Goal: Task Accomplishment & Management: Manage account settings

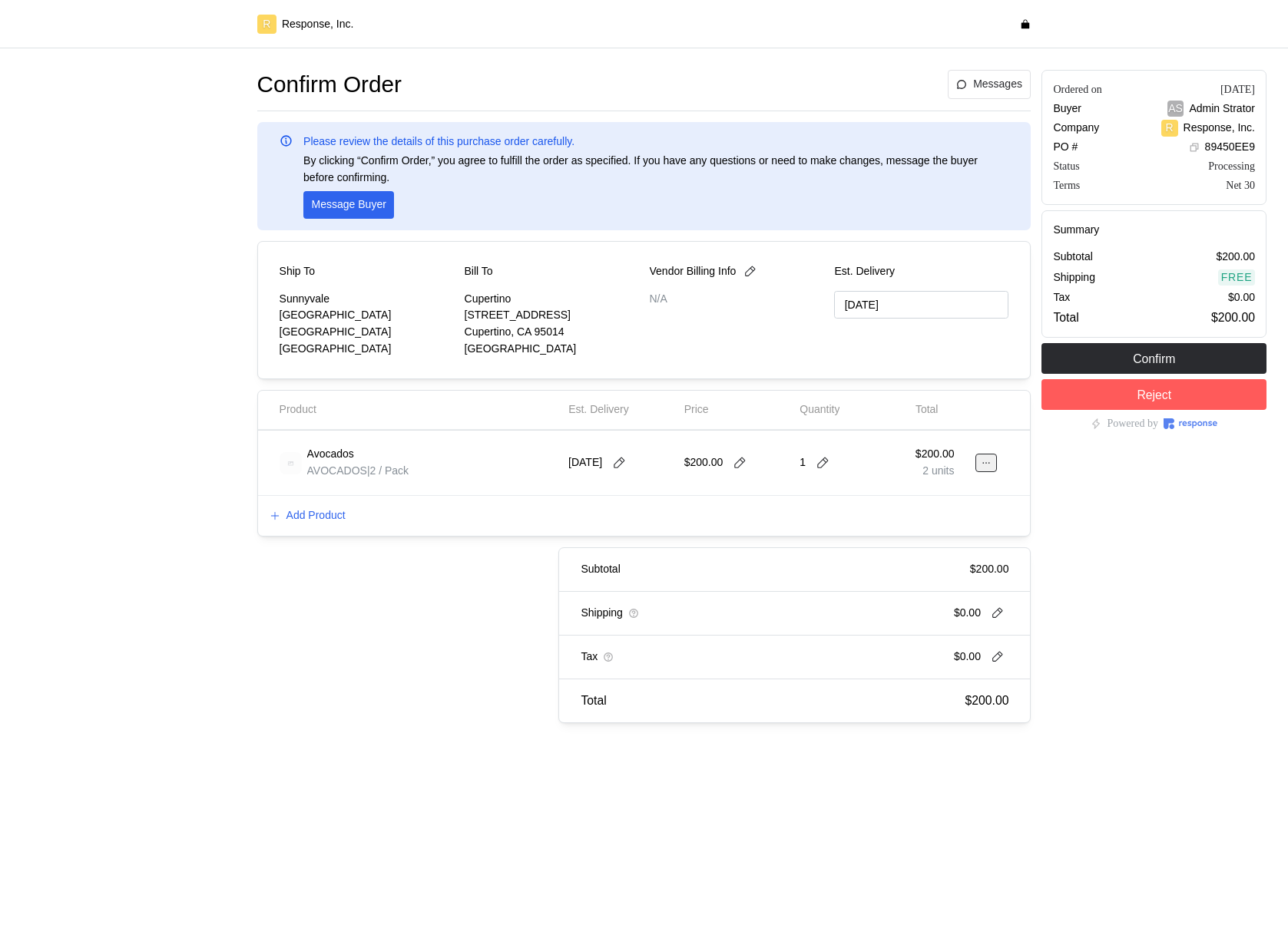
click at [993, 464] on button at bounding box center [987, 463] width 22 height 19
click at [1083, 565] on div "Ordered on Sep 22, 2025 Buyer AS Admin Strator Company R Response, Inc. PO # 89…" at bounding box center [1154, 397] width 236 height 664
click at [979, 464] on button at bounding box center [987, 463] width 22 height 19
click at [942, 487] on p "Edit" at bounding box center [937, 496] width 98 height 17
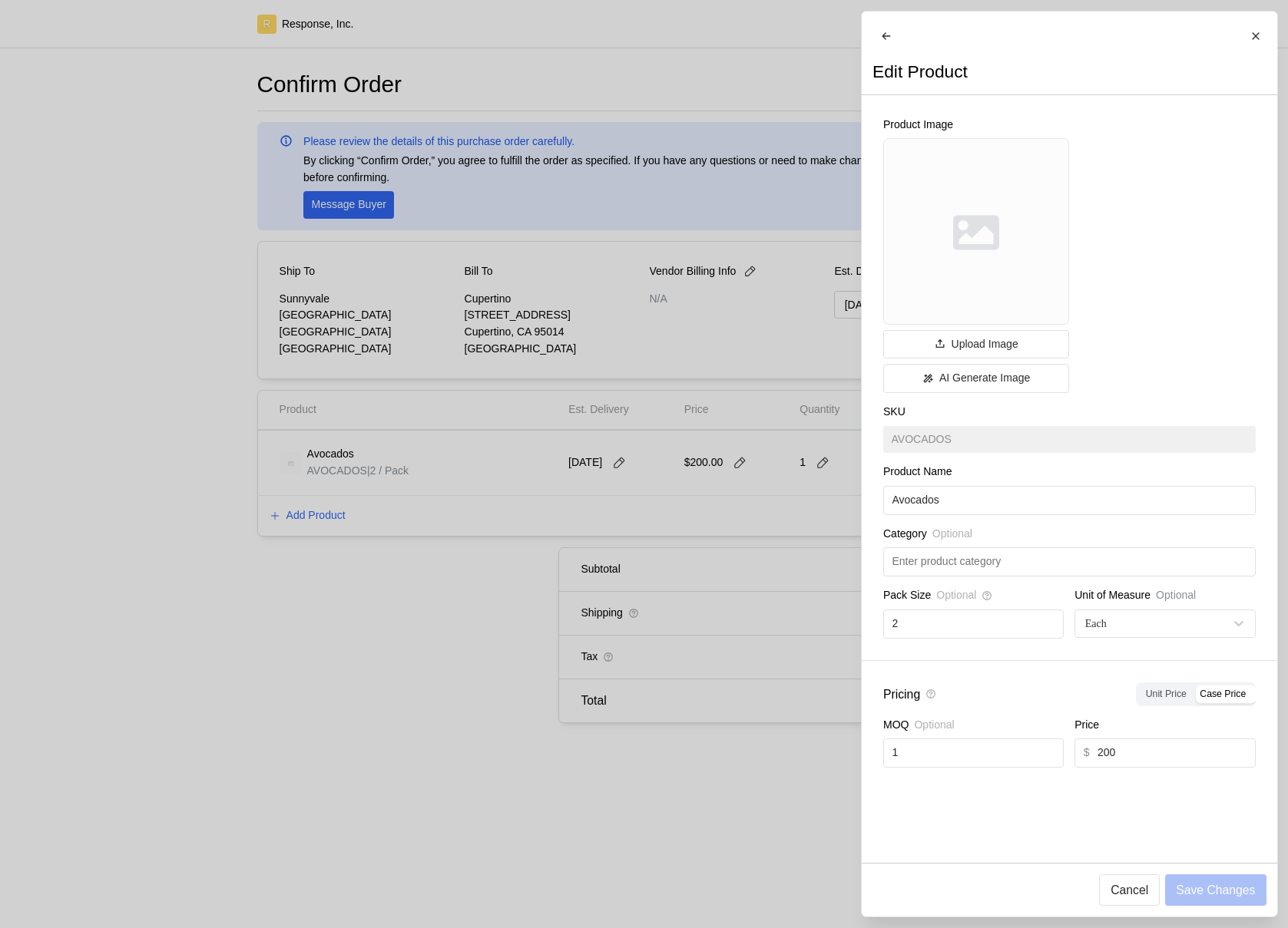
click at [811, 509] on div at bounding box center [644, 464] width 1288 height 928
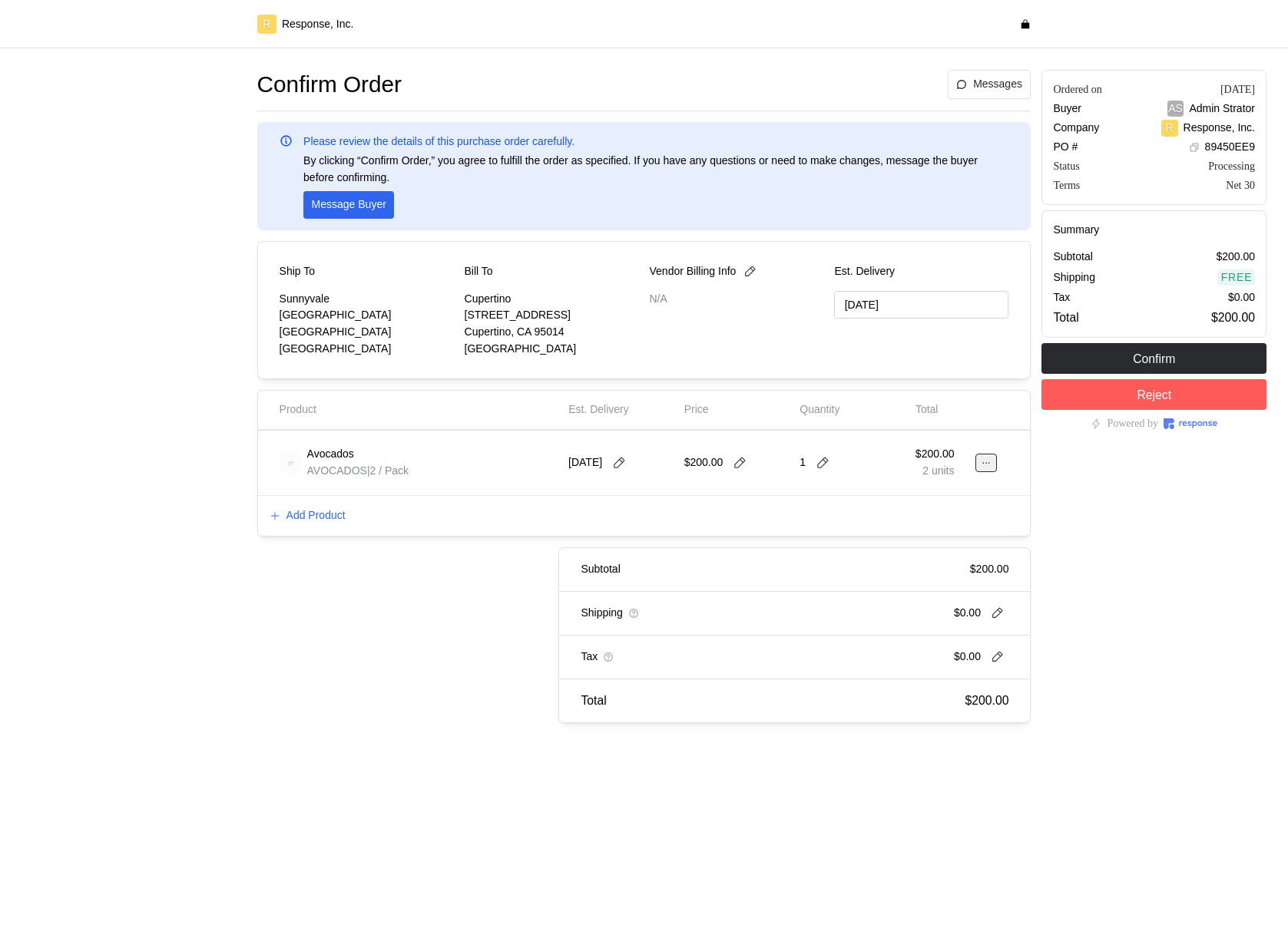
click at [988, 465] on icon at bounding box center [987, 463] width 11 height 11
click at [943, 496] on p "Edit" at bounding box center [937, 496] width 98 height 17
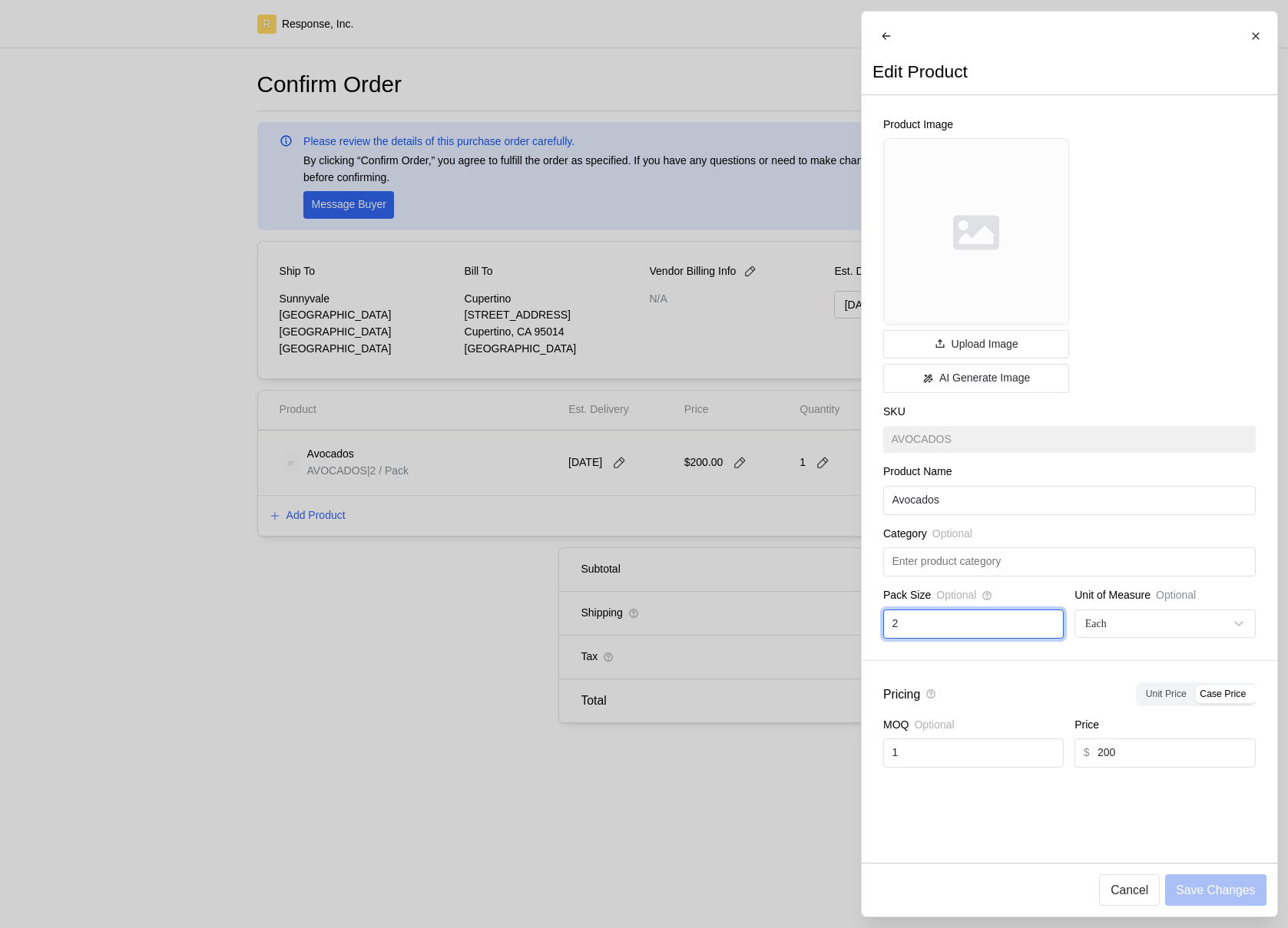
click at [916, 638] on input "2" at bounding box center [973, 625] width 163 height 28
type input "`"
type input "1"
click at [1213, 899] on button "Save Changes" at bounding box center [1215, 890] width 100 height 31
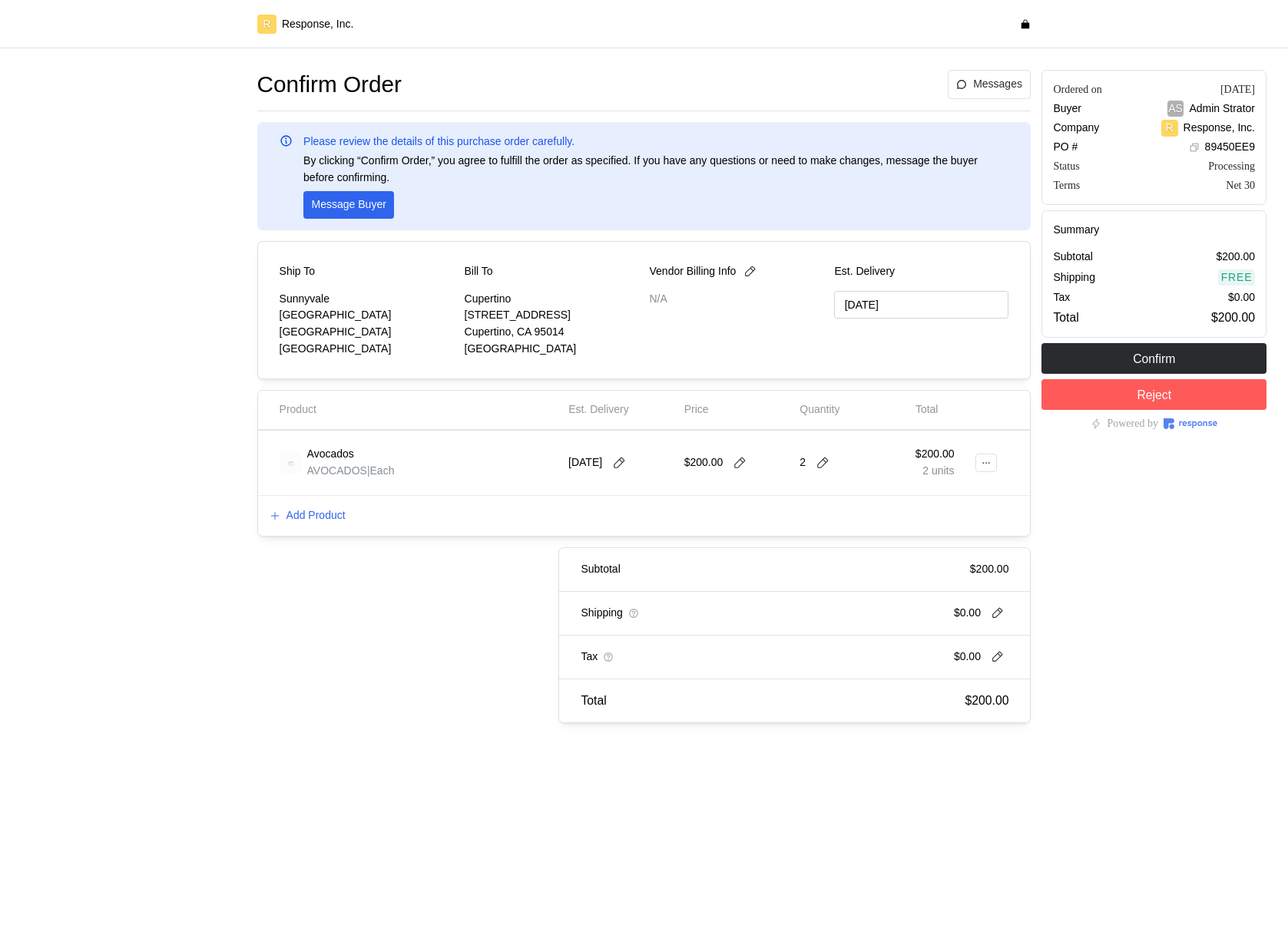
click at [991, 473] on div at bounding box center [991, 463] width 12 height 43
click at [991, 464] on icon at bounding box center [987, 463] width 11 height 11
click at [963, 479] on div "Edit" at bounding box center [930, 495] width 133 height 38
click at [959, 496] on p "Edit" at bounding box center [937, 496] width 98 height 17
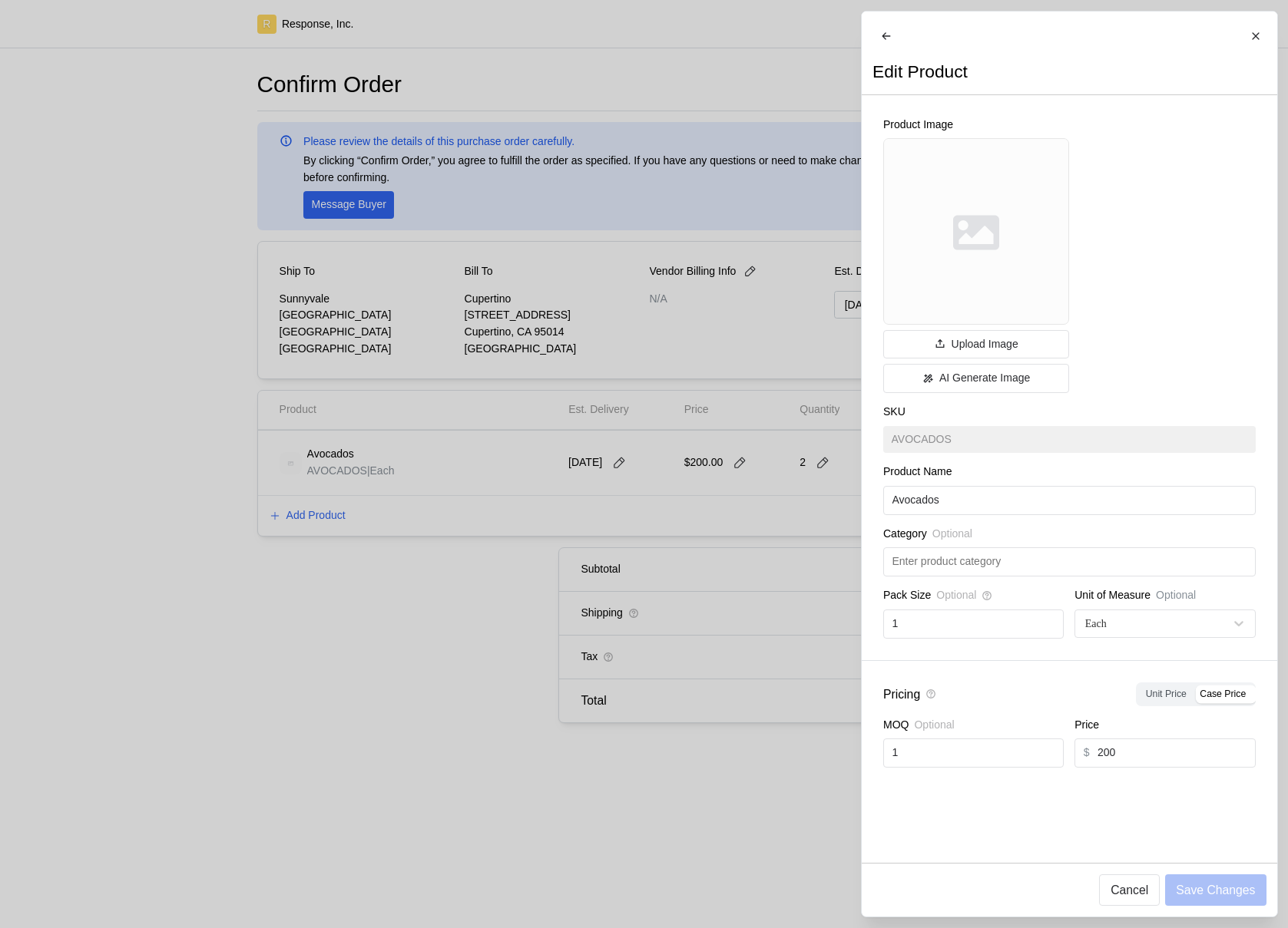
click at [403, 397] on div at bounding box center [644, 464] width 1288 height 928
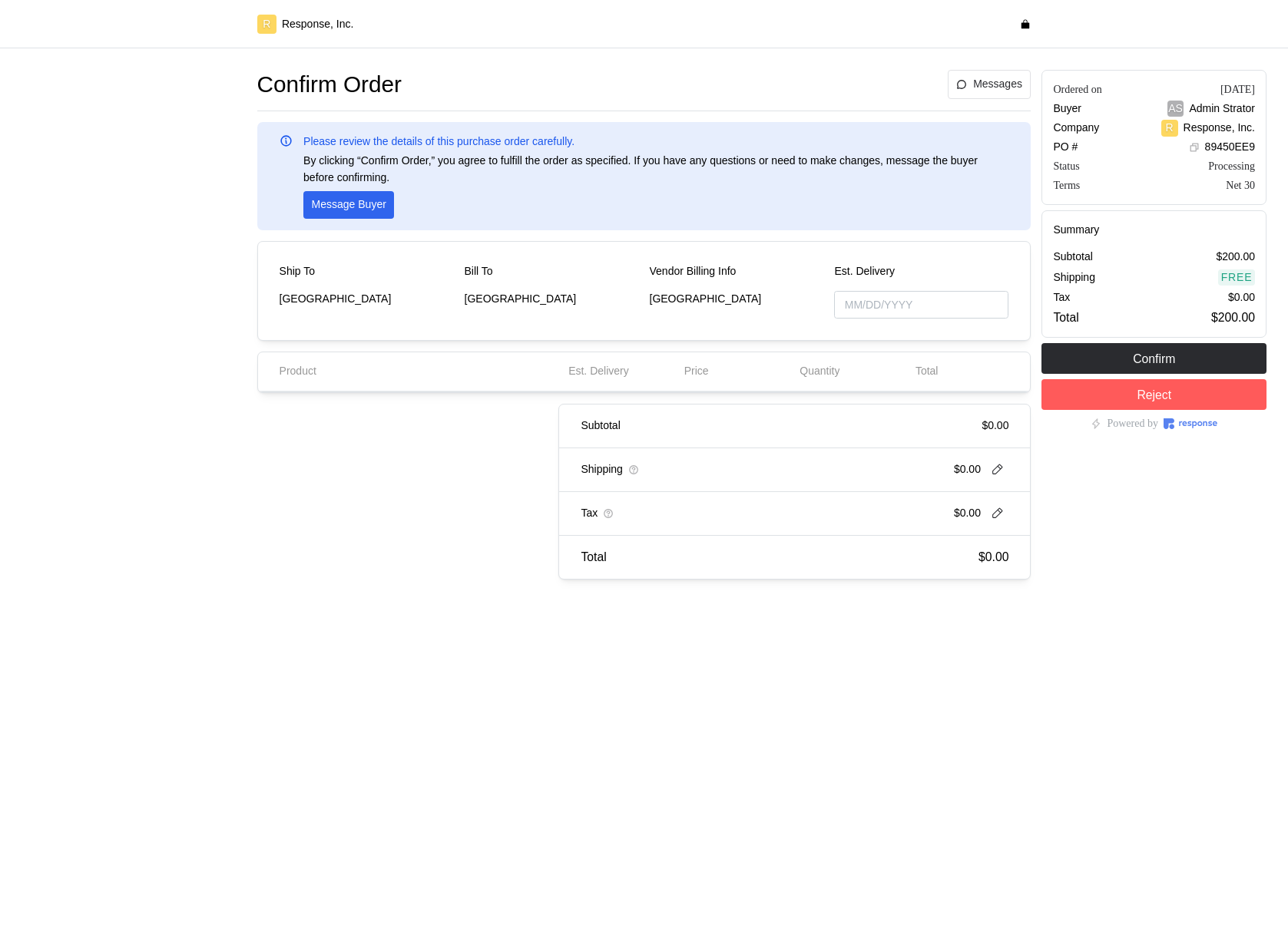
type input "[DATE]"
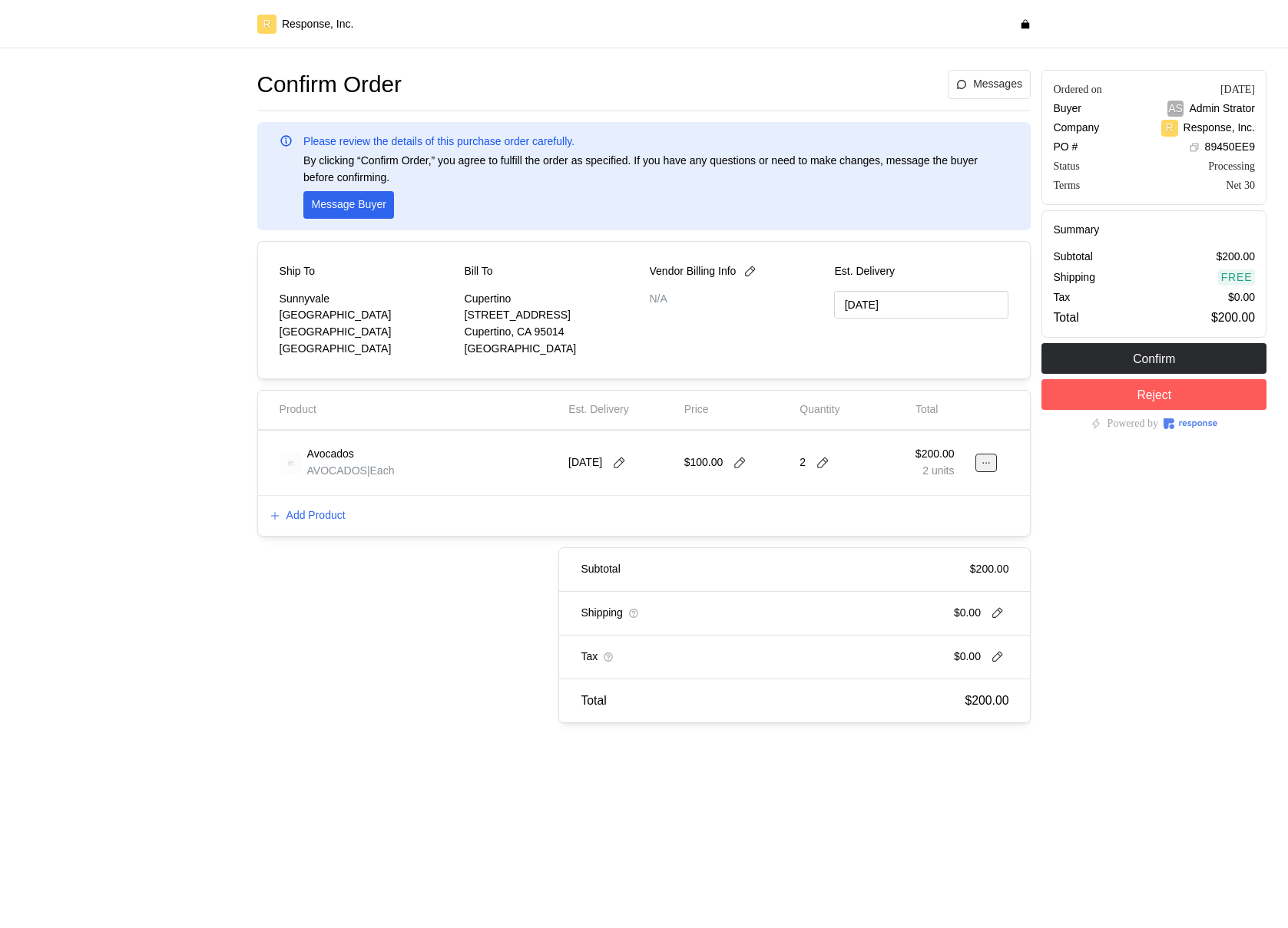
click at [980, 469] on button at bounding box center [987, 463] width 22 height 19
click at [965, 493] on p "Edit" at bounding box center [937, 496] width 98 height 17
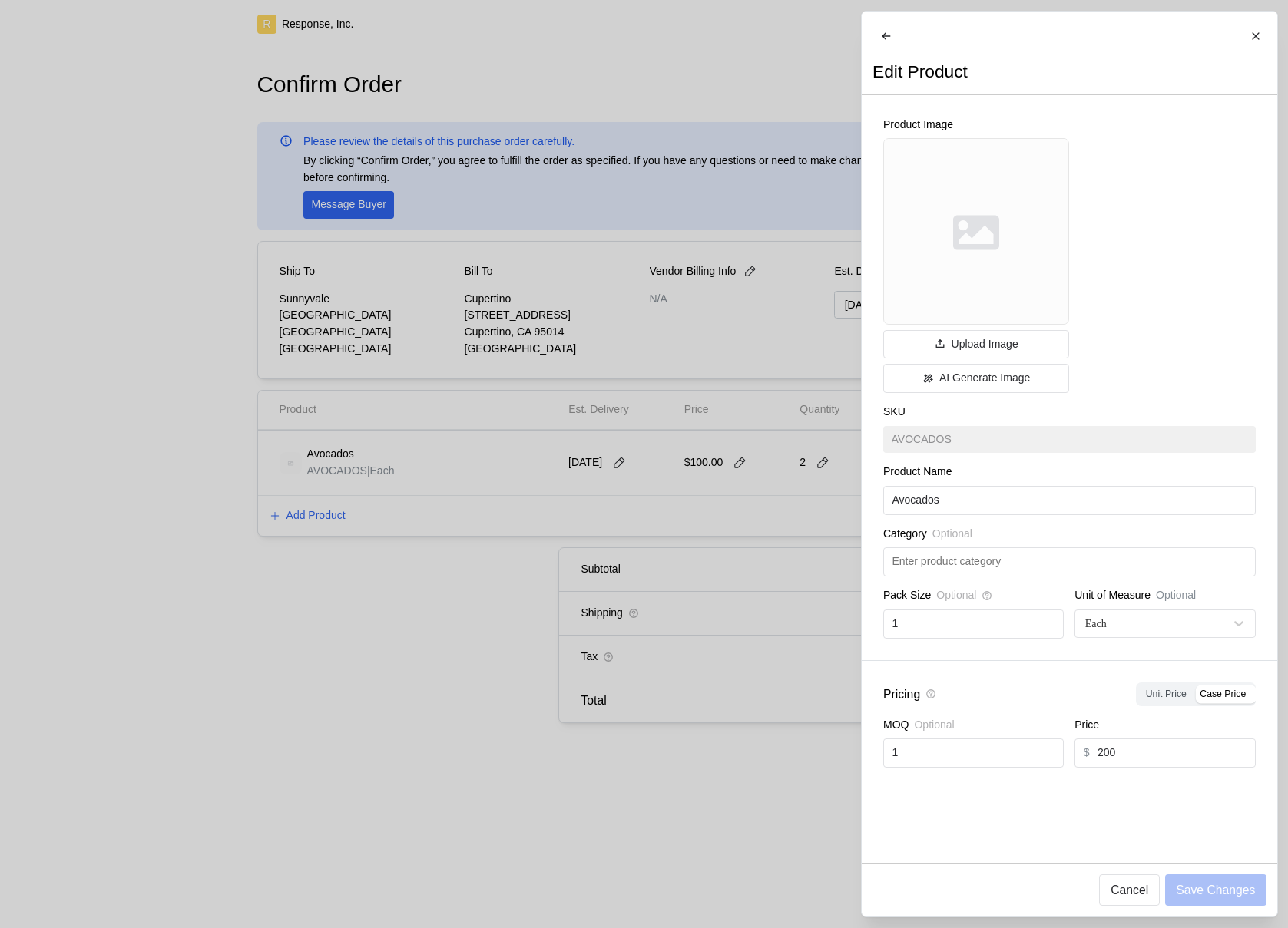
click at [773, 681] on div at bounding box center [644, 464] width 1288 height 928
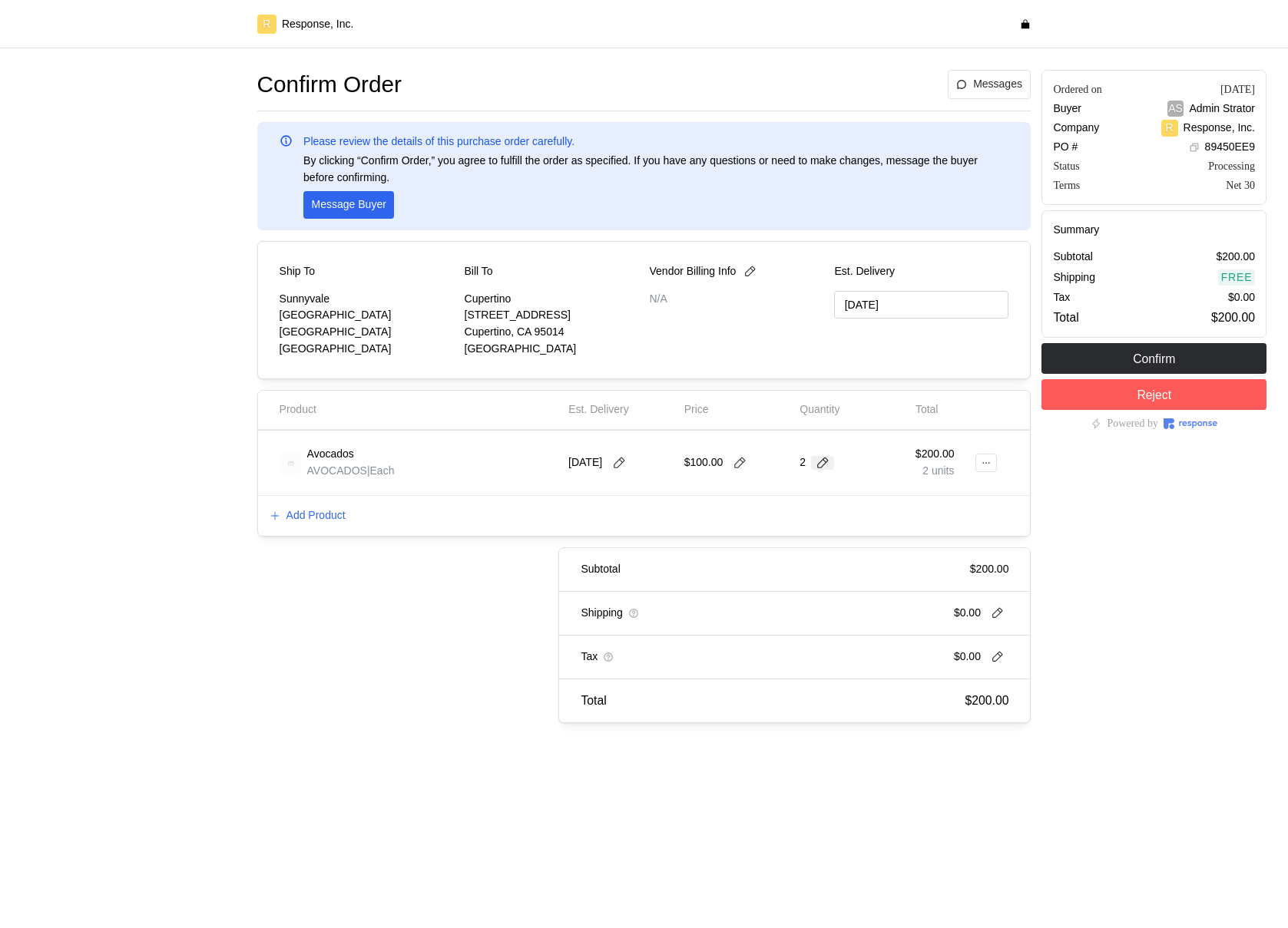
click at [816, 468] on icon at bounding box center [823, 463] width 14 height 14
type input "1"
click at [829, 505] on div "1 $200.00" at bounding box center [880, 501] width 139 height 17
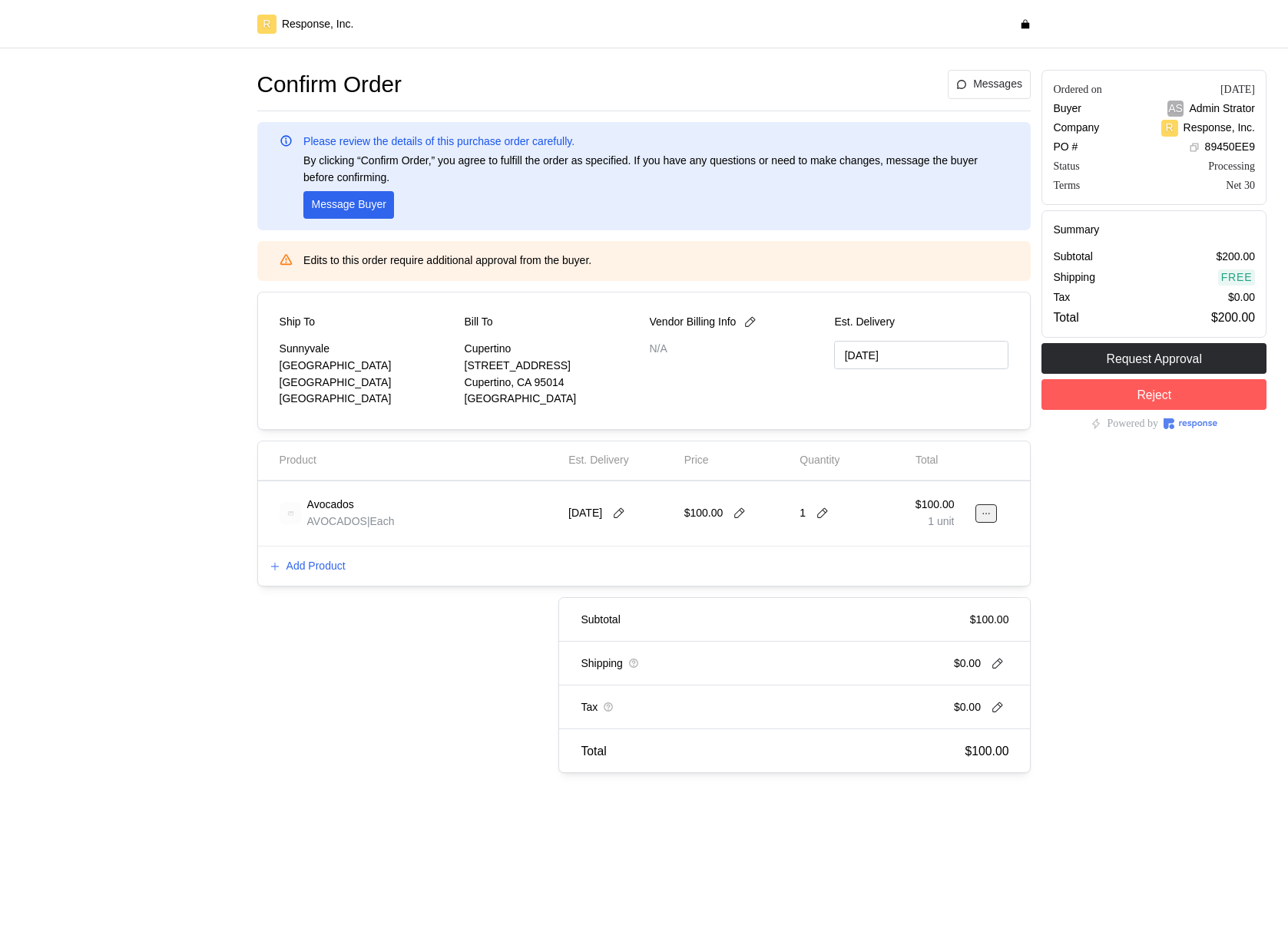
click at [984, 516] on icon at bounding box center [987, 513] width 11 height 11
click at [939, 548] on p "Edit" at bounding box center [937, 546] width 98 height 17
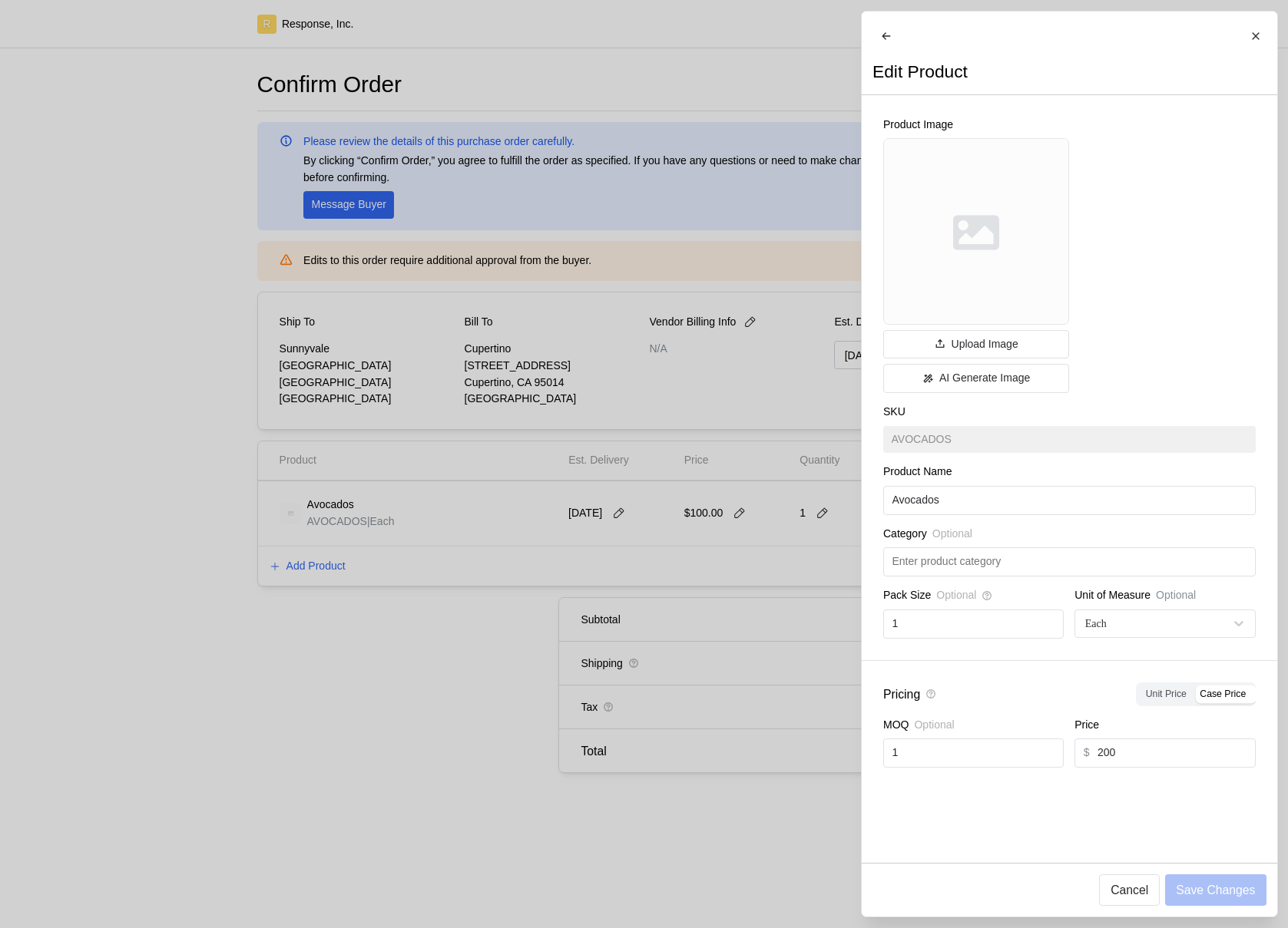
click at [721, 569] on div at bounding box center [644, 464] width 1288 height 928
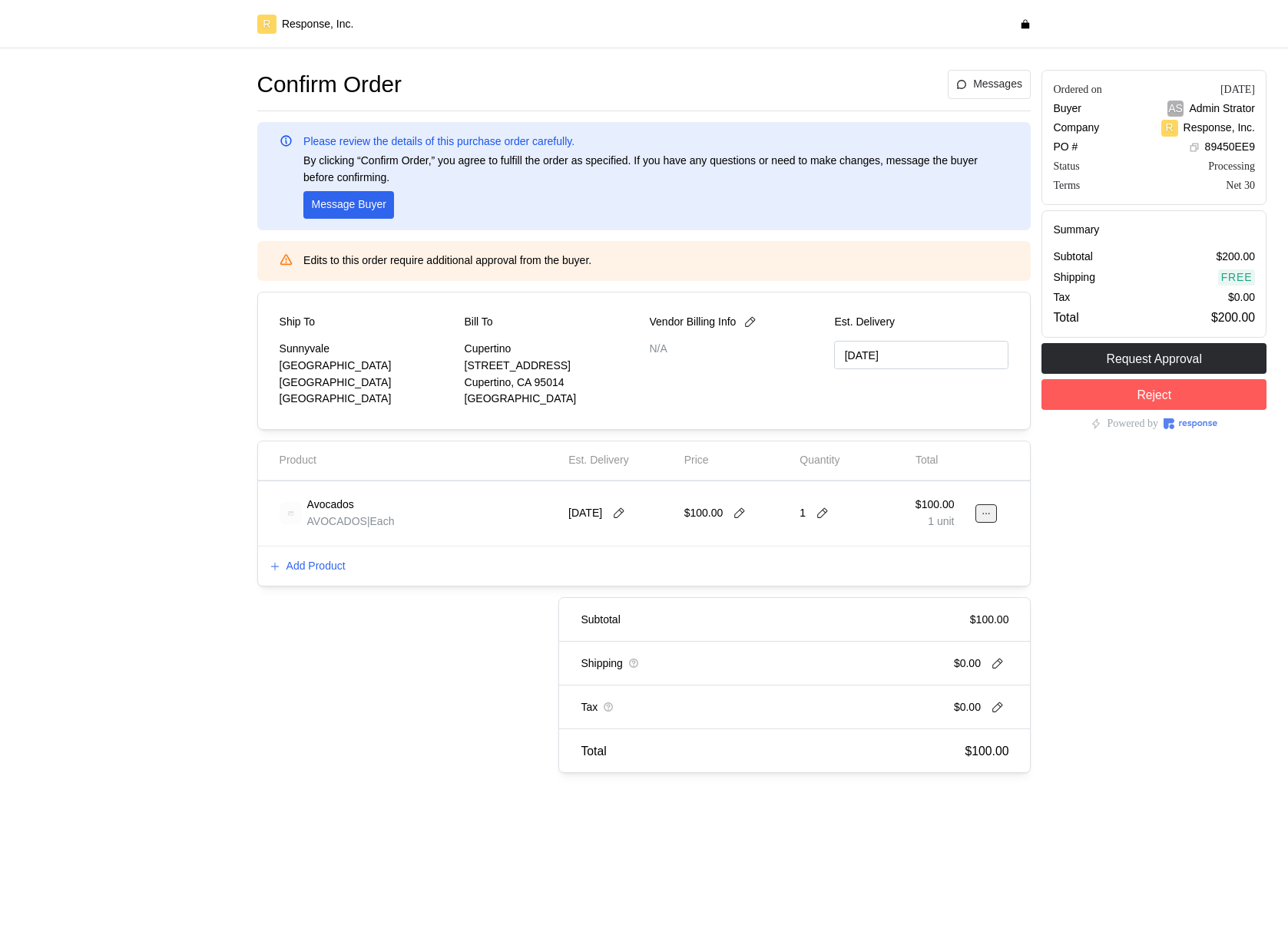
click at [979, 512] on button at bounding box center [987, 514] width 22 height 19
click at [945, 542] on p "Edit" at bounding box center [937, 546] width 98 height 17
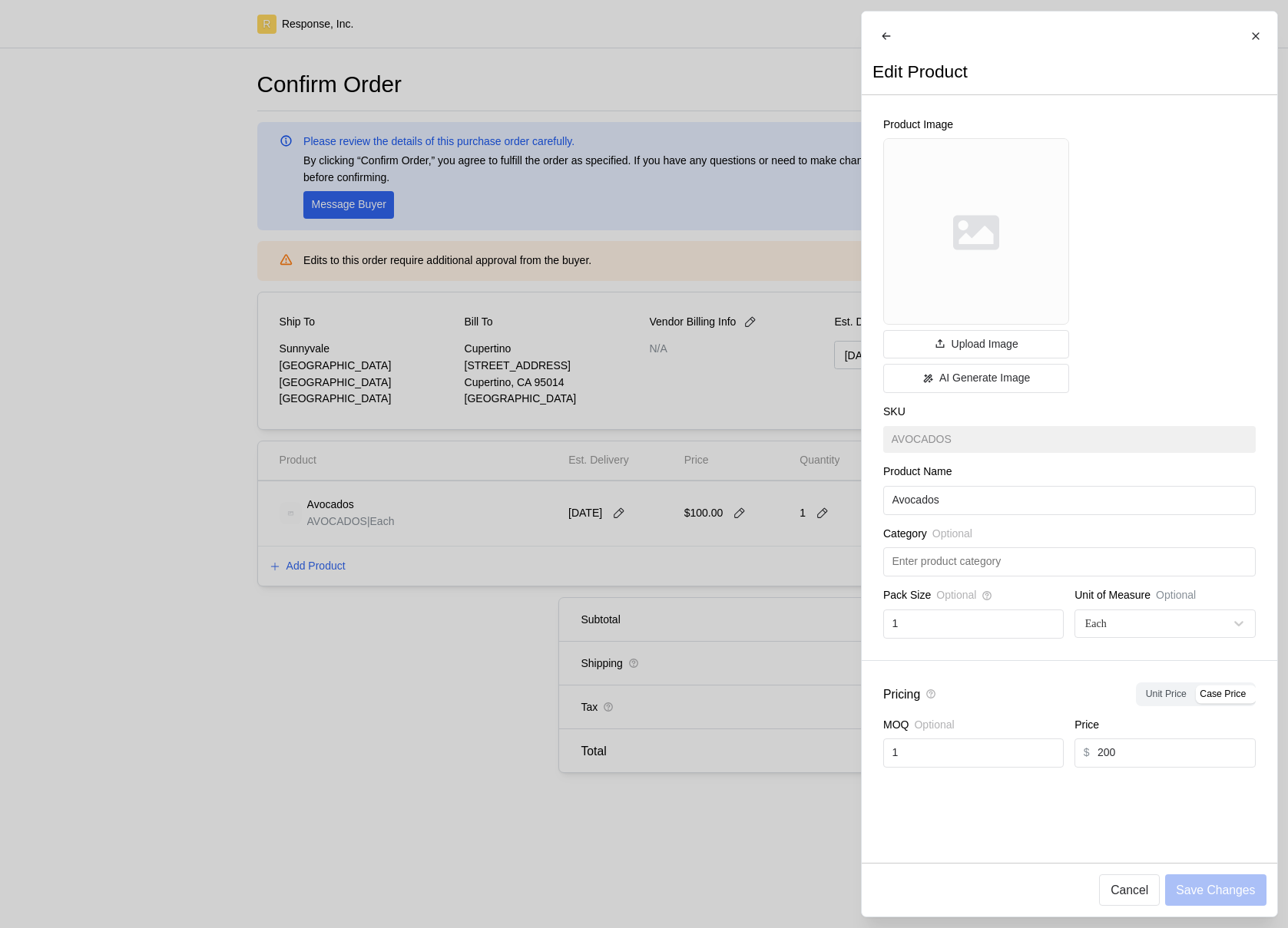
click at [829, 583] on div at bounding box center [644, 464] width 1288 height 928
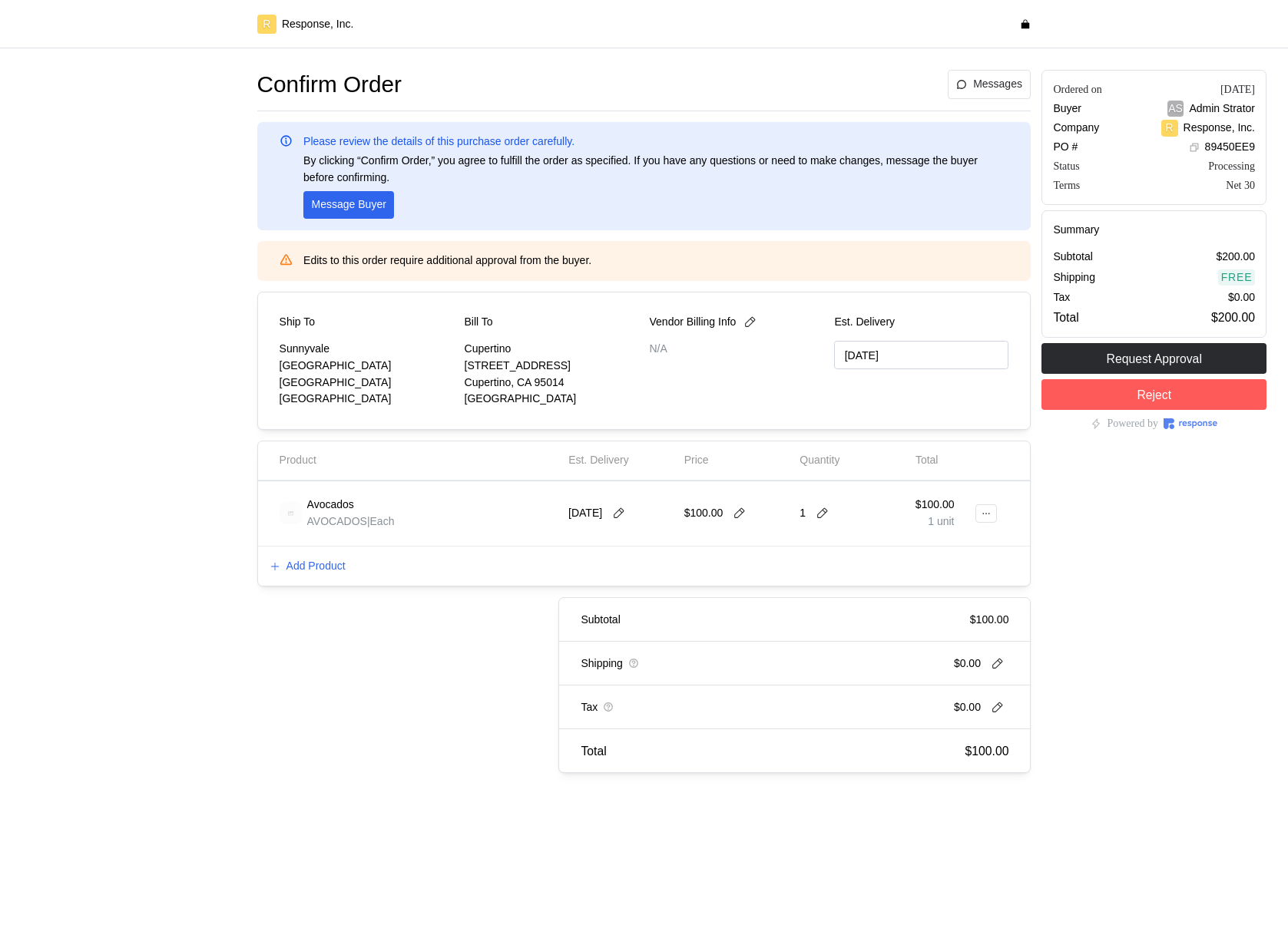
click at [728, 520] on div "$100.00" at bounding box center [718, 514] width 67 height 17
click at [737, 513] on icon at bounding box center [740, 513] width 14 height 14
click at [984, 514] on icon at bounding box center [987, 513] width 11 height 11
click at [983, 547] on p "Edit" at bounding box center [937, 546] width 98 height 17
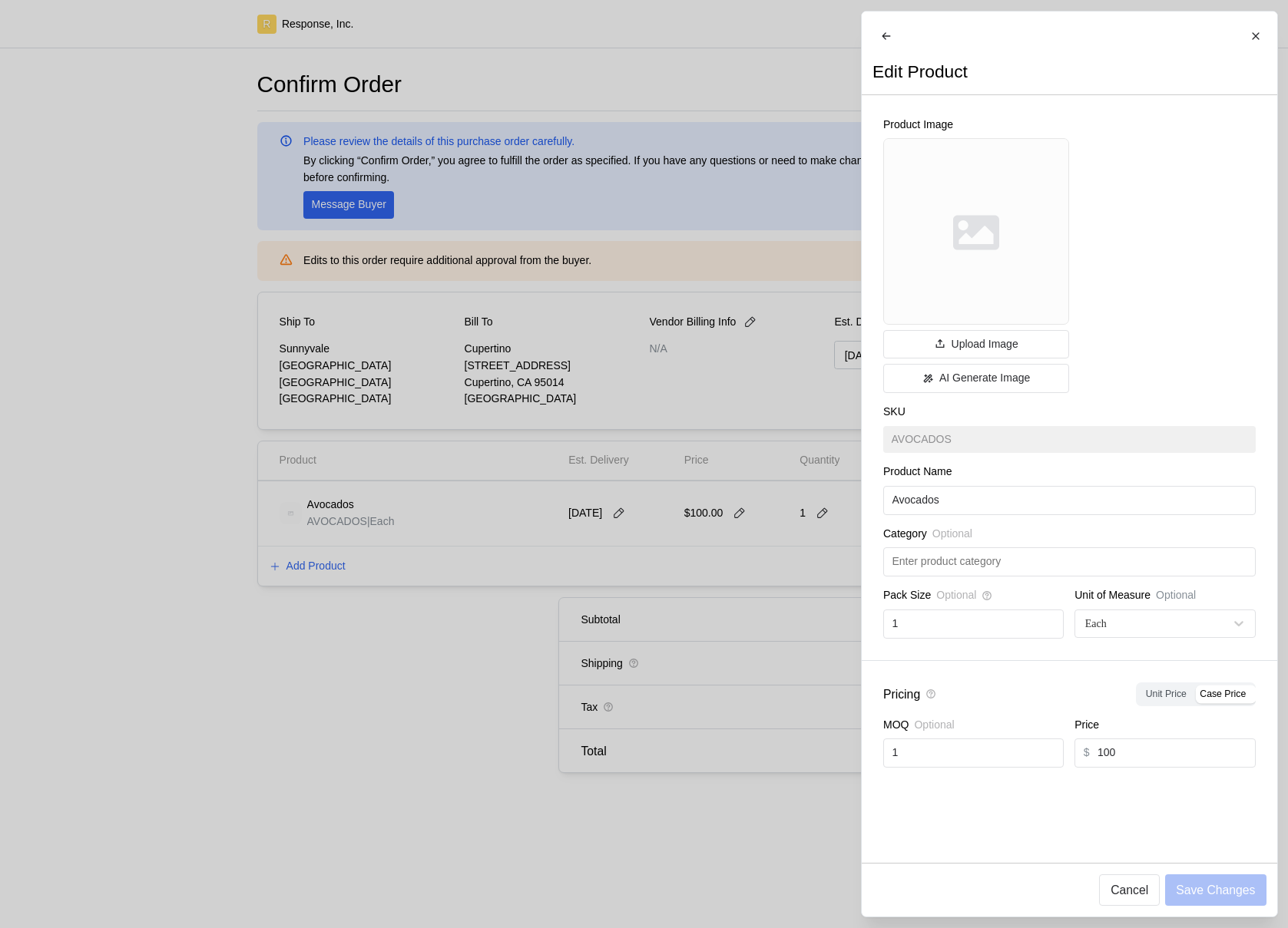
click at [692, 594] on div at bounding box center [644, 464] width 1288 height 928
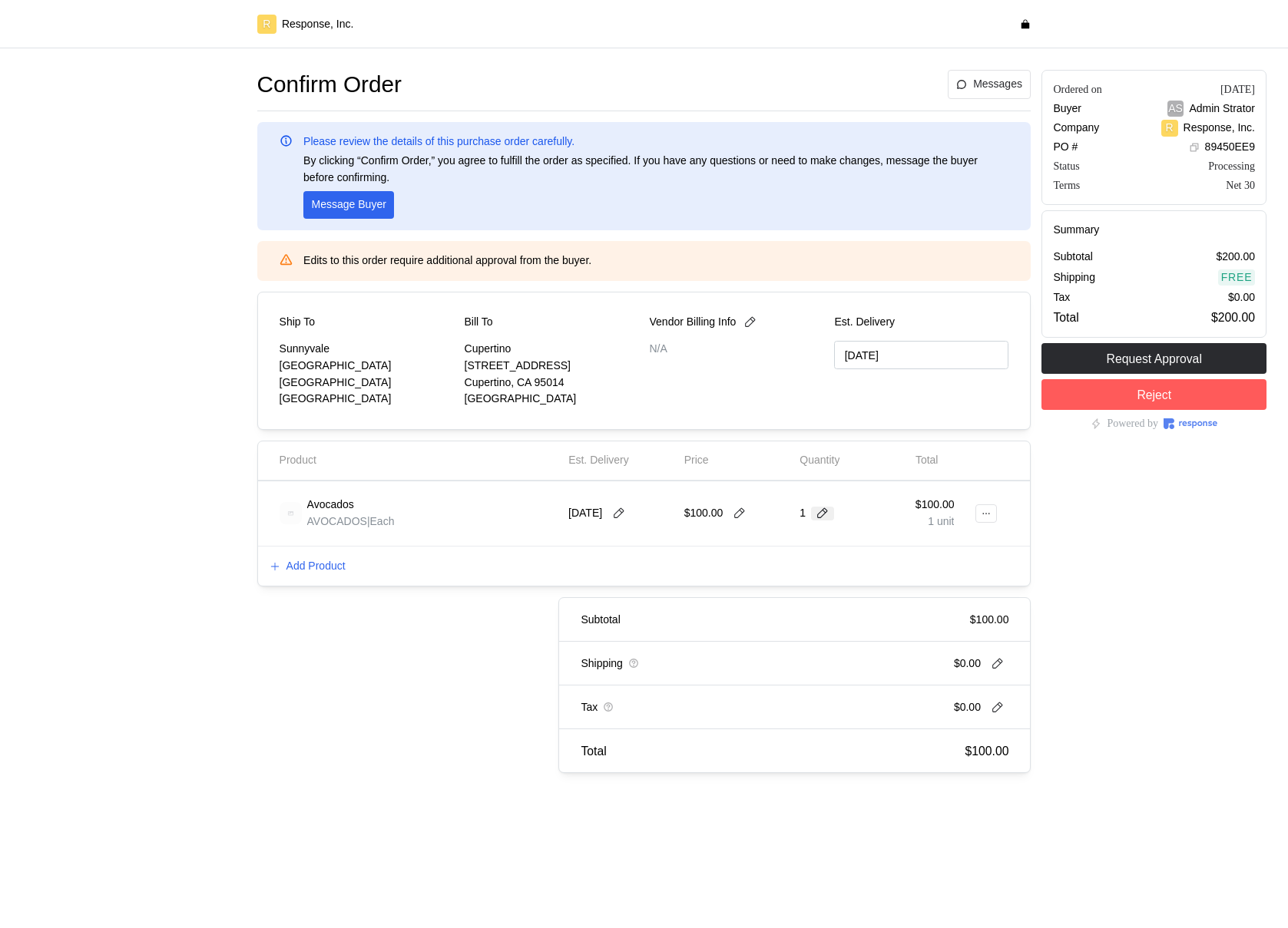
click at [818, 515] on icon at bounding box center [823, 513] width 14 height 14
click at [818, 568] on div "2 $200.00" at bounding box center [881, 580] width 154 height 28
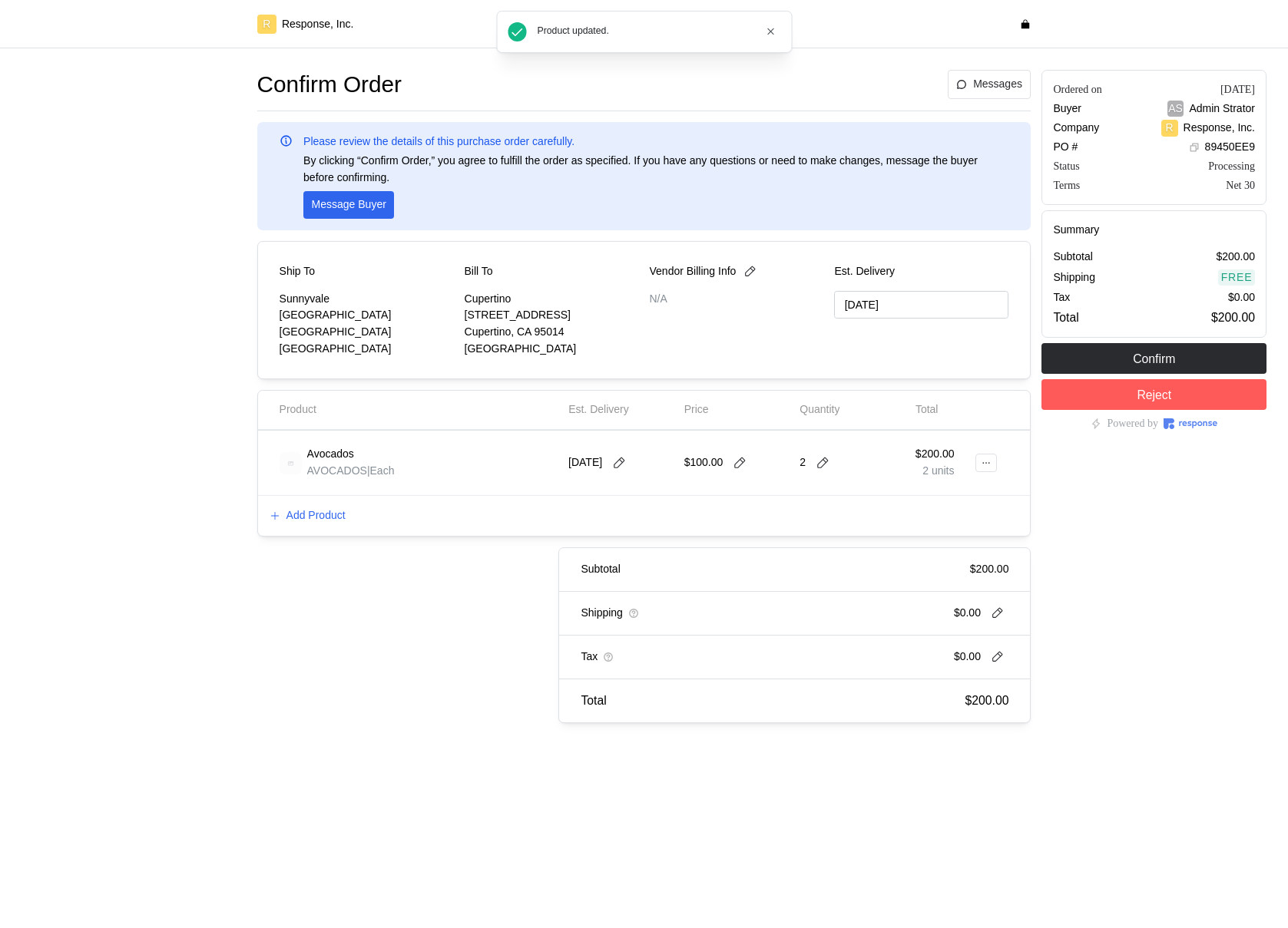
click at [821, 471] on div "2" at bounding box center [852, 463] width 105 height 43
click at [820, 464] on icon at bounding box center [823, 463] width 14 height 14
type input "1"
click at [851, 500] on div "1 $100.00" at bounding box center [880, 501] width 139 height 17
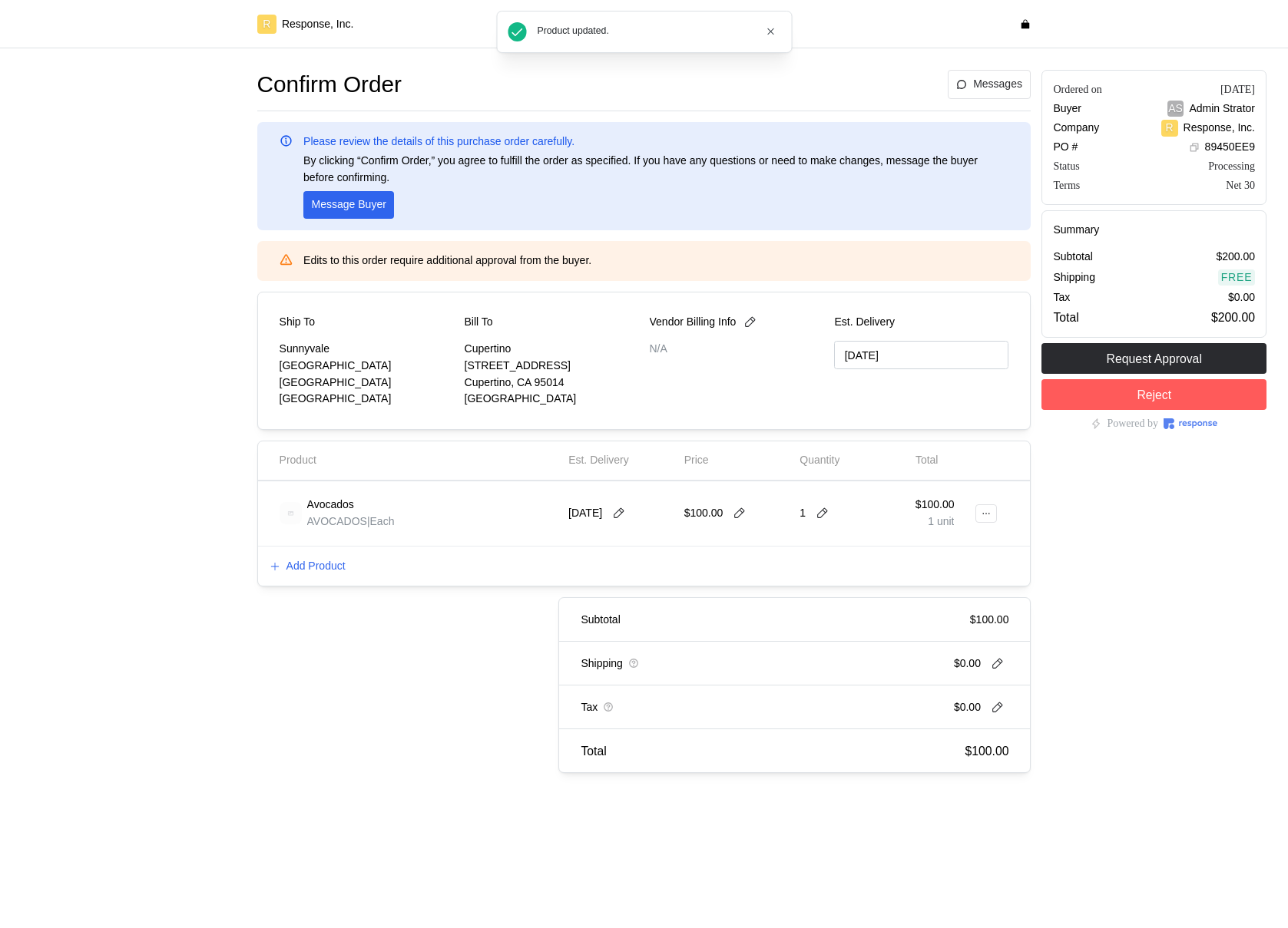
click at [1164, 555] on div "Ordered on Sep 22, 2025 Buyer AS Admin Strator Company R Response, Inc. PO # 89…" at bounding box center [1154, 422] width 236 height 714
click at [325, 567] on p "Add Product" at bounding box center [316, 567] width 59 height 17
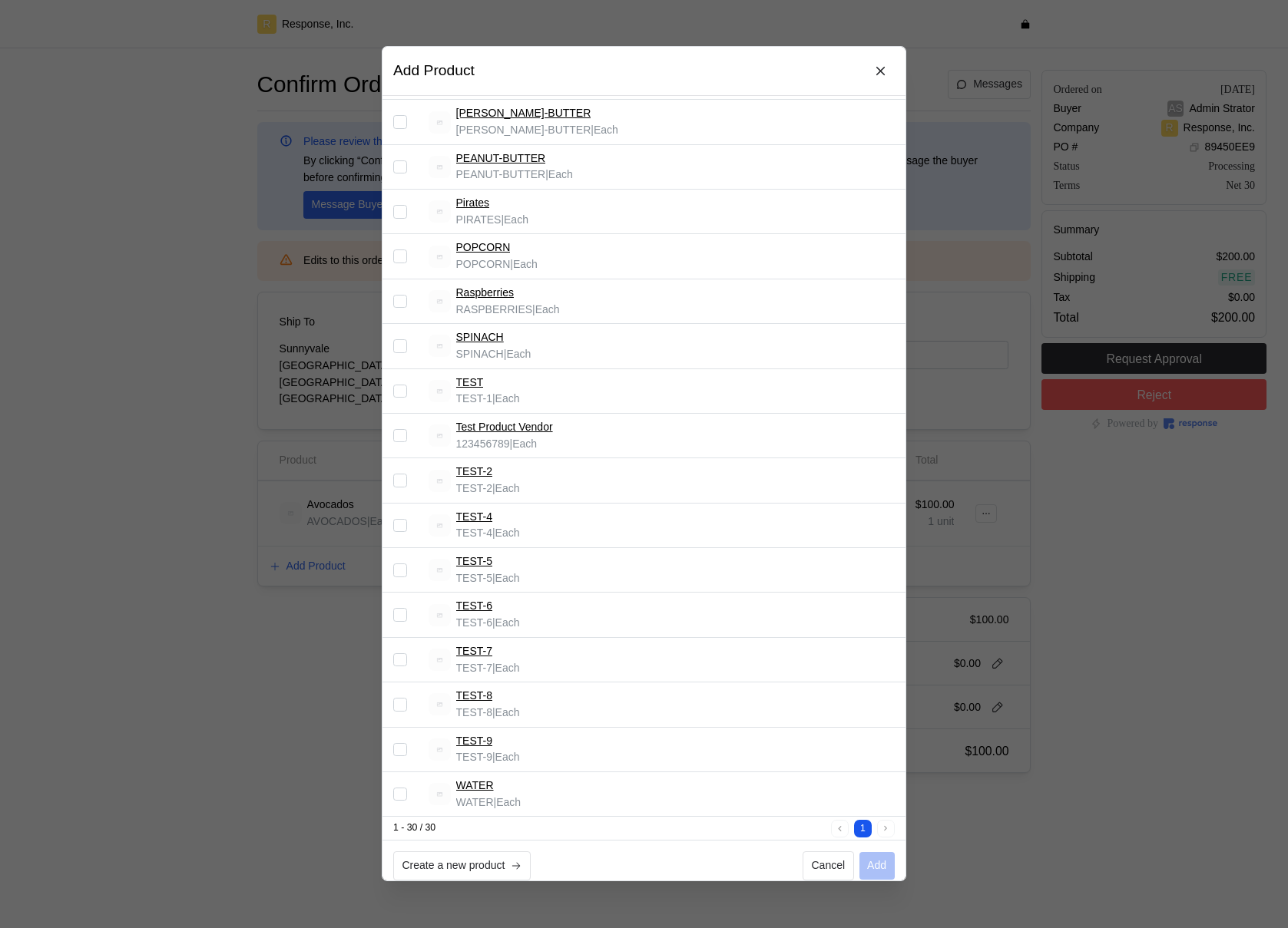
scroll to position [741, 0]
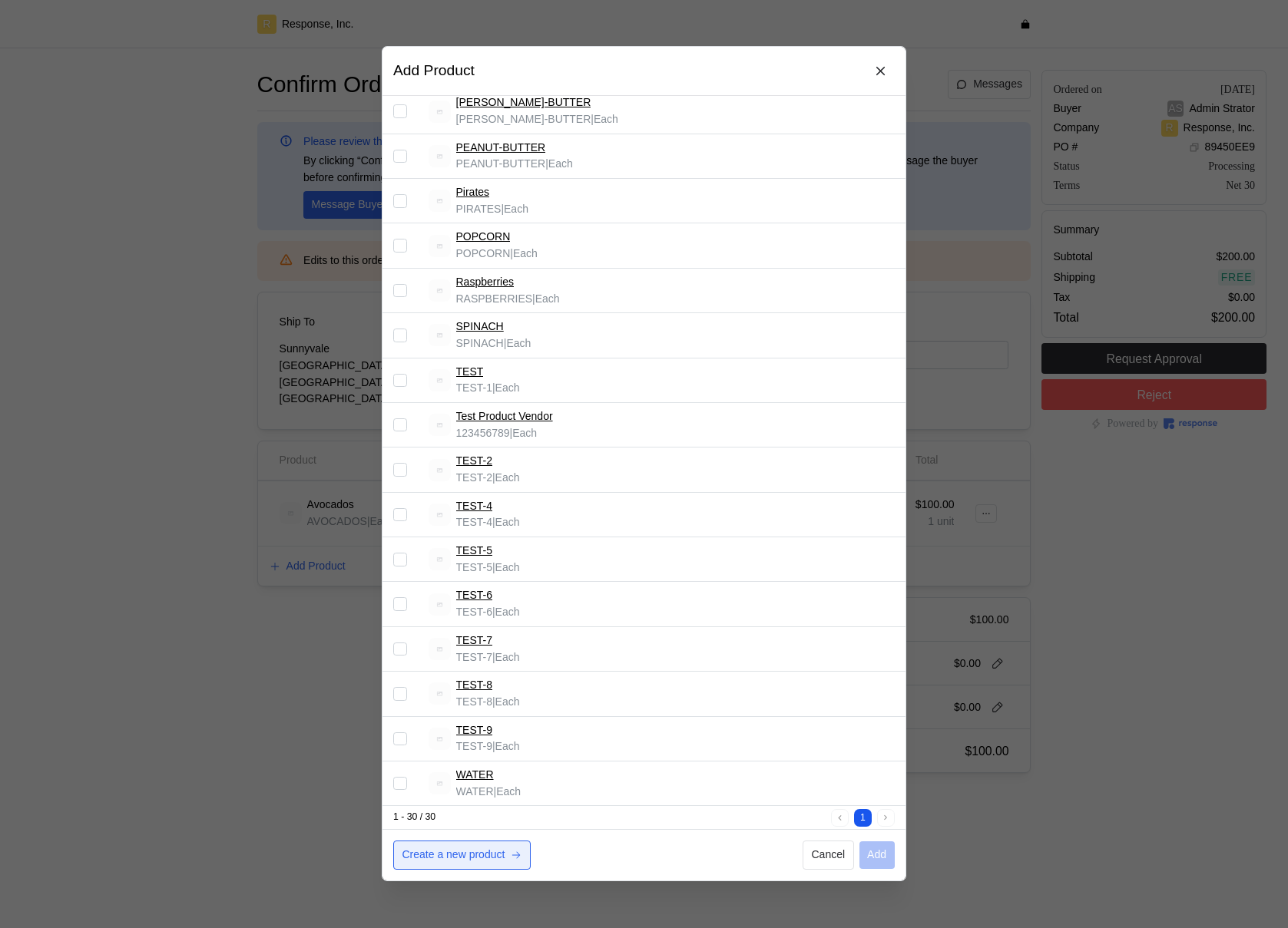
click at [446, 863] on p "Create a new product" at bounding box center [454, 856] width 103 height 17
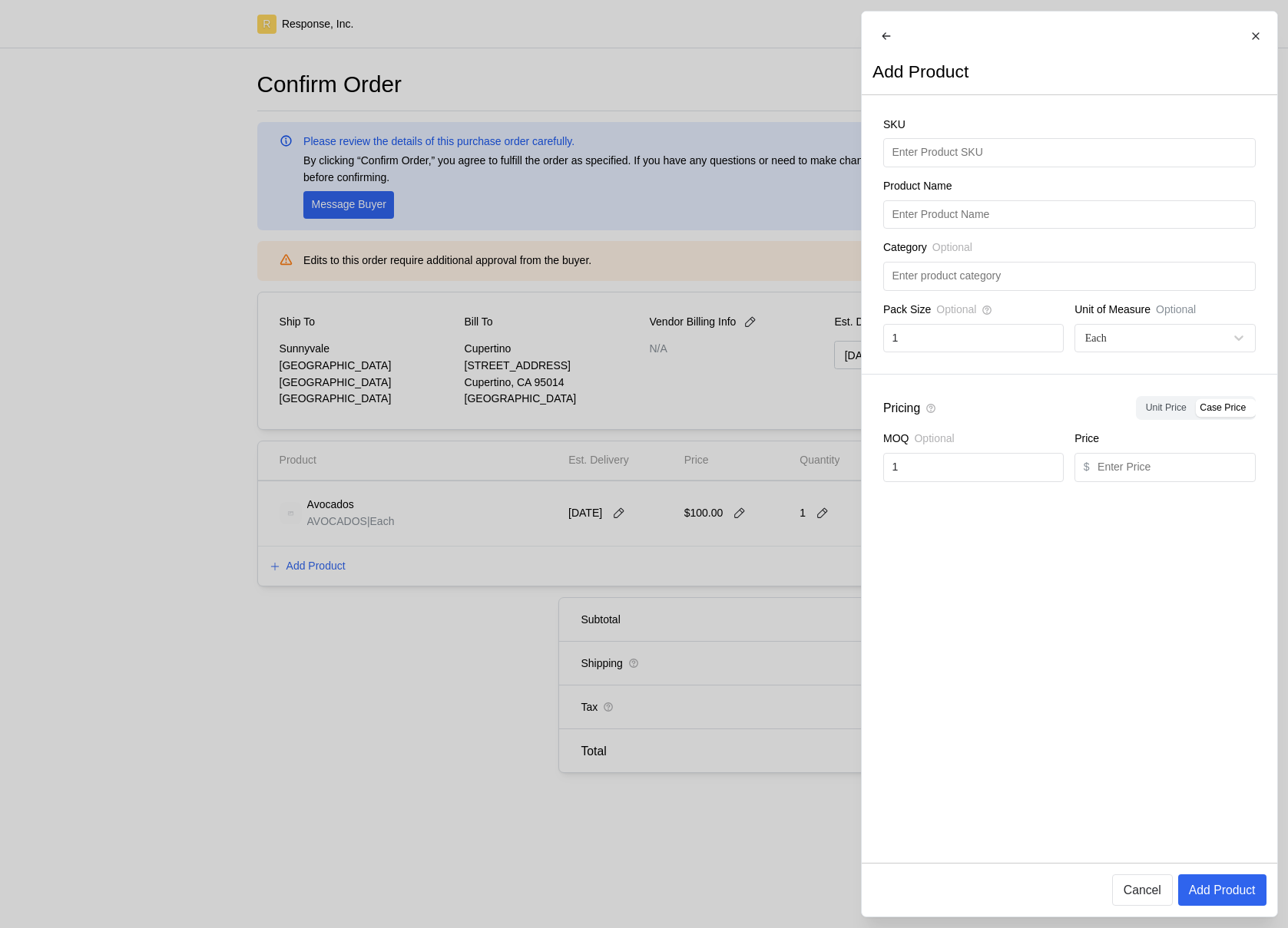
click at [752, 470] on div at bounding box center [644, 464] width 1288 height 928
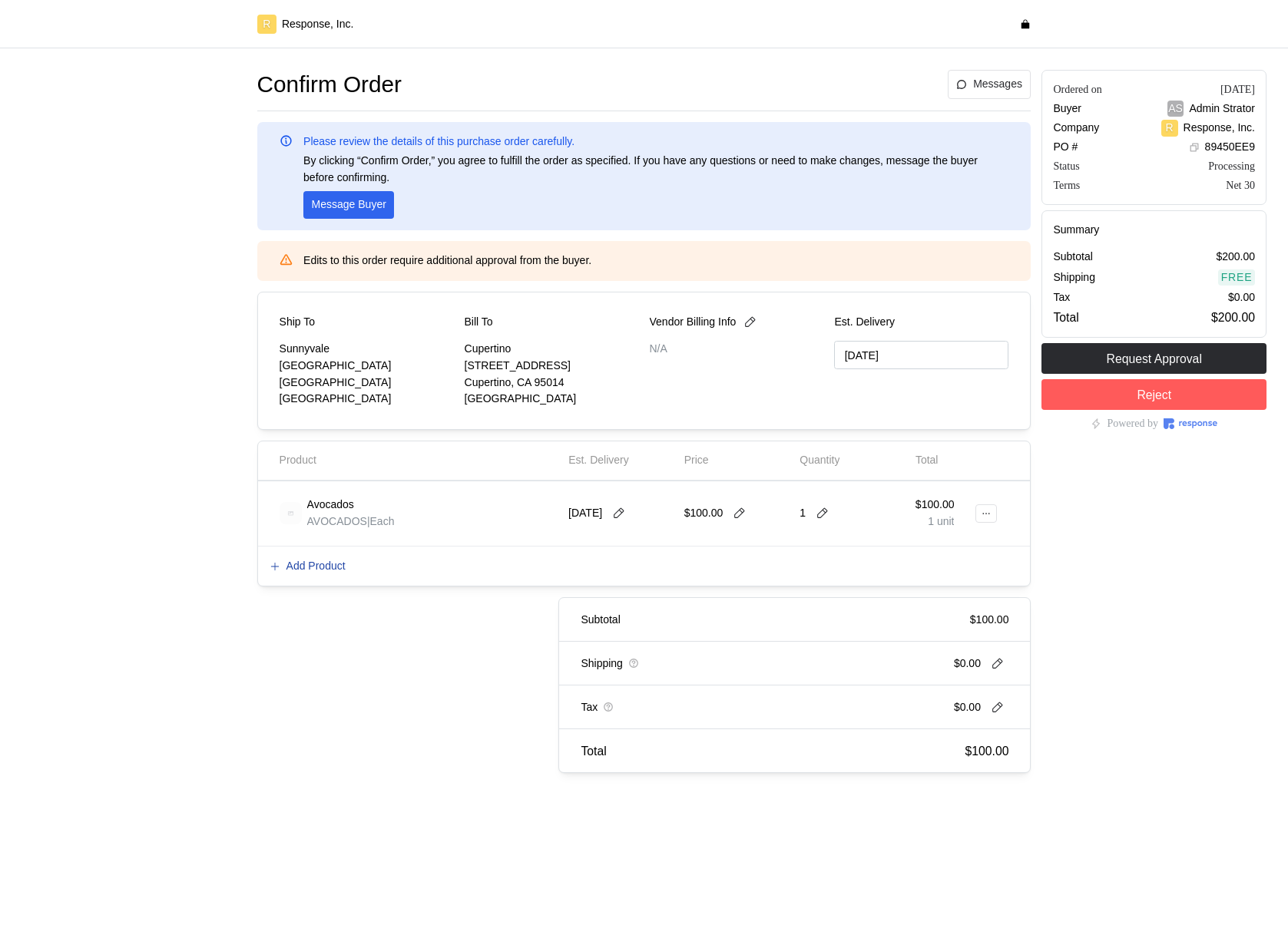
click at [308, 563] on p "Add Product" at bounding box center [316, 567] width 59 height 17
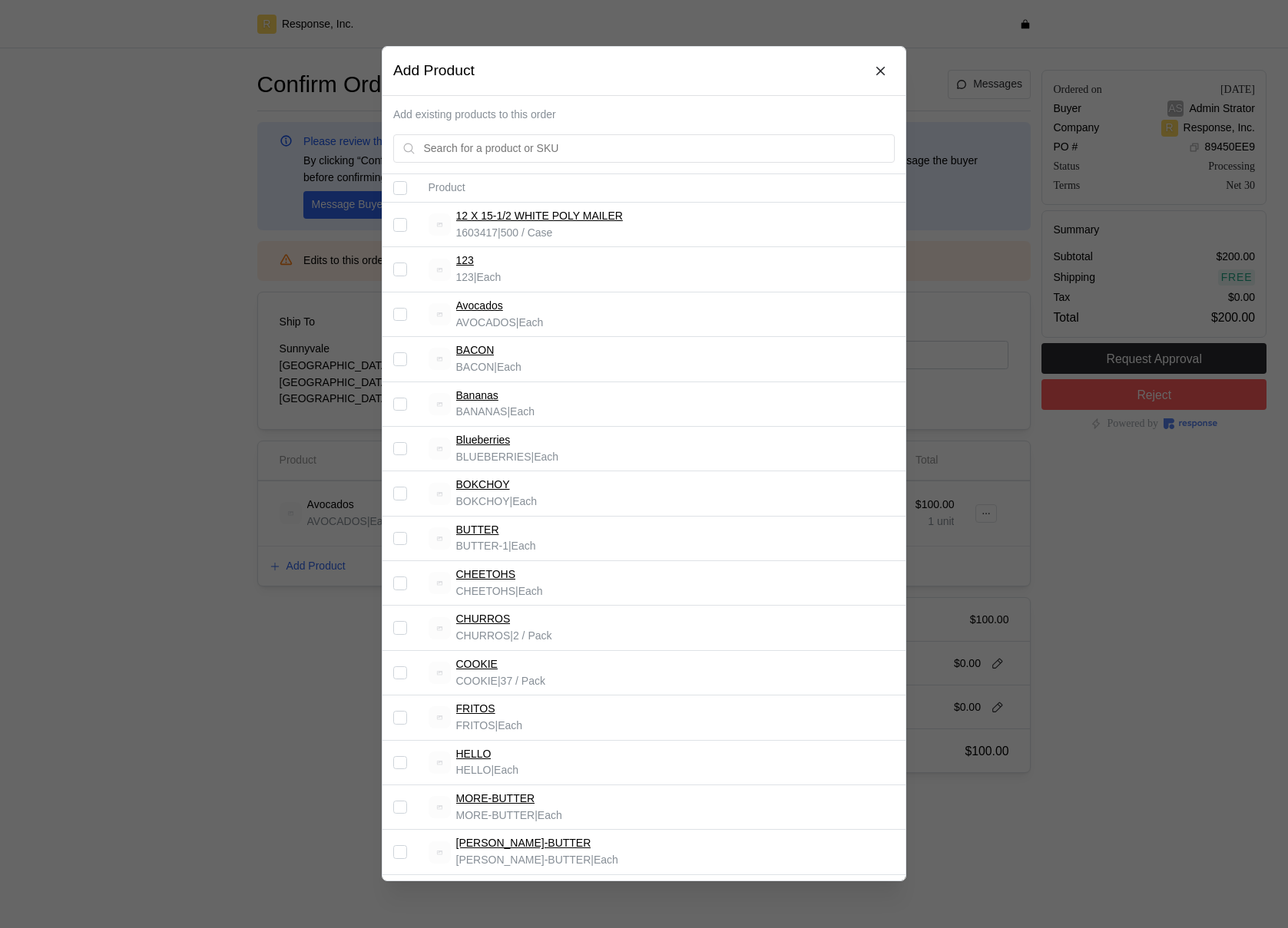
click at [405, 538] on input "Select record 8" at bounding box center [400, 539] width 14 height 14
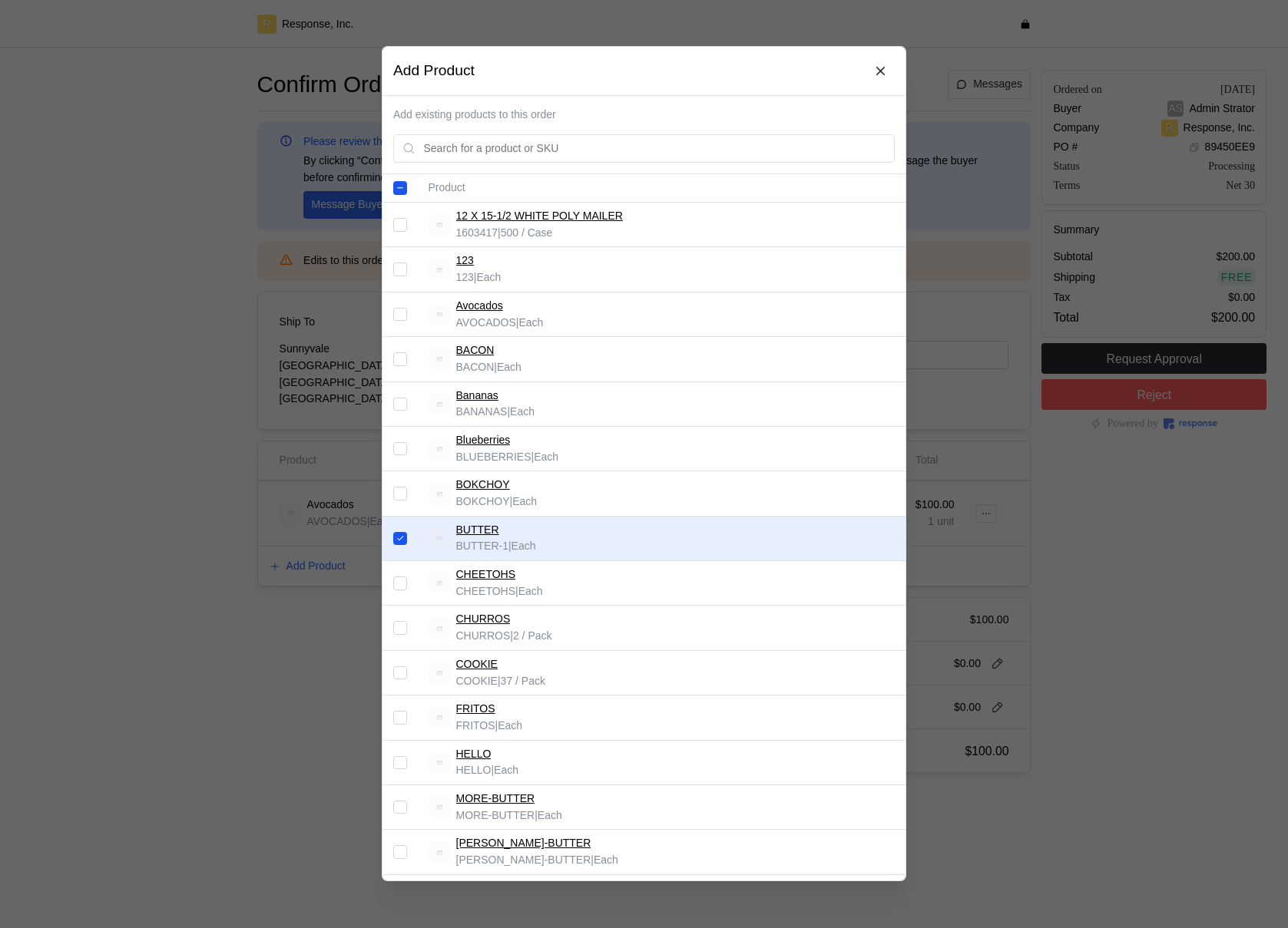
click at [401, 541] on input "Select record 8" at bounding box center [400, 539] width 14 height 14
checkbox input "false"
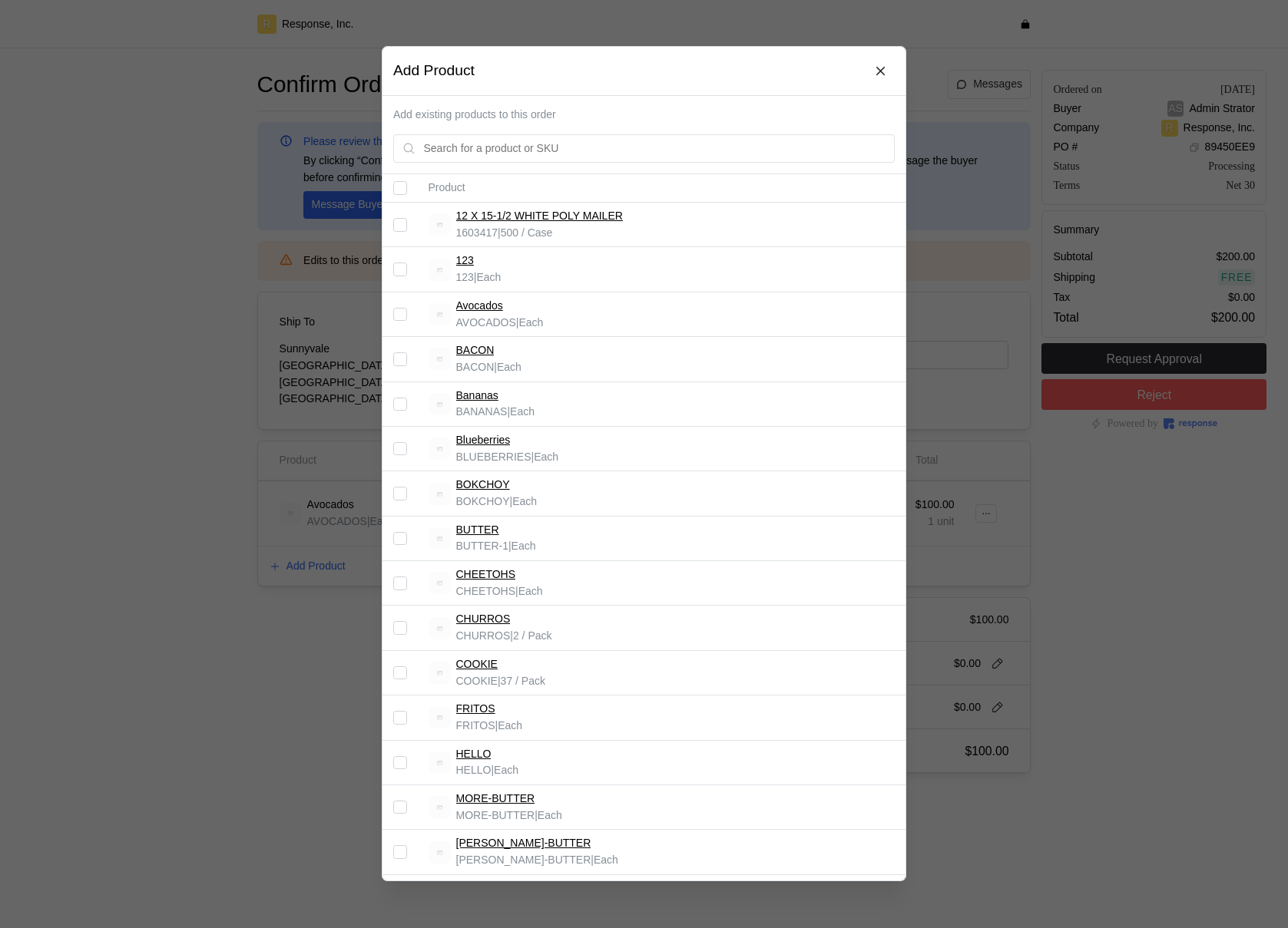
click at [402, 363] on input "Select record 4" at bounding box center [400, 360] width 14 height 14
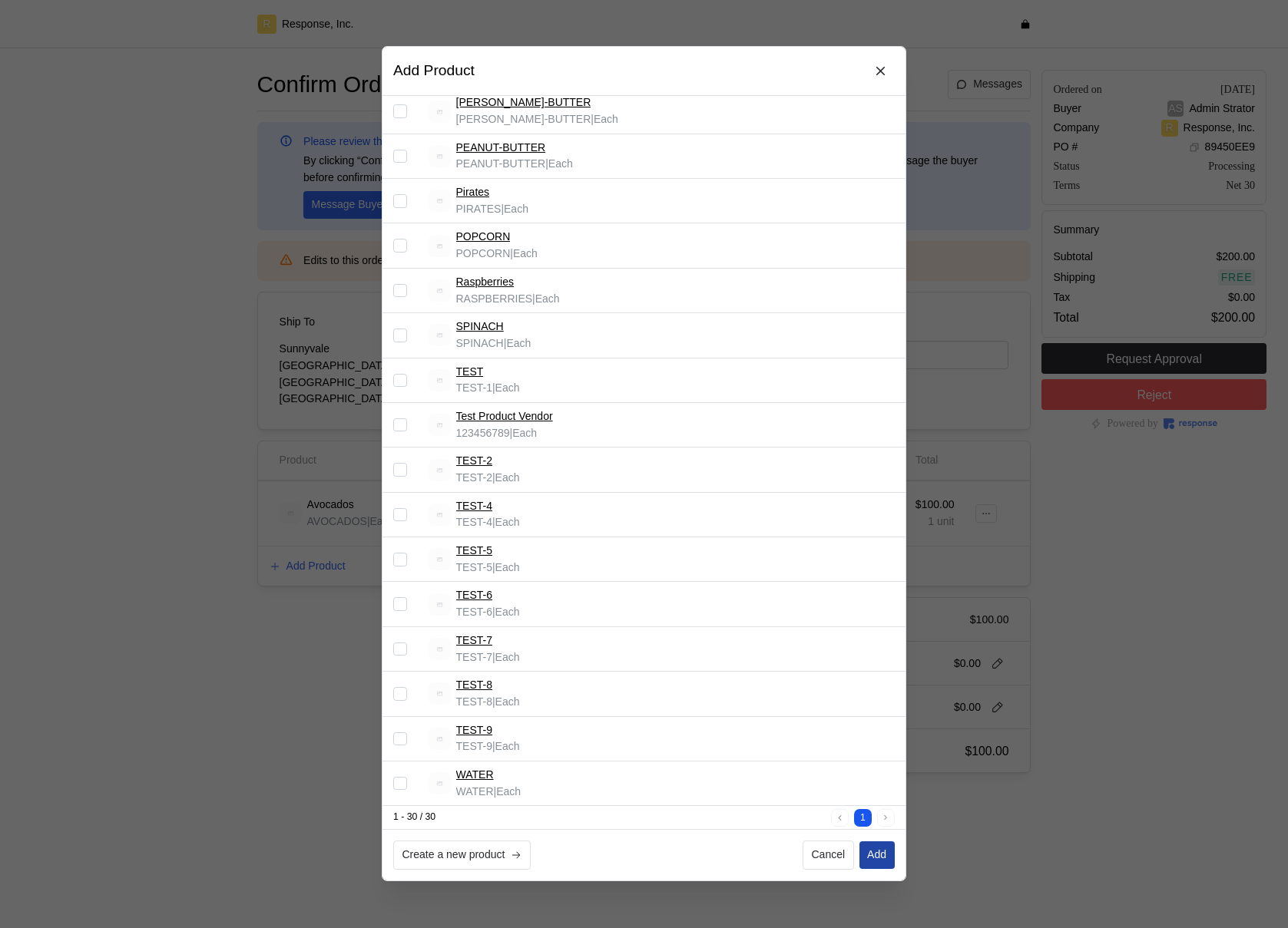
click at [873, 846] on button "Add" at bounding box center [877, 856] width 35 height 28
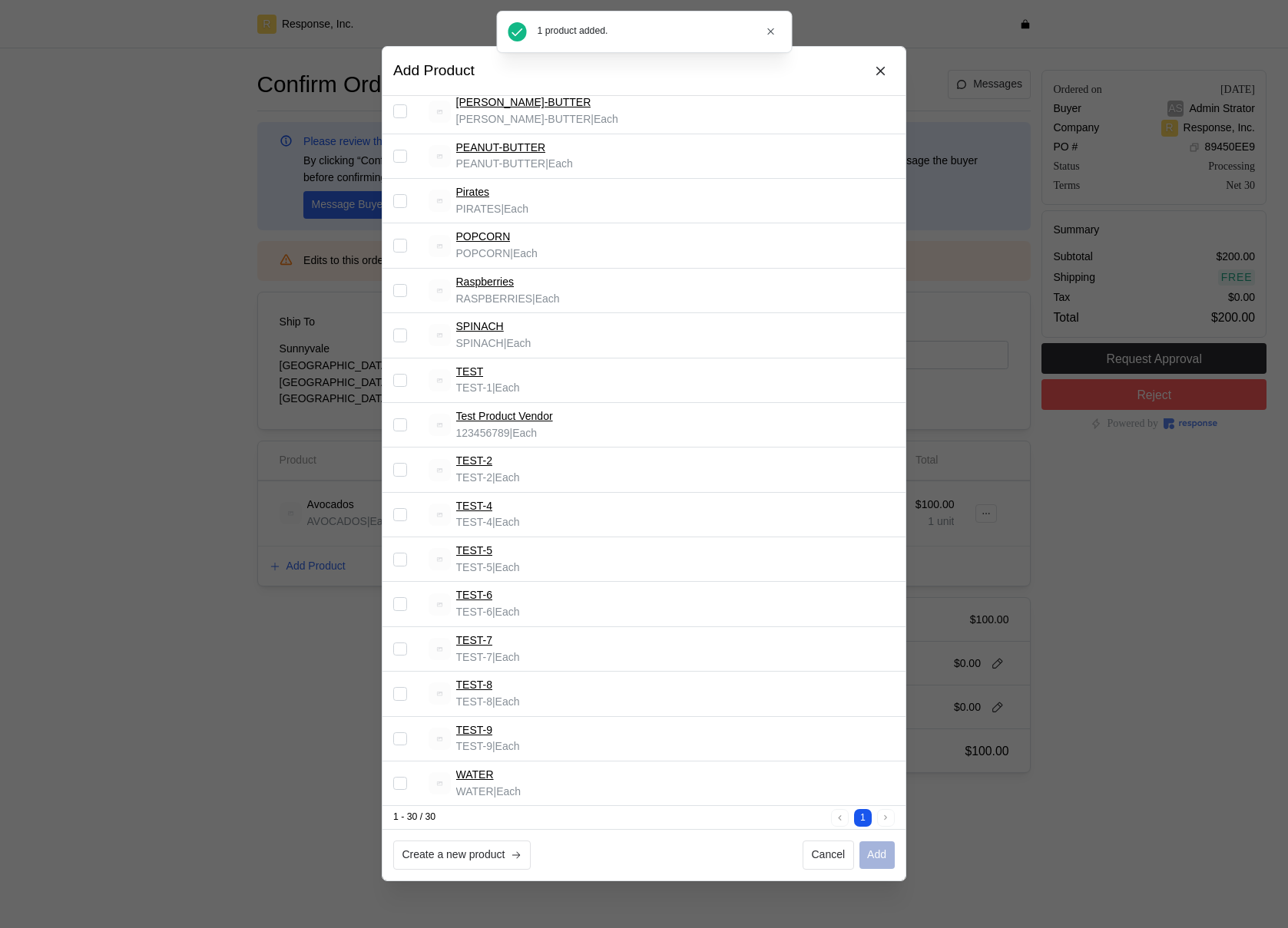
checkbox input "false"
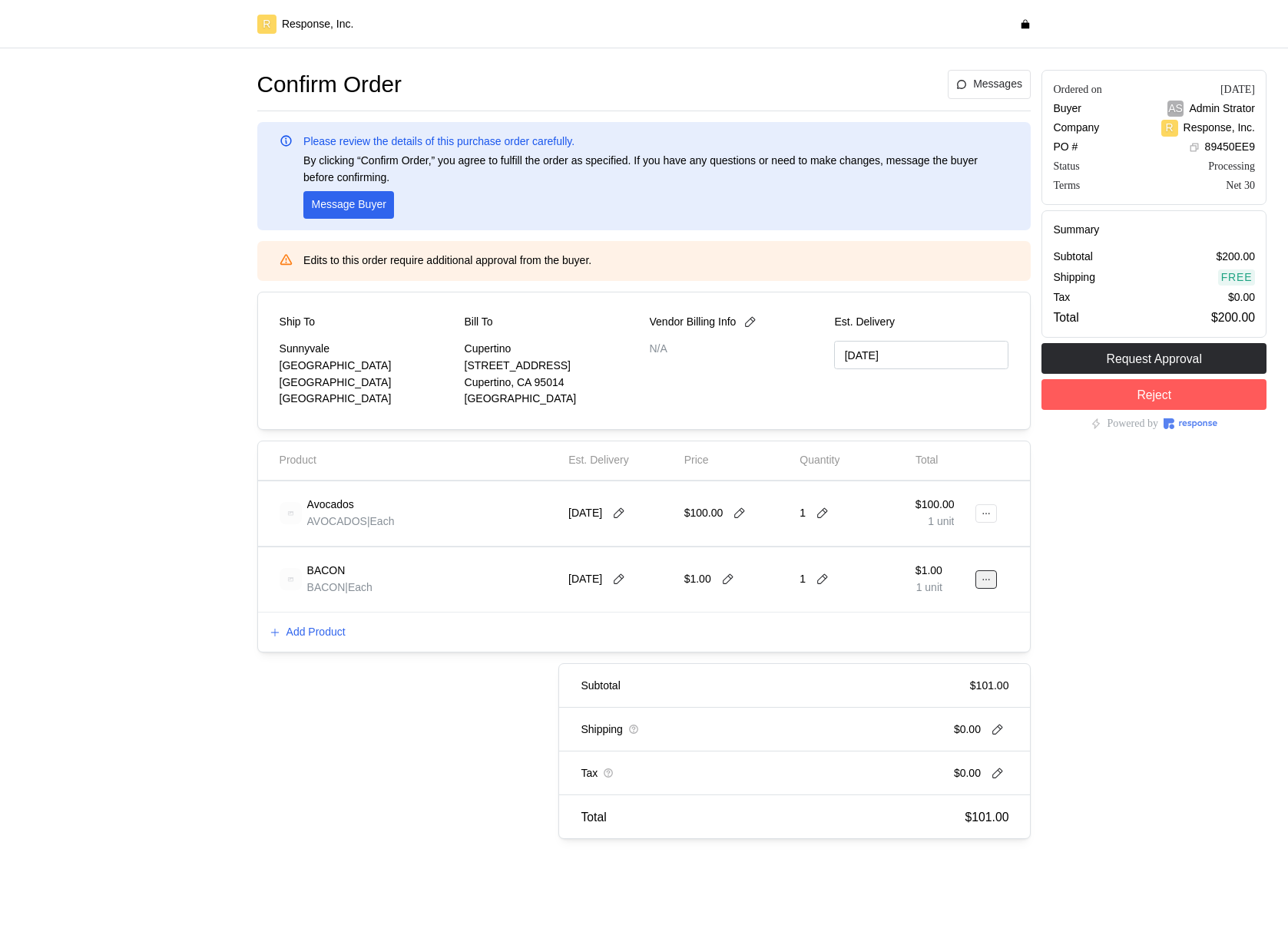
click at [988, 577] on icon at bounding box center [987, 580] width 11 height 11
click at [953, 606] on p "Edit" at bounding box center [937, 612] width 98 height 17
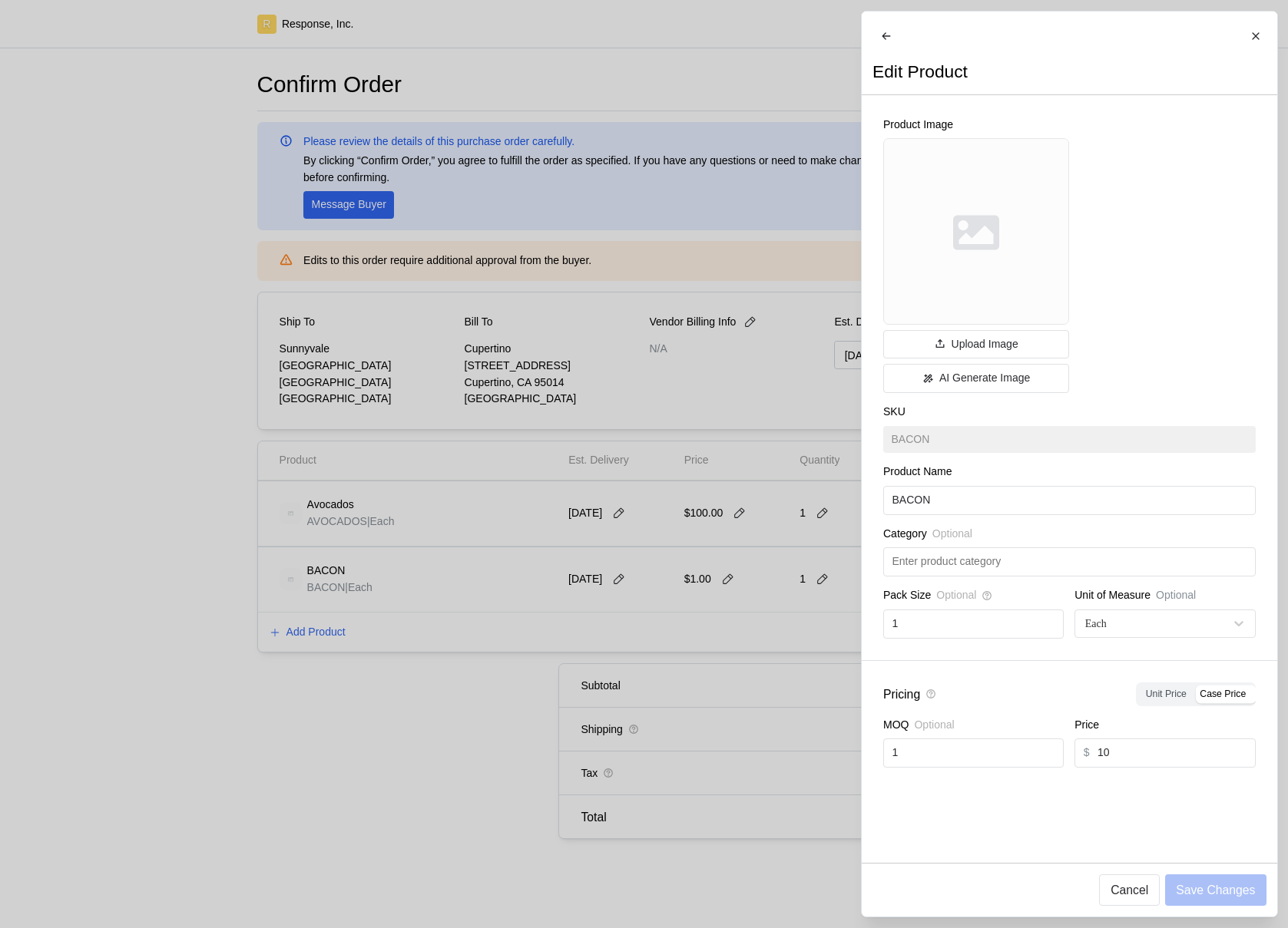
click at [826, 616] on div at bounding box center [644, 464] width 1288 height 928
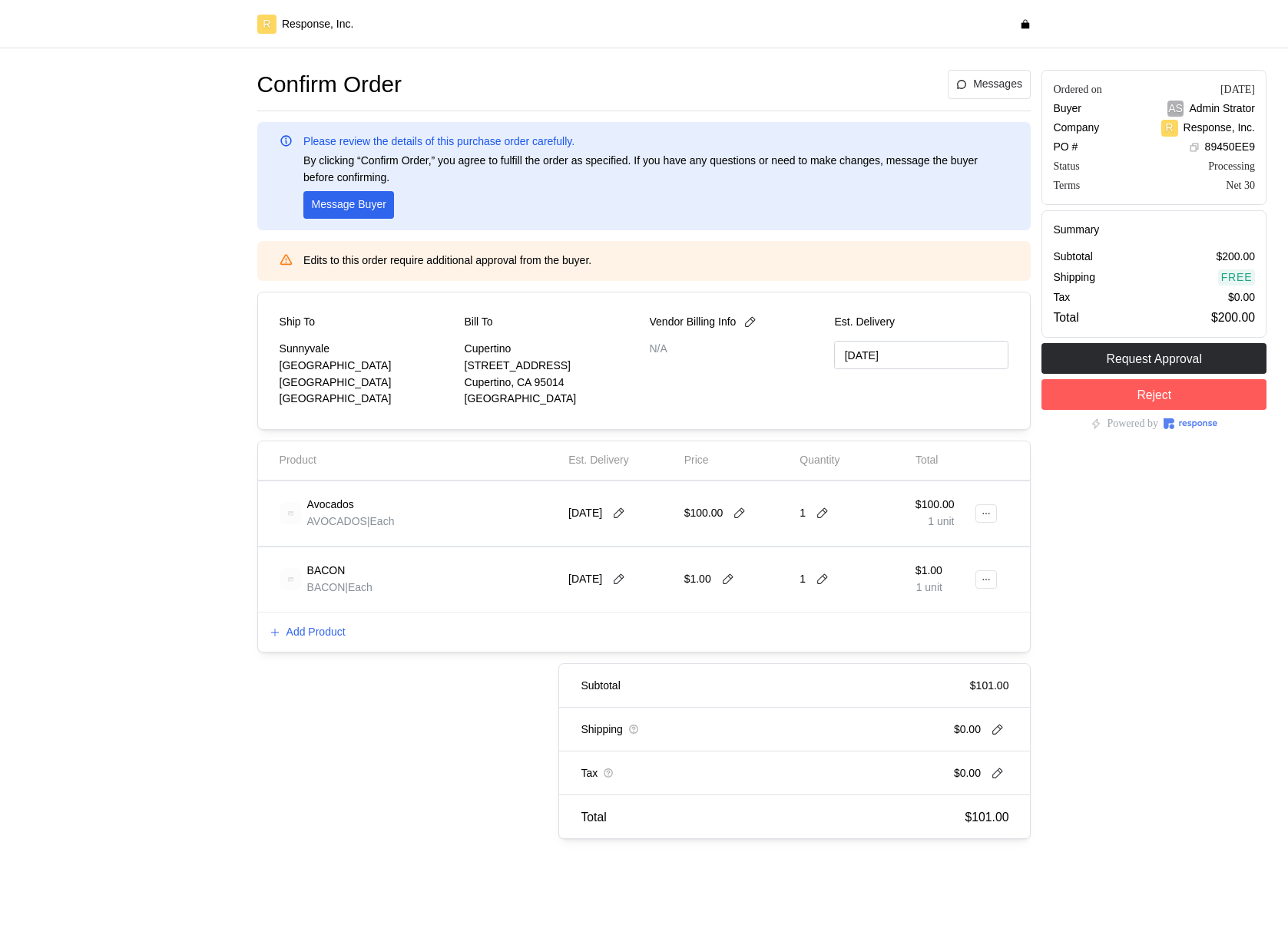
click at [1002, 569] on div at bounding box center [991, 580] width 23 height 54
click at [1000, 570] on div at bounding box center [991, 580] width 23 height 54
click at [996, 579] on div at bounding box center [987, 580] width 22 height 19
click at [992, 575] on button at bounding box center [987, 580] width 22 height 19
click at [955, 606] on p "Edit" at bounding box center [937, 612] width 98 height 17
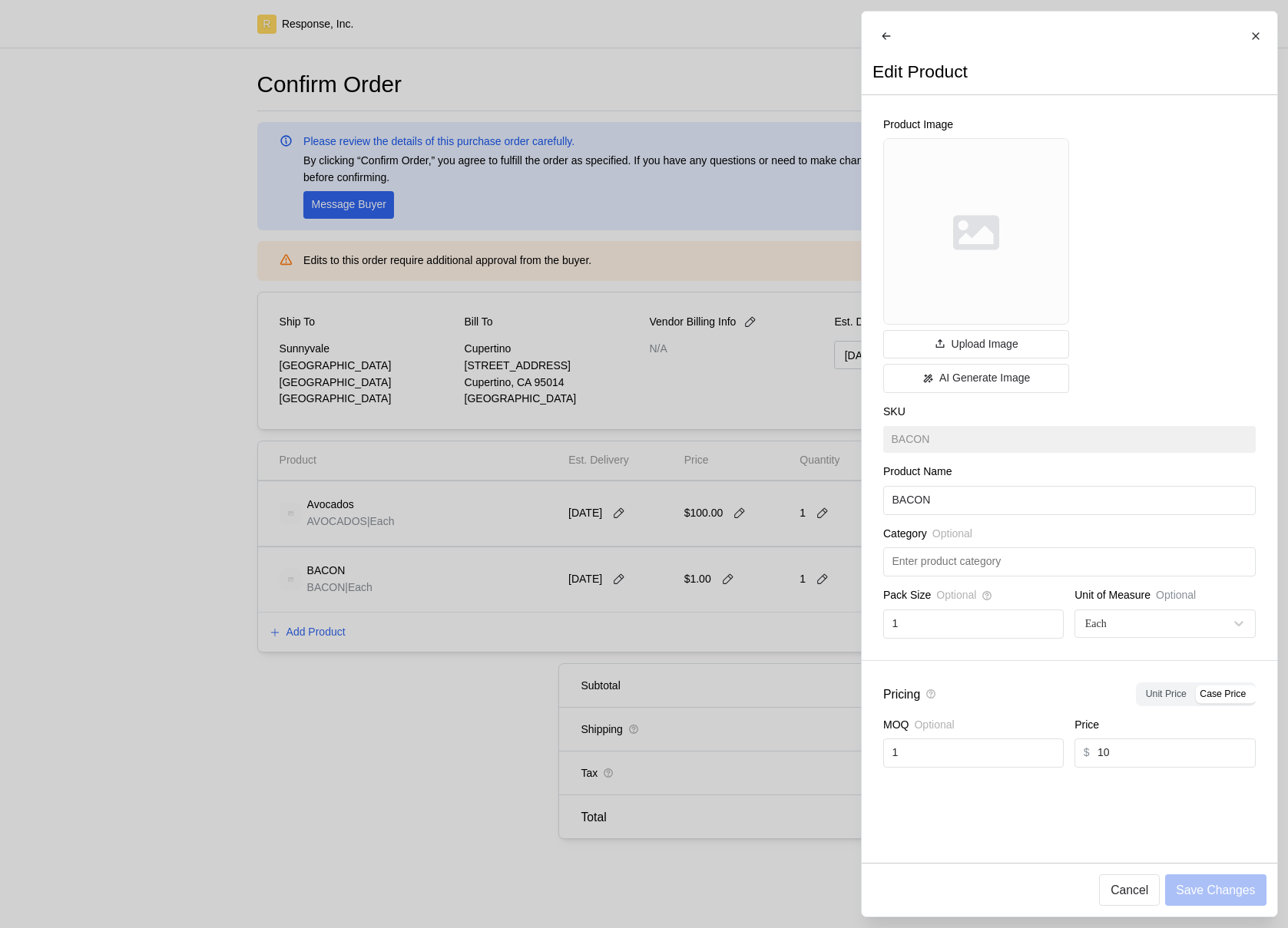
click at [796, 625] on div at bounding box center [644, 464] width 1288 height 928
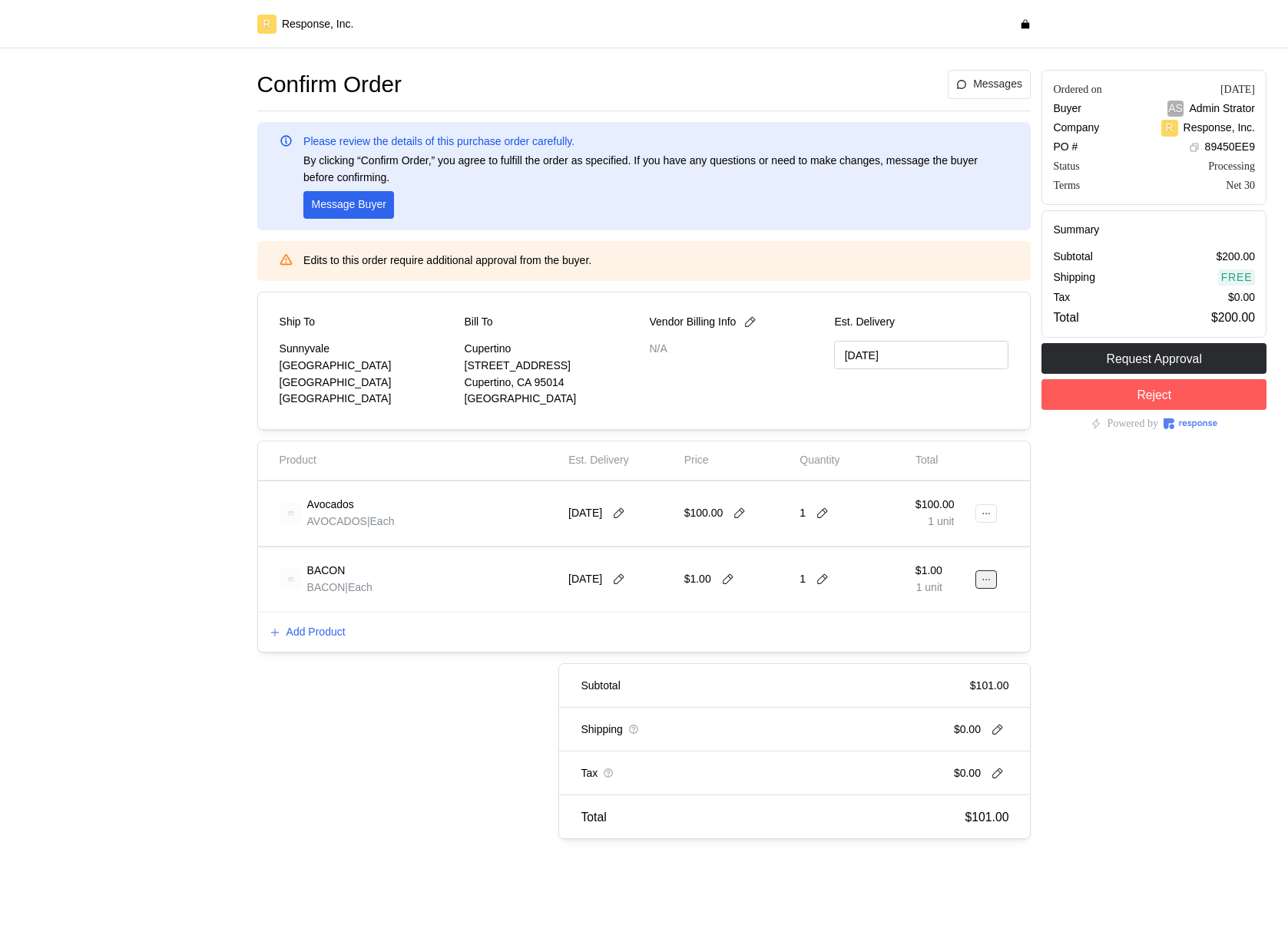
click at [992, 576] on button at bounding box center [987, 580] width 22 height 19
click at [939, 606] on p "Edit" at bounding box center [937, 612] width 98 height 17
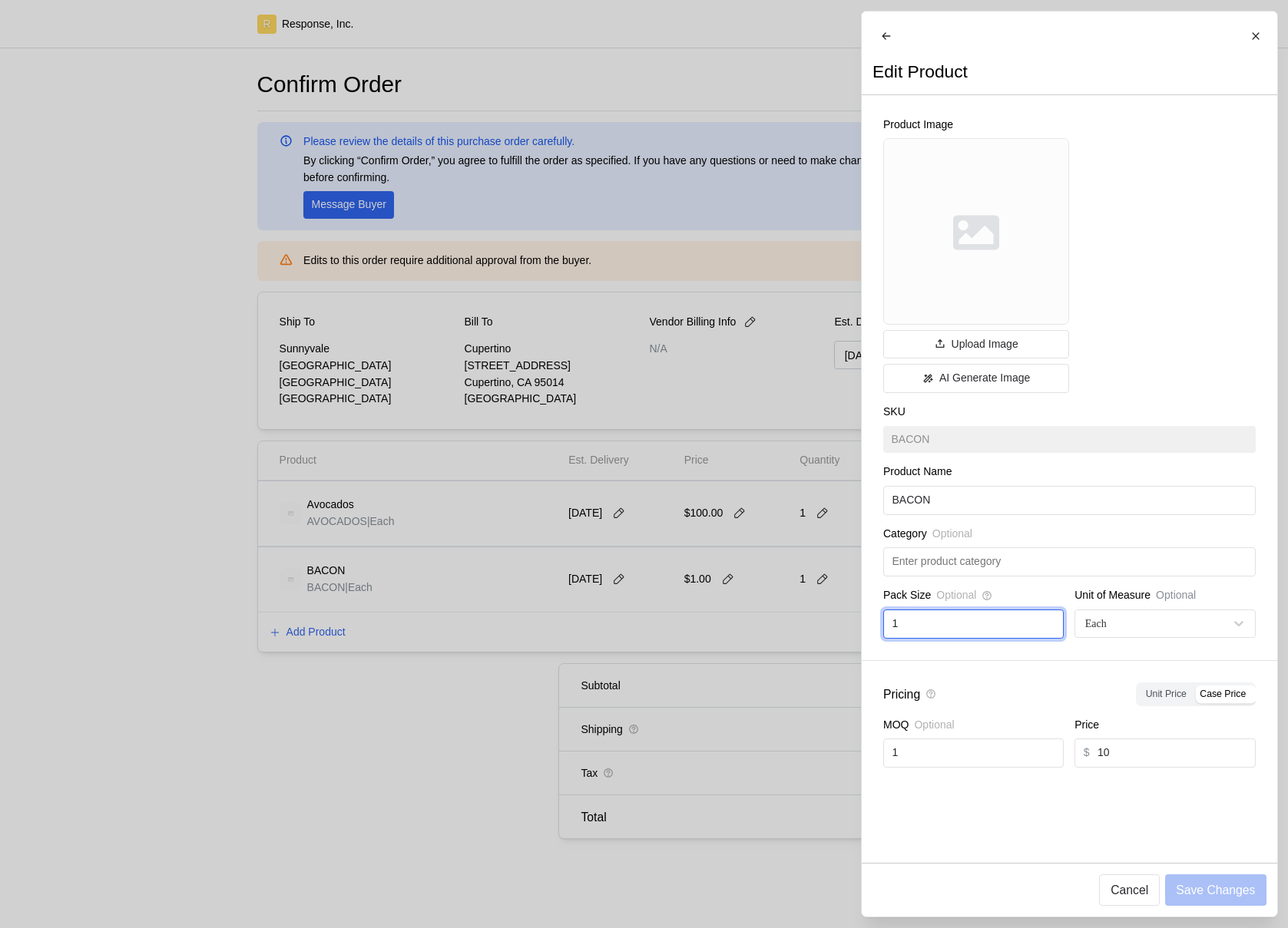
click at [926, 630] on input "1" at bounding box center [973, 625] width 163 height 28
click at [1176, 699] on span "Unit Price" at bounding box center [1166, 694] width 40 height 11
click at [1142, 687] on input "Unit Price" at bounding box center [1142, 687] width 0 height 0
click at [1230, 699] on span "Case Price" at bounding box center [1223, 694] width 46 height 11
click at [1197, 687] on input "Case Price" at bounding box center [1197, 687] width 0 height 0
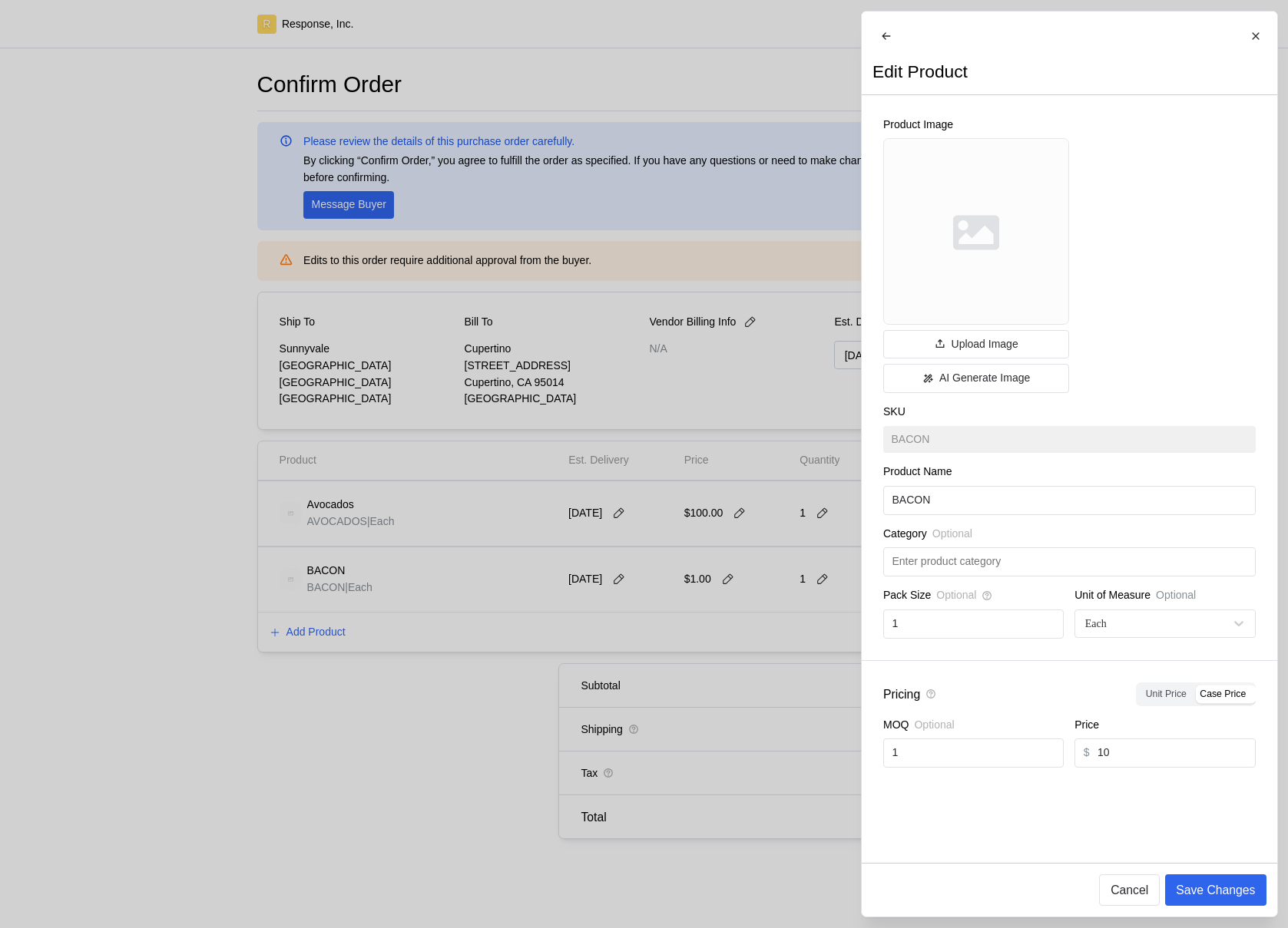
drag, startPoint x: 744, startPoint y: 596, endPoint x: 734, endPoint y: 587, distance: 13.5
click at [744, 596] on div at bounding box center [644, 464] width 1288 height 928
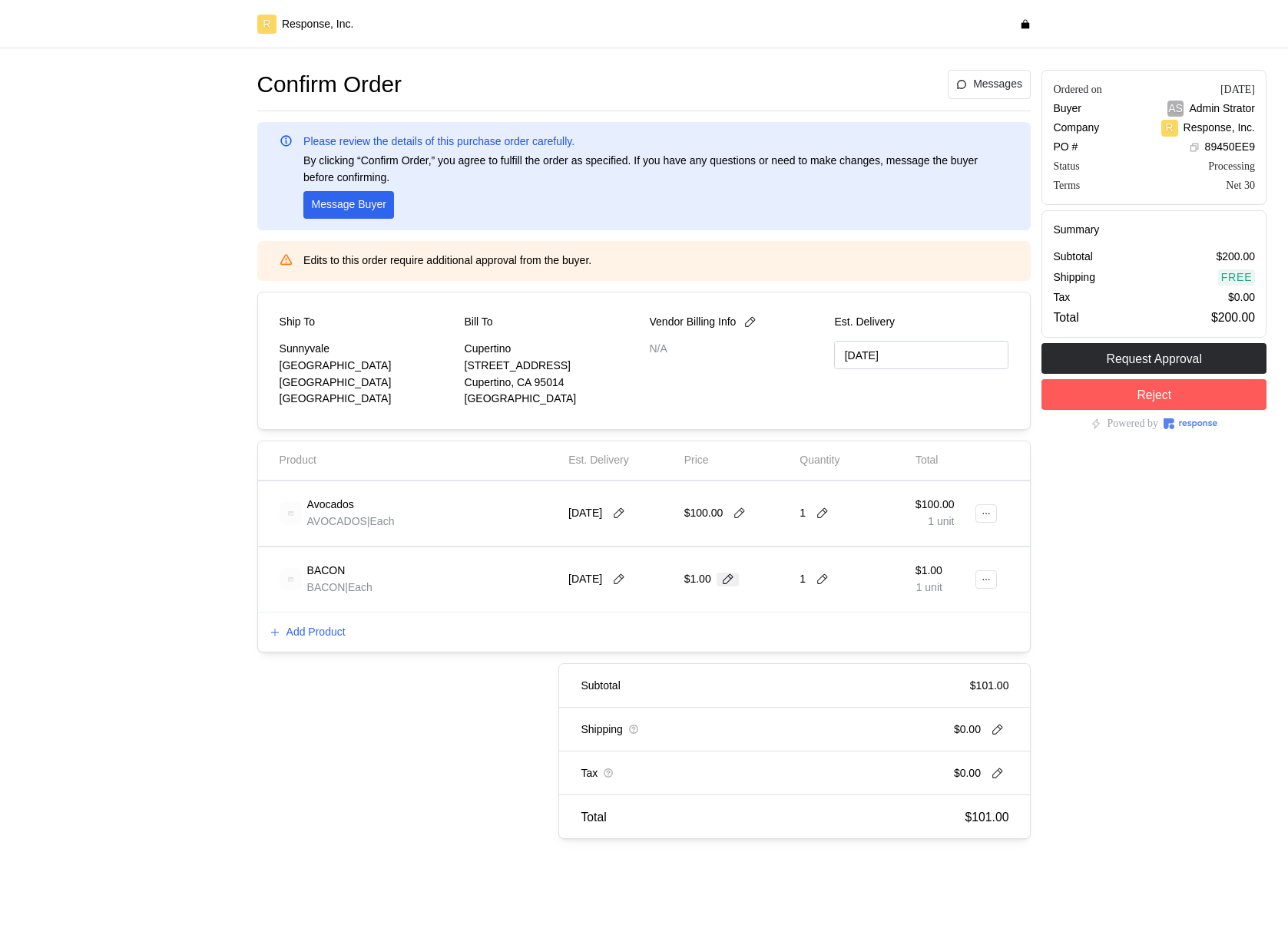
click at [725, 582] on icon at bounding box center [728, 580] width 14 height 14
type input "10"
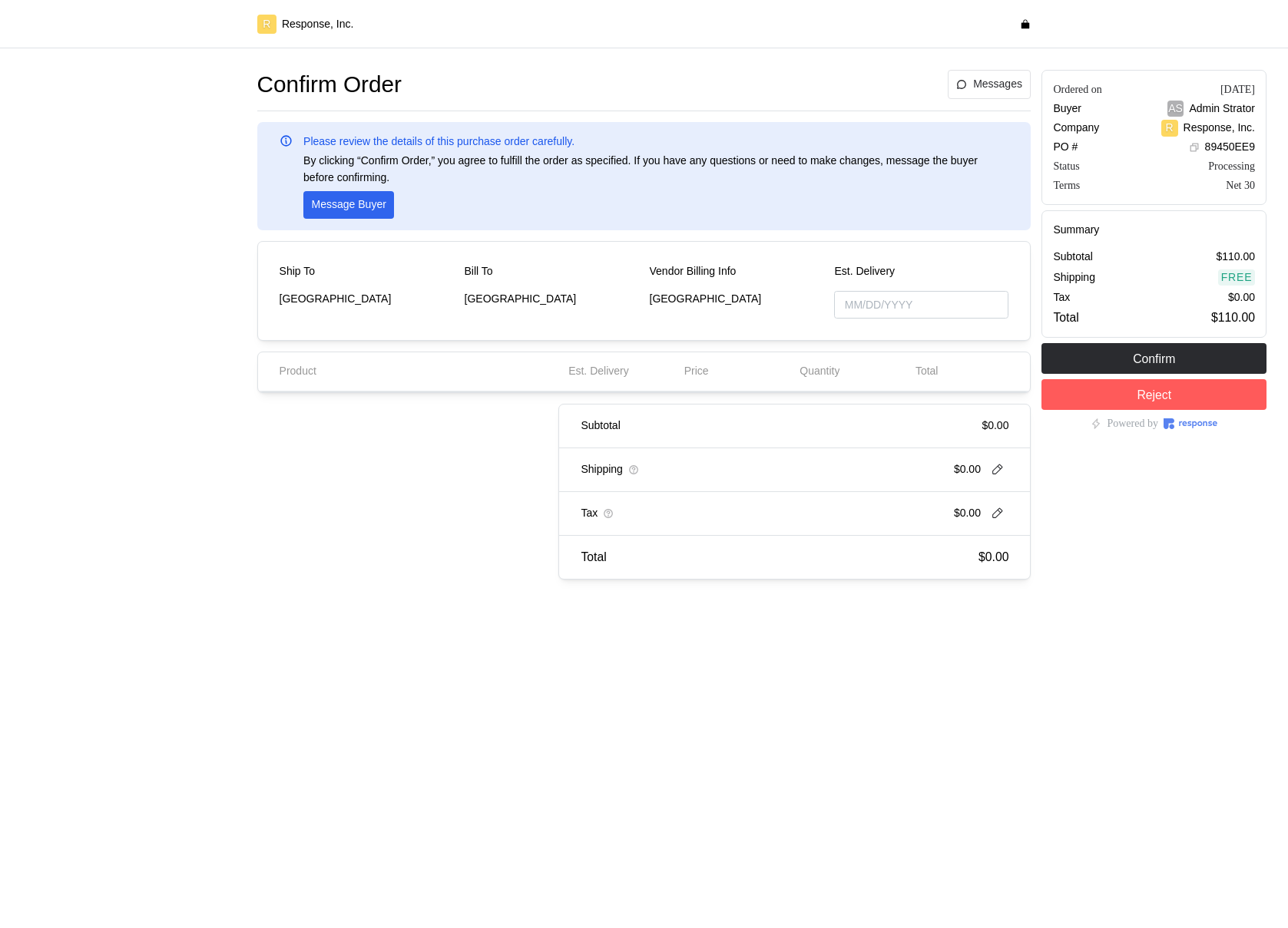
type input "[DATE]"
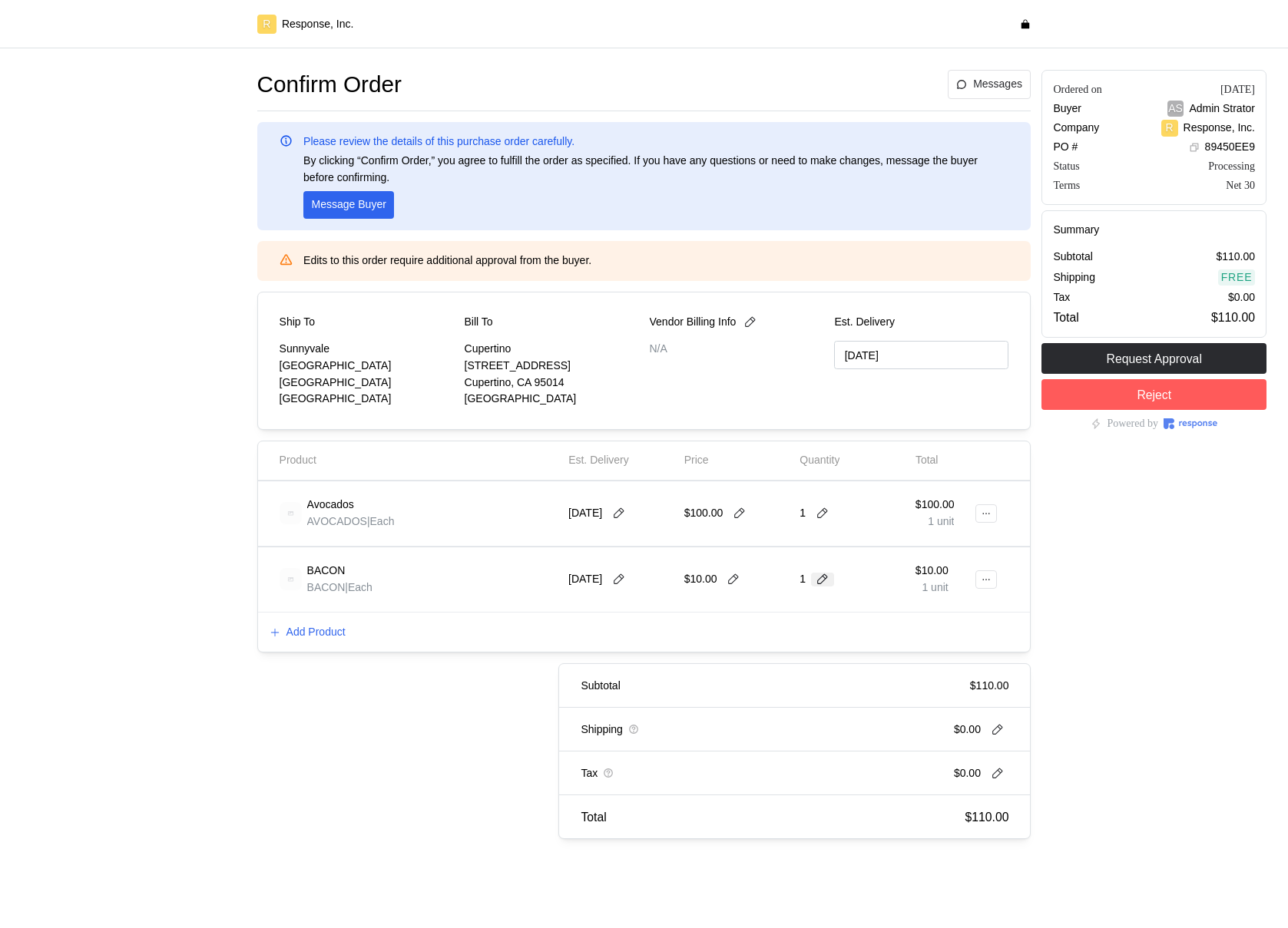
click at [816, 576] on icon at bounding box center [823, 580] width 14 height 14
click at [829, 636] on div "2 $20.00" at bounding box center [880, 645] width 139 height 17
click at [988, 579] on icon at bounding box center [986, 580] width 7 height 2
click at [954, 611] on p "Edit" at bounding box center [937, 612] width 98 height 17
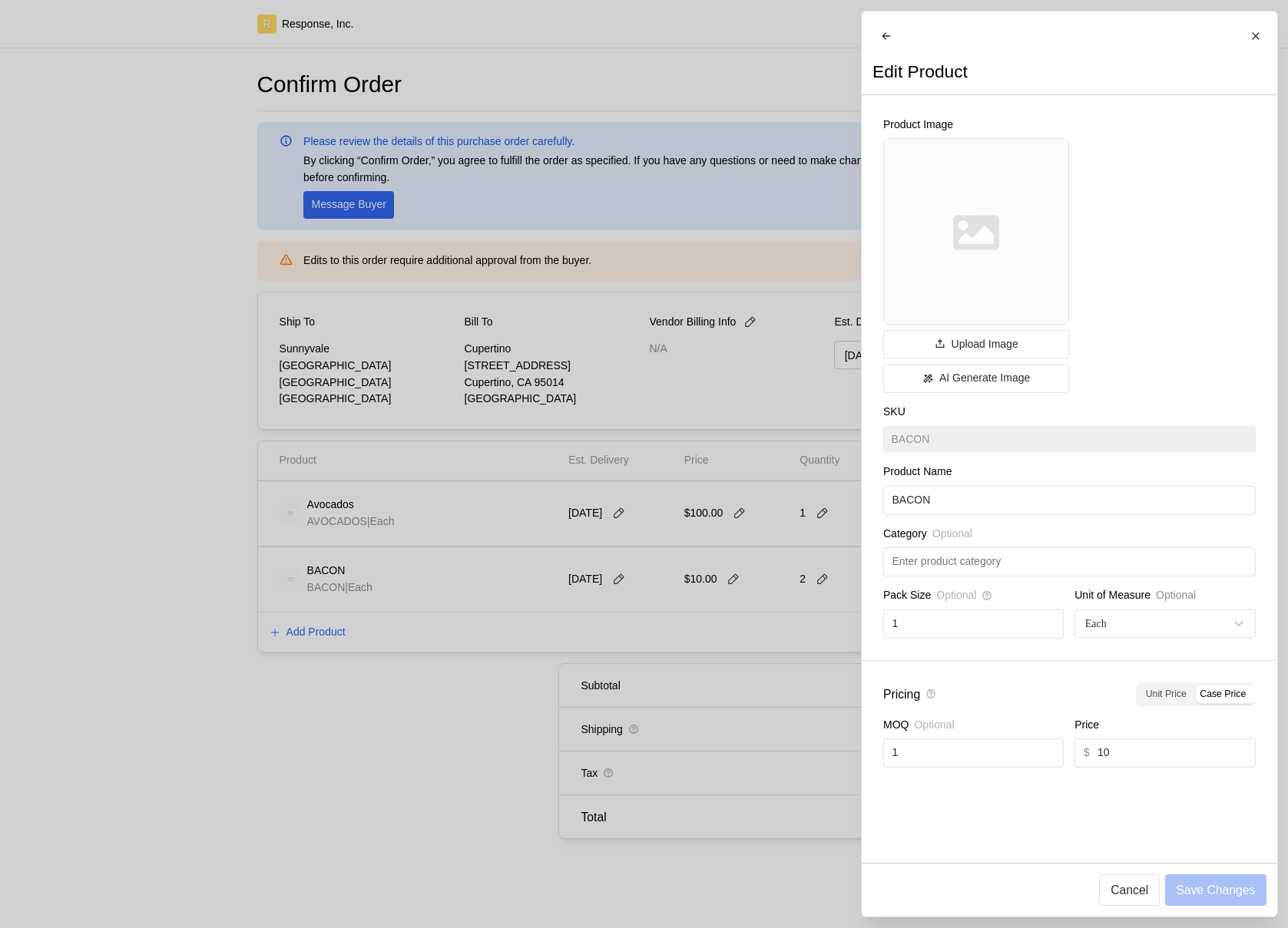
click at [739, 640] on div at bounding box center [644, 464] width 1288 height 928
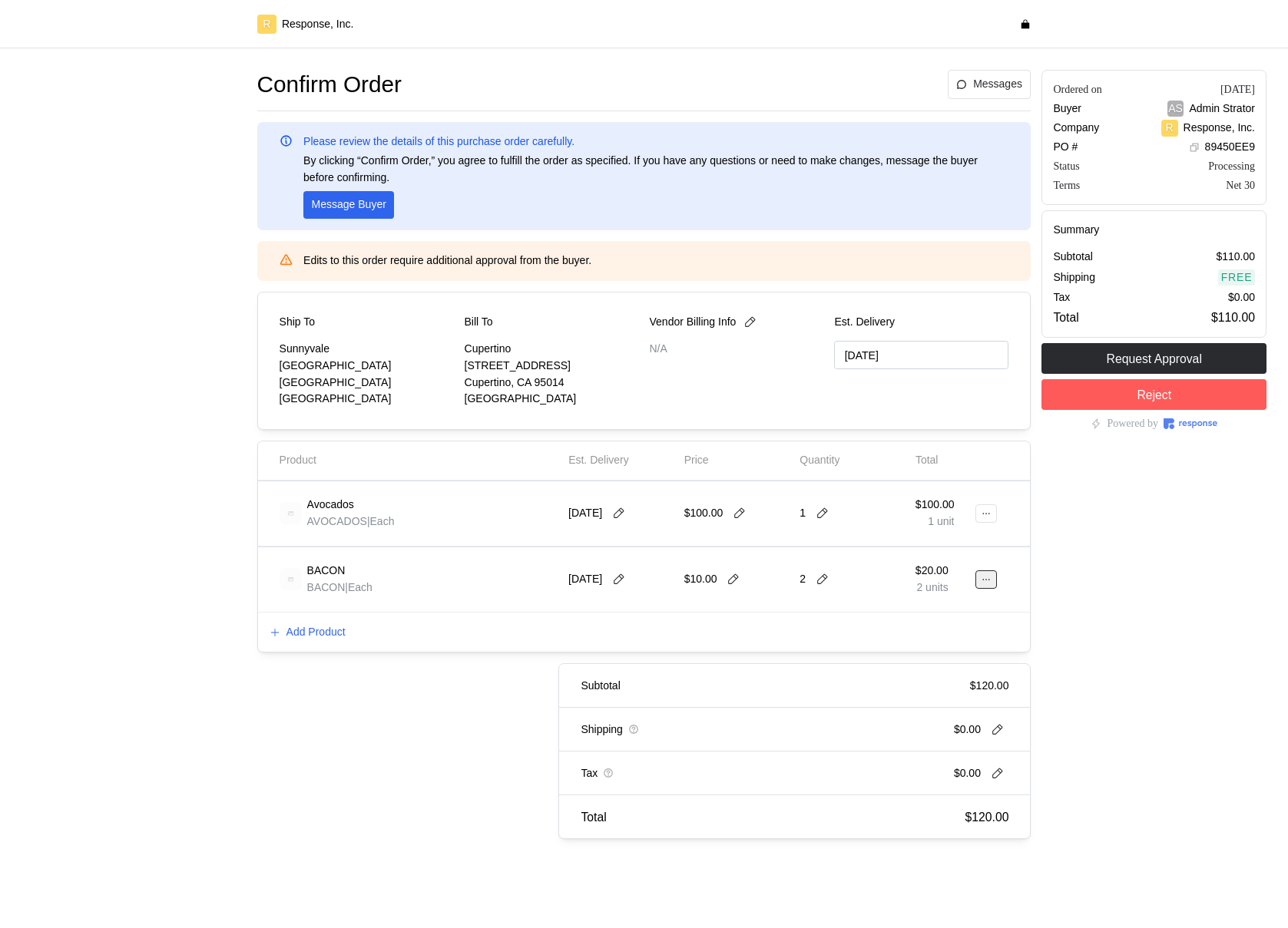
click at [983, 579] on icon at bounding box center [986, 580] width 7 height 2
click at [933, 608] on p "Edit" at bounding box center [937, 612] width 98 height 17
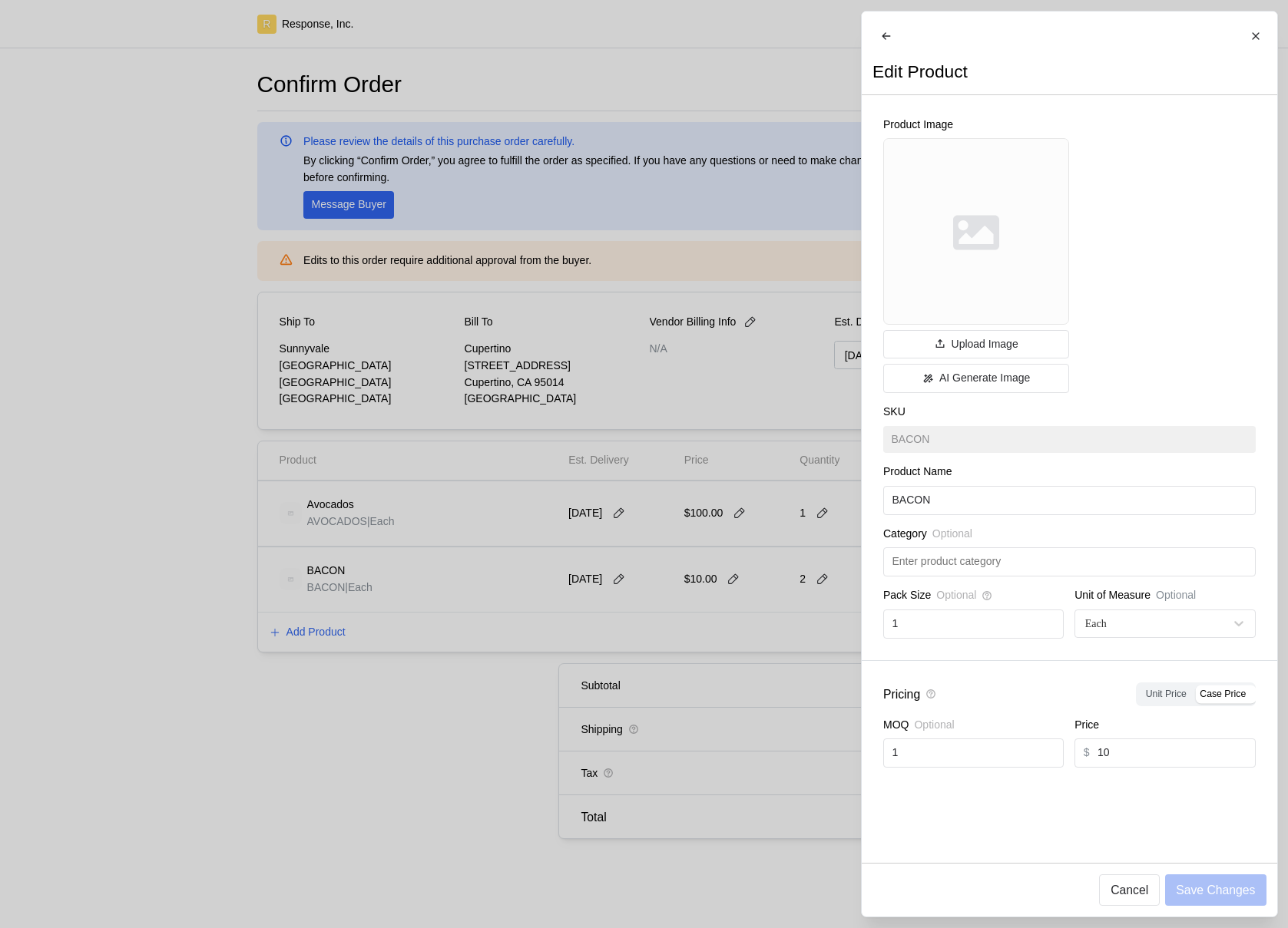
click at [761, 656] on div at bounding box center [644, 464] width 1288 height 928
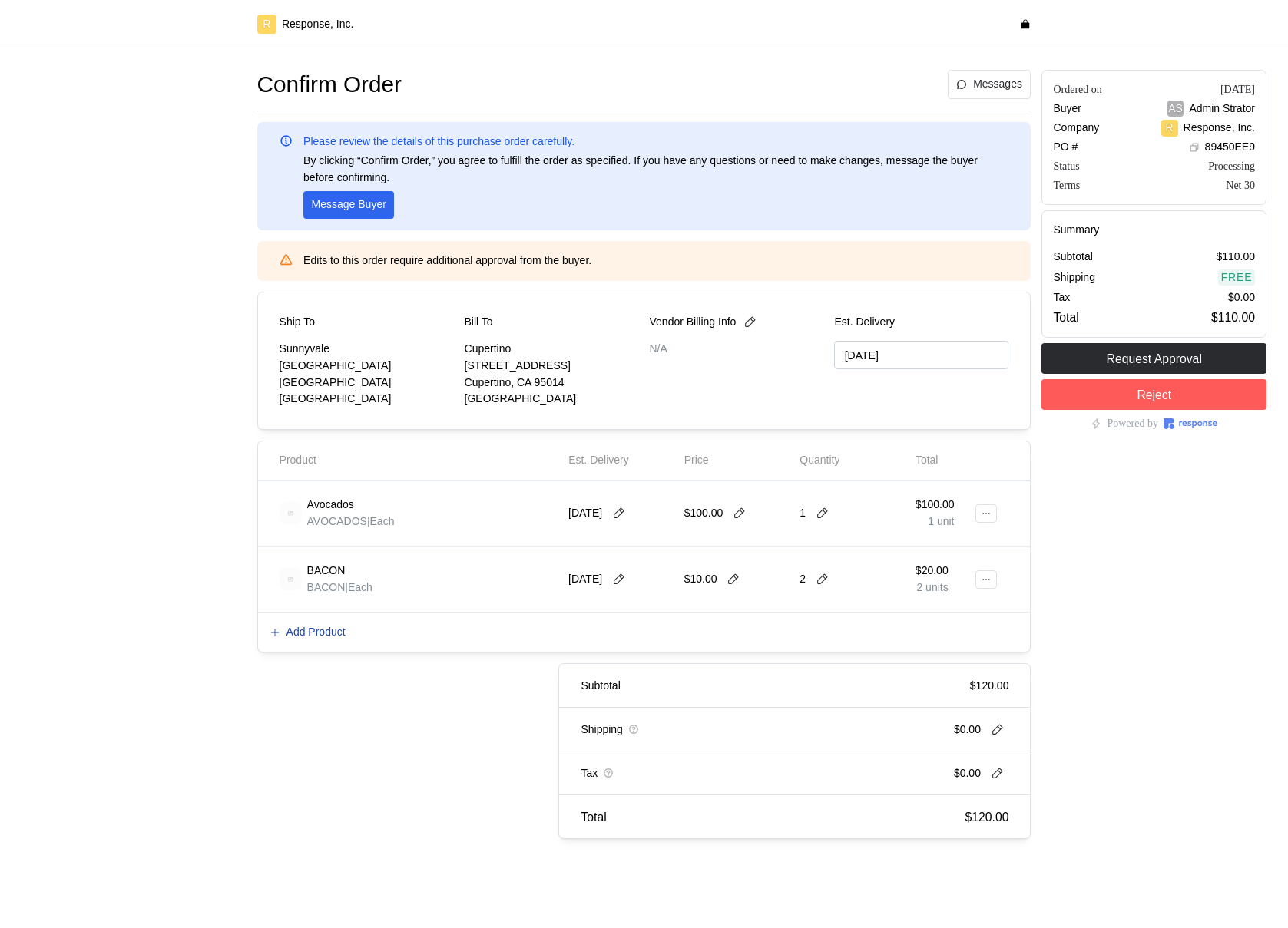
click at [329, 632] on p "Add Product" at bounding box center [316, 633] width 59 height 17
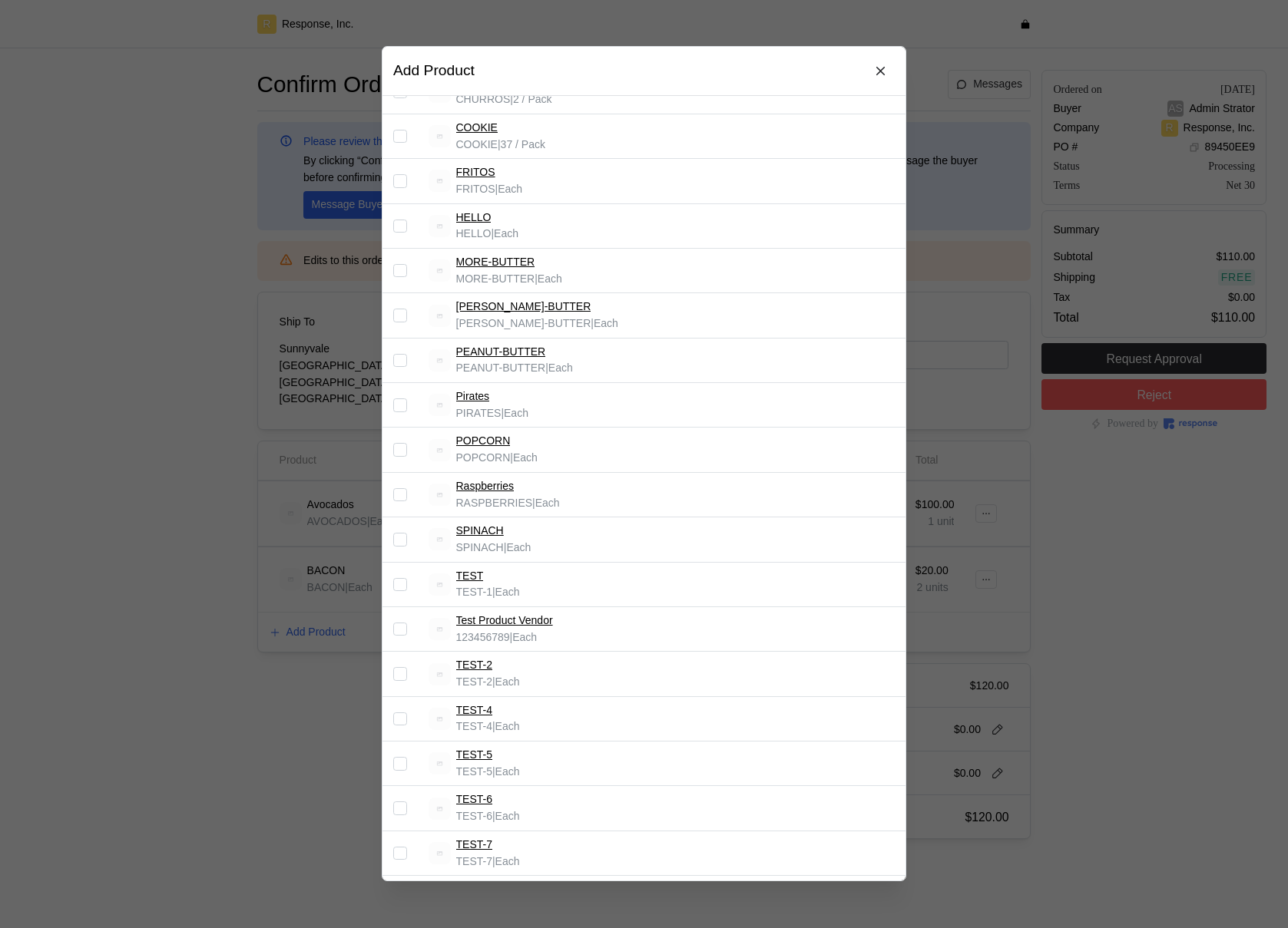
scroll to position [741, 0]
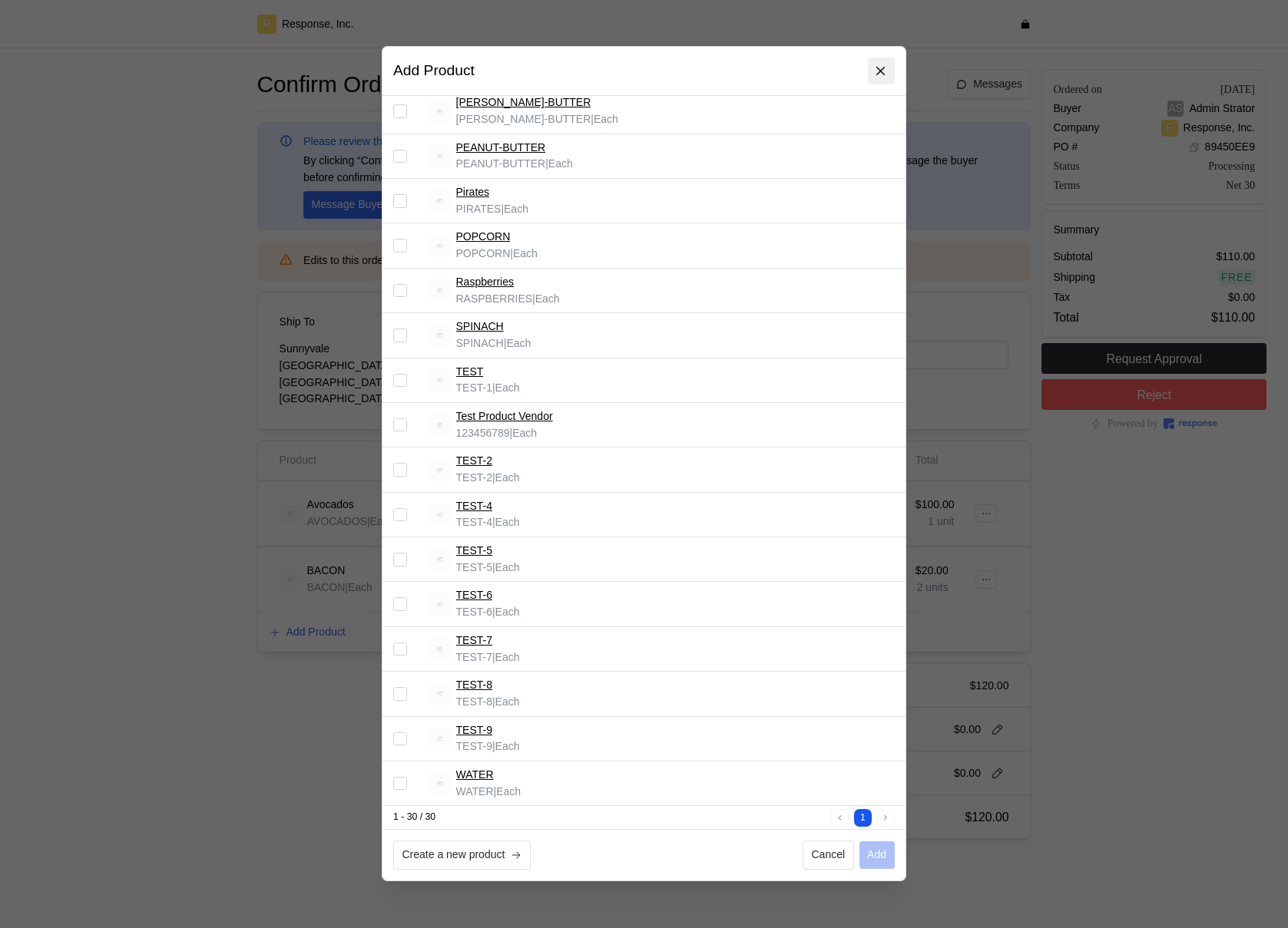
click at [882, 71] on icon at bounding box center [882, 72] width 14 height 14
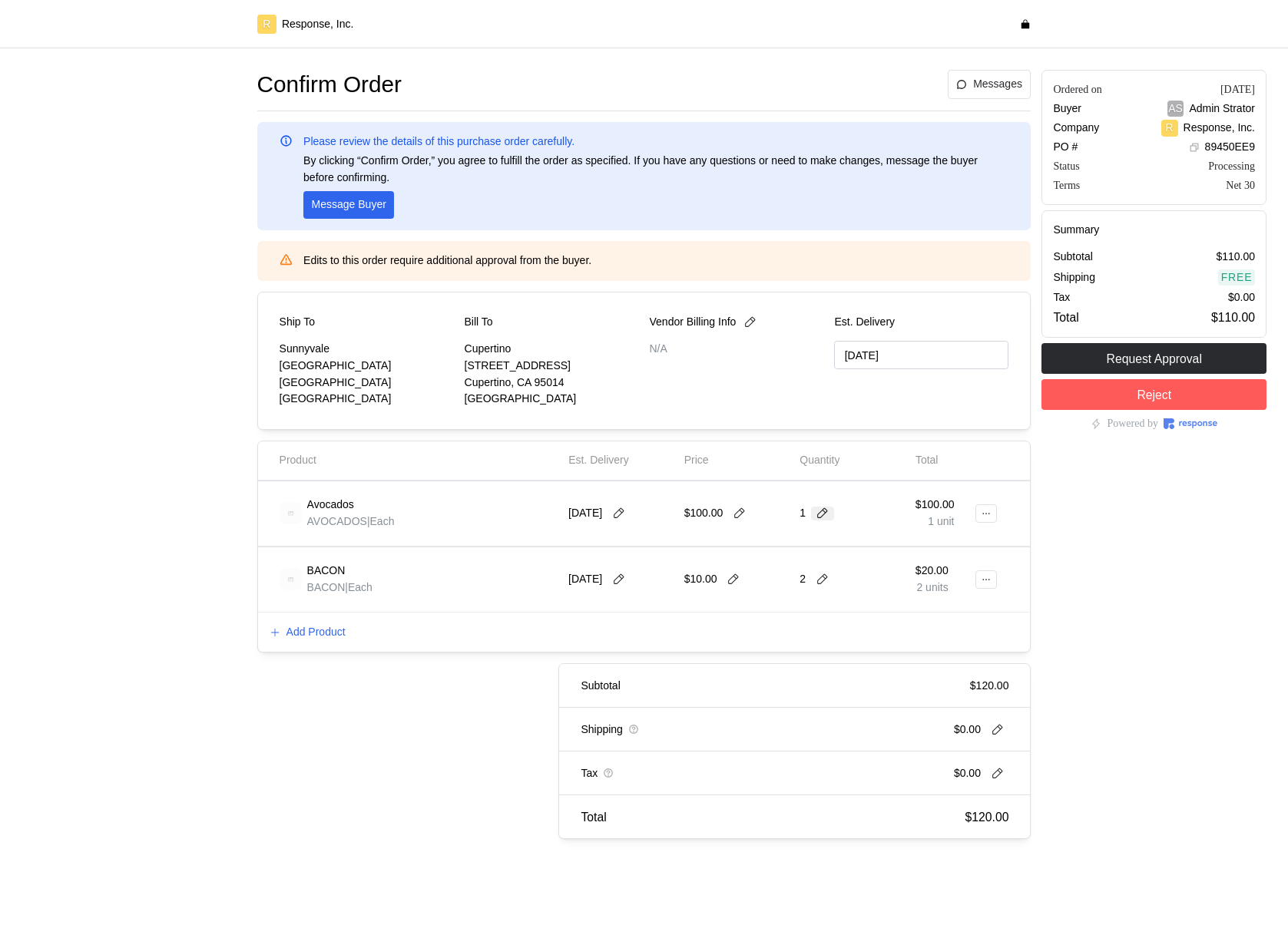
click at [827, 516] on button at bounding box center [823, 513] width 23 height 14
click at [818, 583] on div "2 $200.00" at bounding box center [880, 579] width 139 height 17
click at [745, 515] on icon at bounding box center [740, 513] width 14 height 14
type input "1"
type input "50"
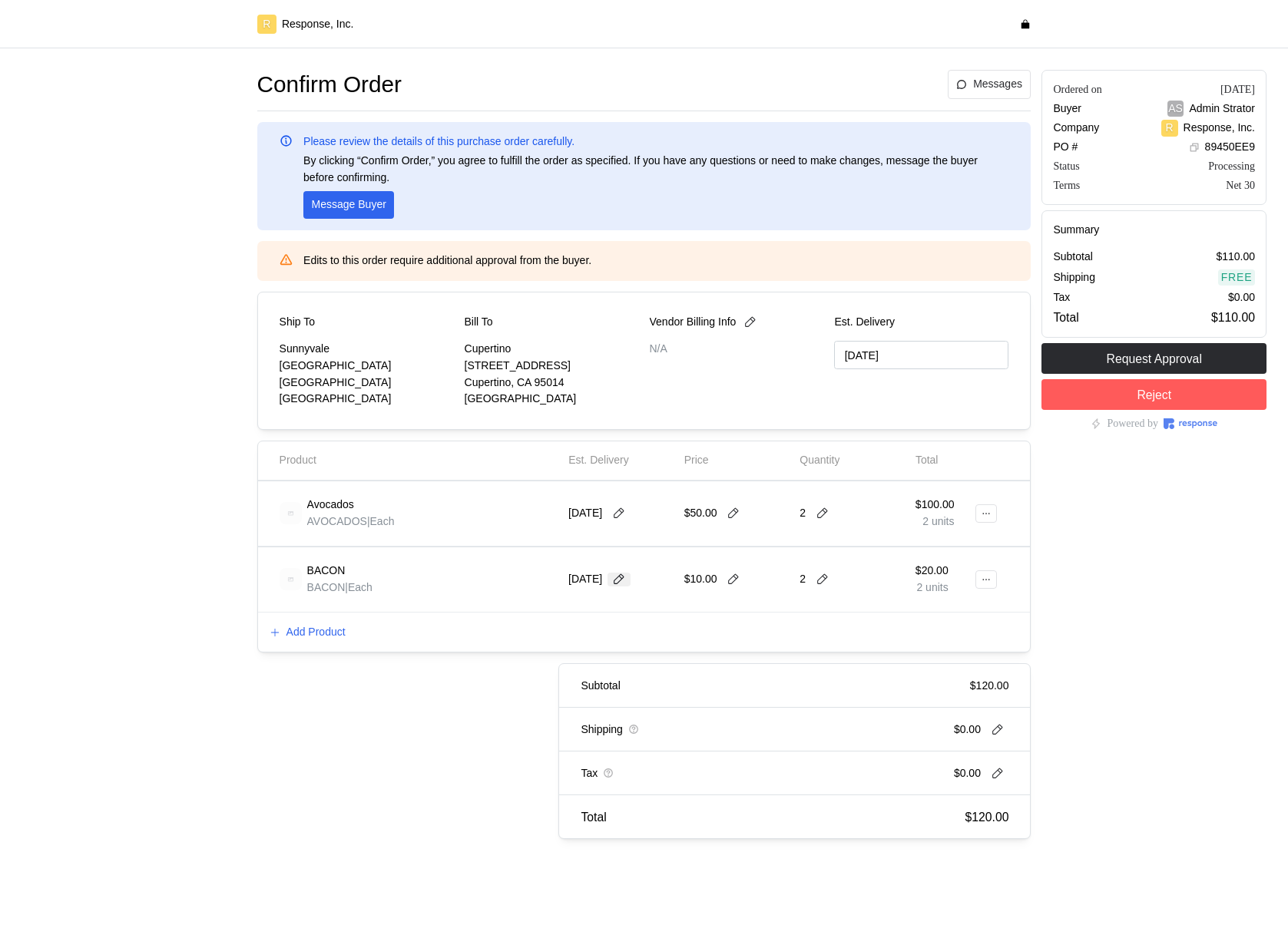
click at [626, 581] on icon at bounding box center [619, 580] width 14 height 14
click at [517, 649] on div "Add Product" at bounding box center [644, 632] width 773 height 40
drag, startPoint x: 824, startPoint y: 324, endPoint x: 921, endPoint y: 322, distance: 97.0
click at [921, 322] on div "Ship To Sunnyvale 1001 Test Avenue Sunnyvale, CA 94087 United States Bill To Cu…" at bounding box center [644, 361] width 730 height 93
click at [959, 350] on input "10/01/2025" at bounding box center [921, 355] width 174 height 29
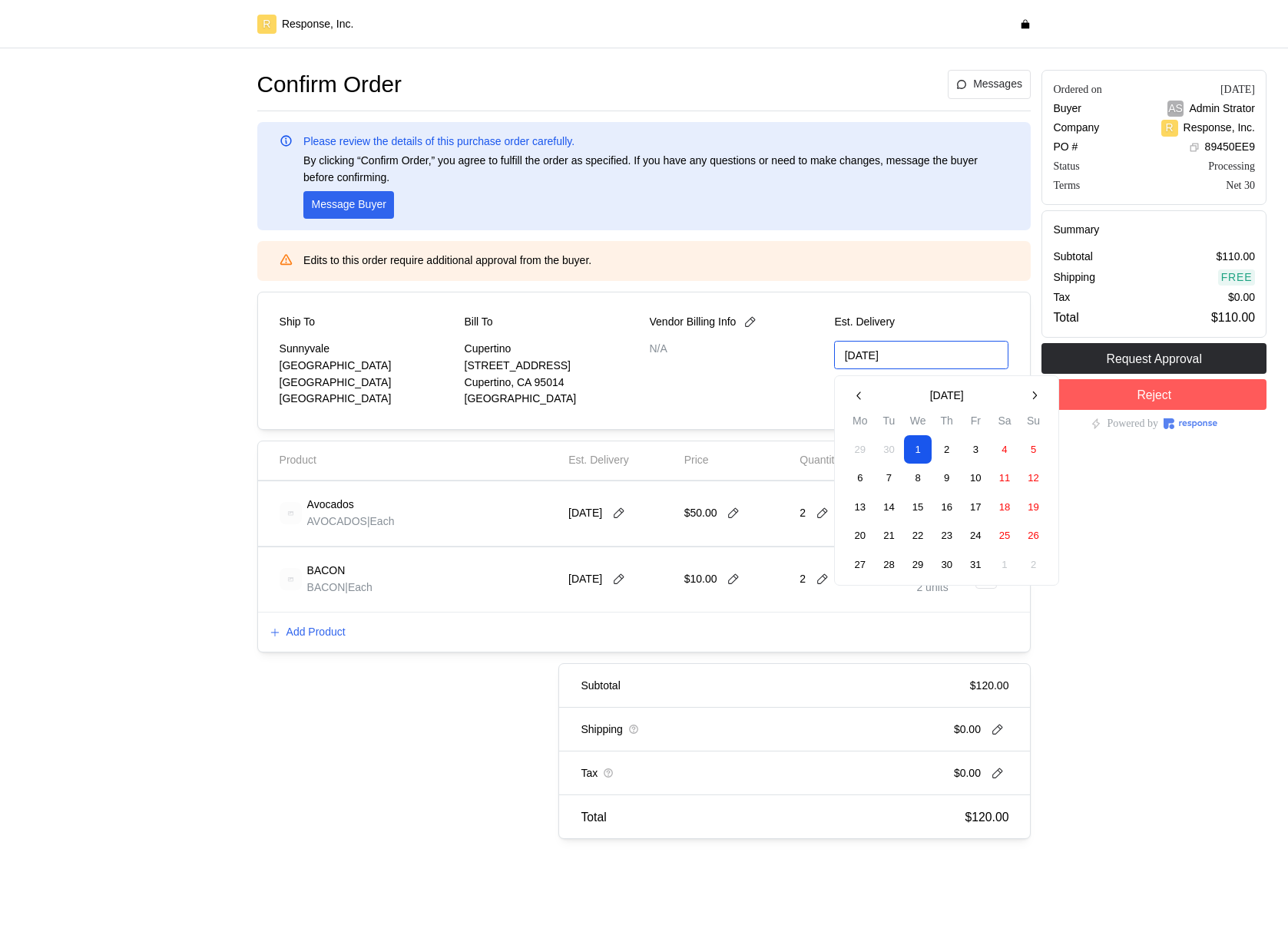
click at [942, 454] on button "2" at bounding box center [947, 450] width 29 height 29
type input "10/01/2025"
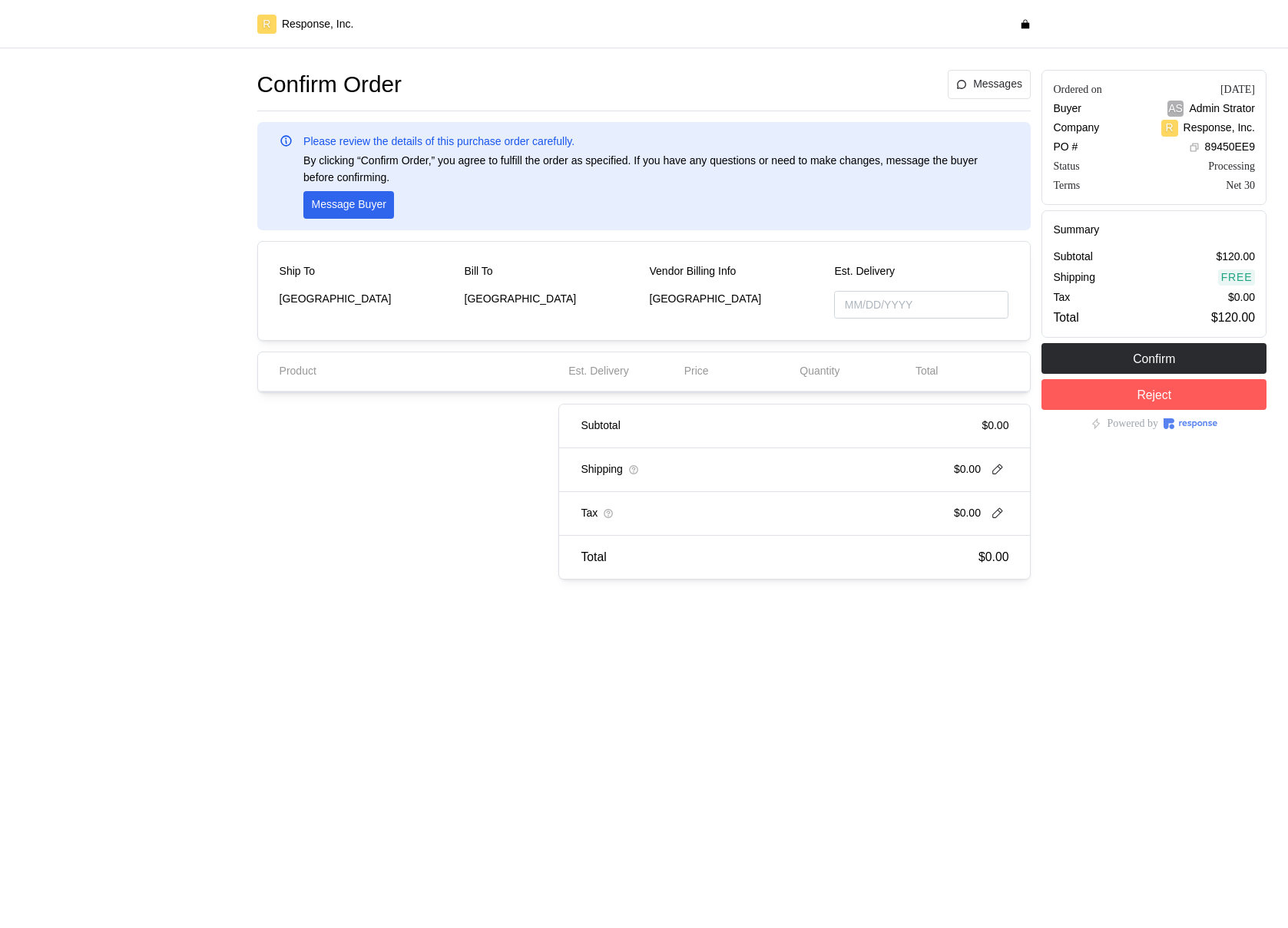
type input "[DATE]"
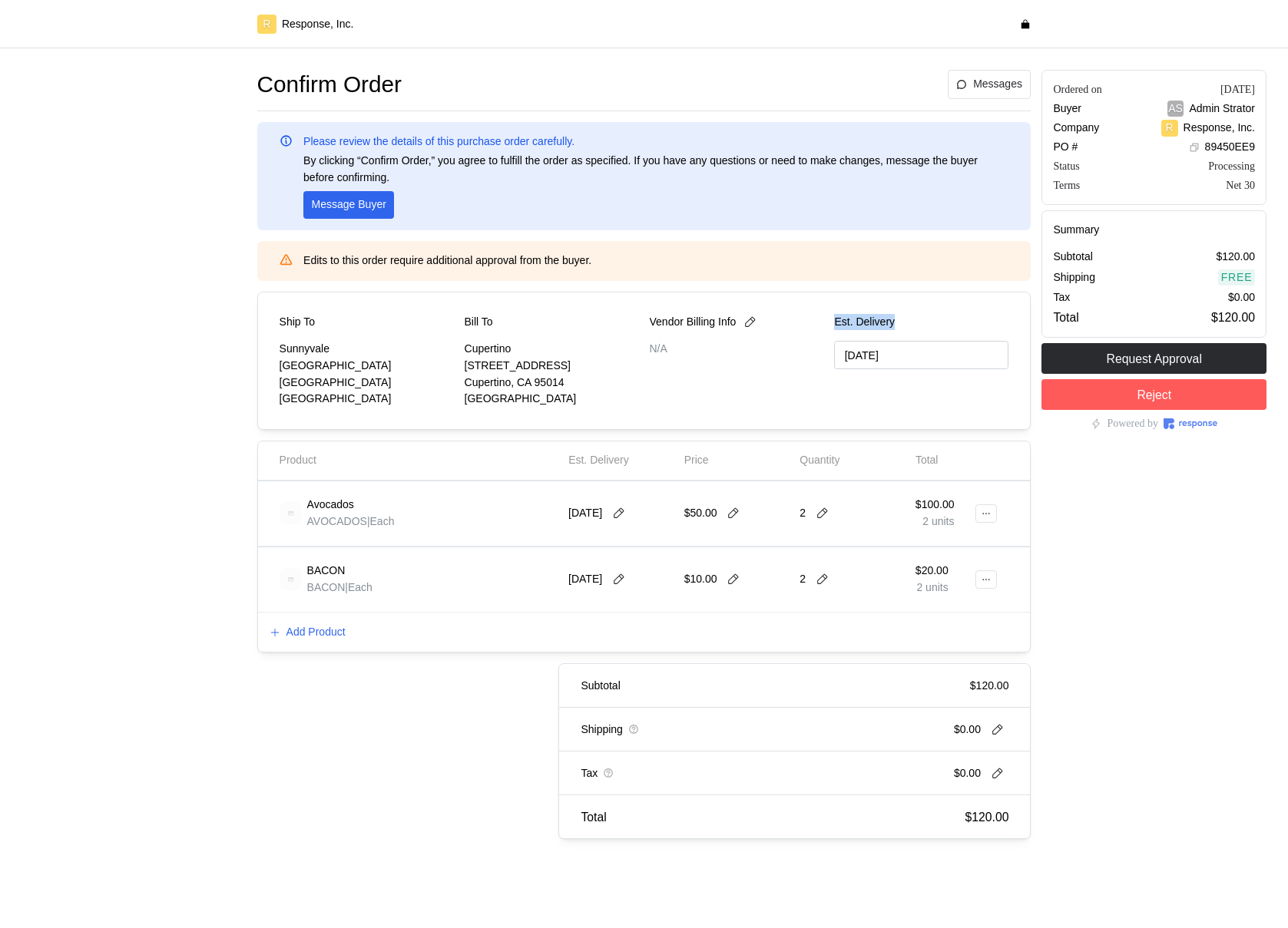
drag, startPoint x: 900, startPoint y: 320, endPoint x: 834, endPoint y: 319, distance: 66.0
click at [834, 319] on p "Est. Delivery" at bounding box center [921, 323] width 174 height 17
copy p "Est. Delivery"
click at [907, 330] on div "Est. Delivery 10/01/2025" at bounding box center [921, 361] width 174 height 93
drag, startPoint x: 904, startPoint y: 321, endPoint x: 823, endPoint y: 322, distance: 81.0
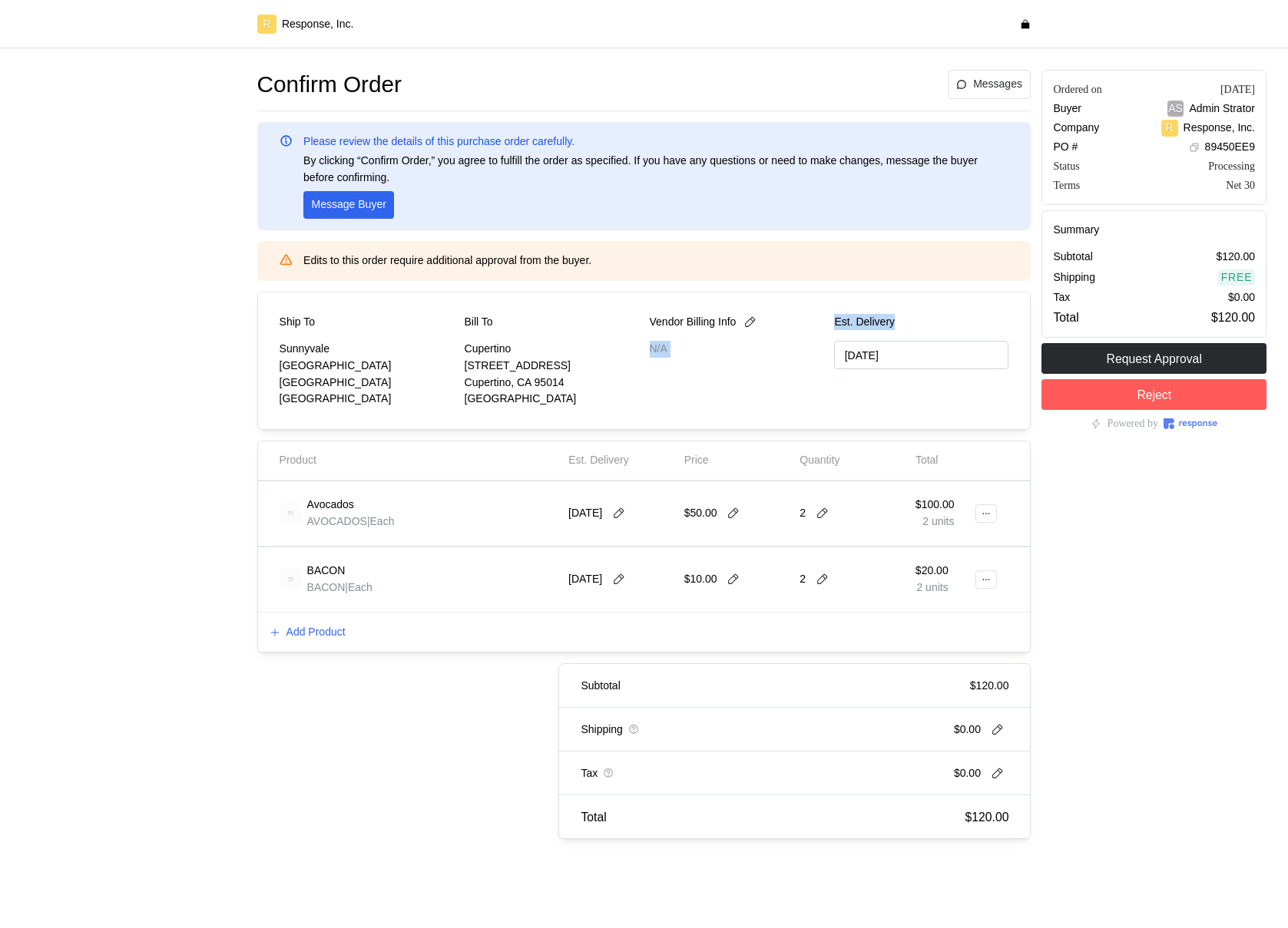
click at [823, 322] on div "Ship To Sunnyvale 1001 Test Avenue Sunnyvale, CA 94087 United States Bill To Cu…" at bounding box center [644, 361] width 730 height 93
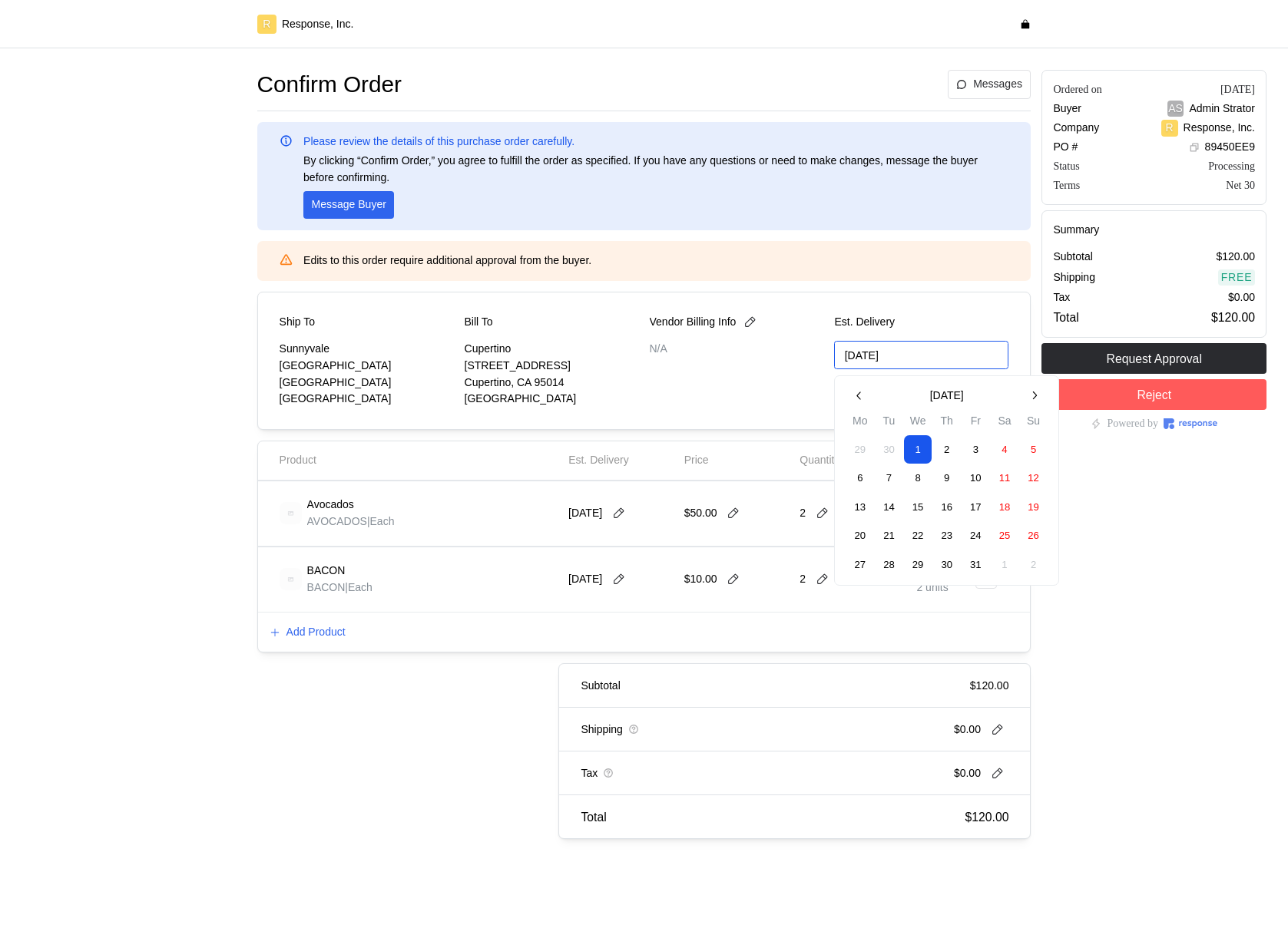
click at [921, 348] on input "[DATE]" at bounding box center [921, 355] width 174 height 29
click at [907, 314] on p "Est. Delivery" at bounding box center [921, 323] width 174 height 17
click at [995, 455] on div "Total" at bounding box center [956, 460] width 82 height 17
click at [859, 320] on p "Est. Delivery" at bounding box center [921, 323] width 174 height 17
click at [883, 354] on input "[DATE]" at bounding box center [921, 355] width 174 height 29
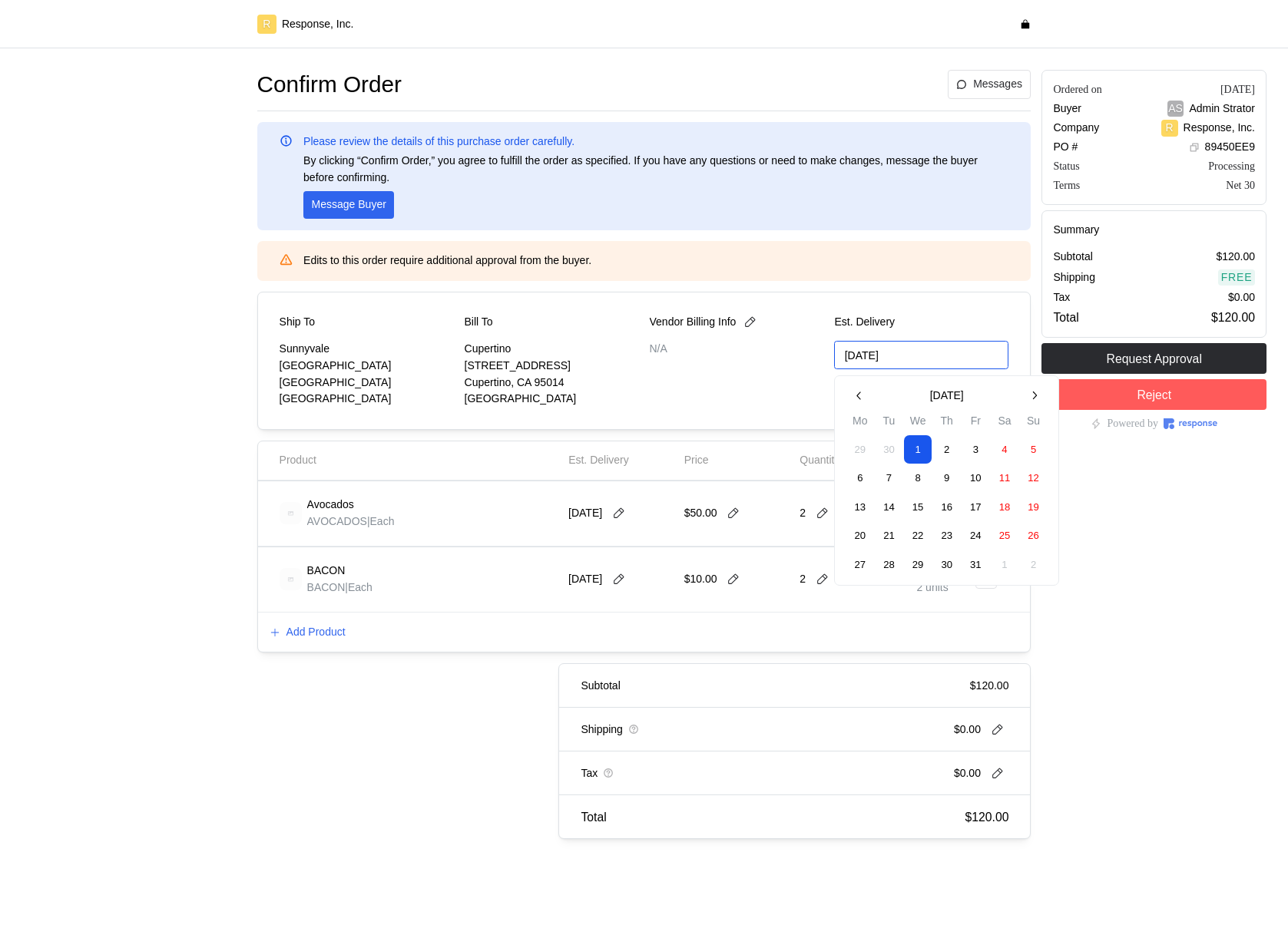
click at [980, 454] on button "3" at bounding box center [976, 450] width 29 height 29
click at [923, 431] on div "Confirm Order Messages Please review the details of this purchase order careful…" at bounding box center [644, 454] width 774 height 769
click at [618, 454] on icon at bounding box center [619, 513] width 14 height 14
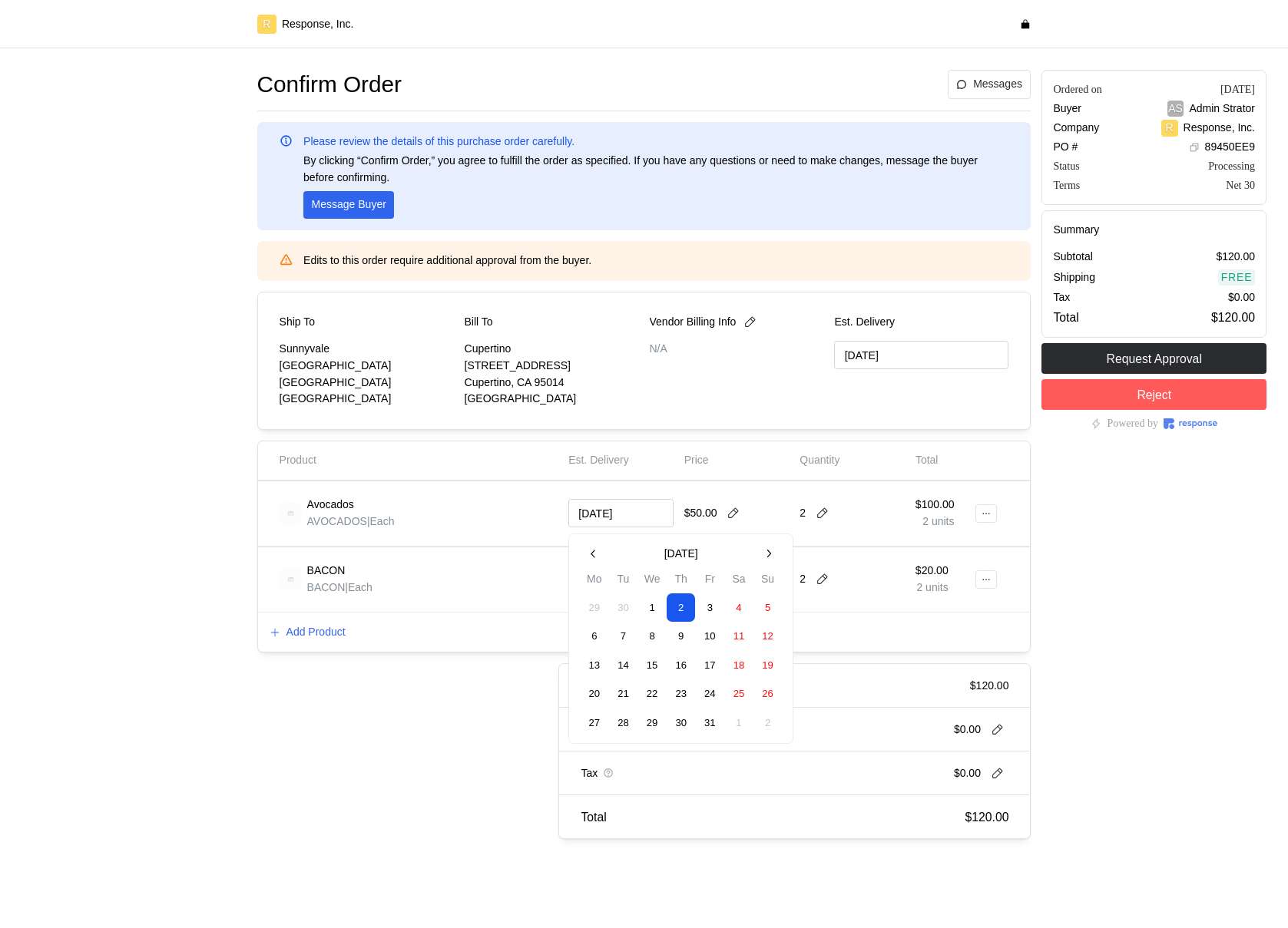
click at [707, 454] on button "3" at bounding box center [710, 608] width 29 height 29
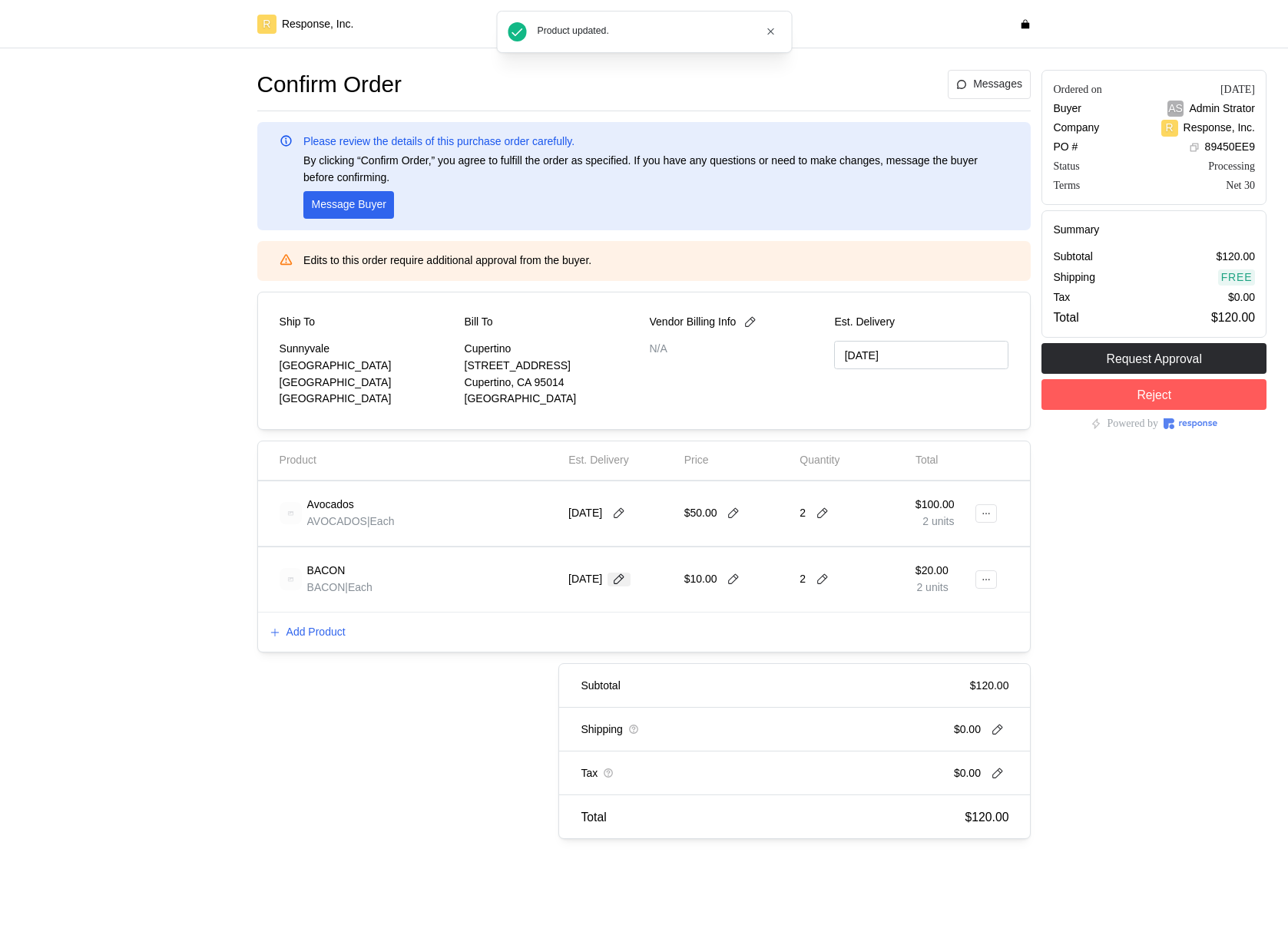
click at [621, 454] on icon at bounding box center [619, 580] width 14 height 14
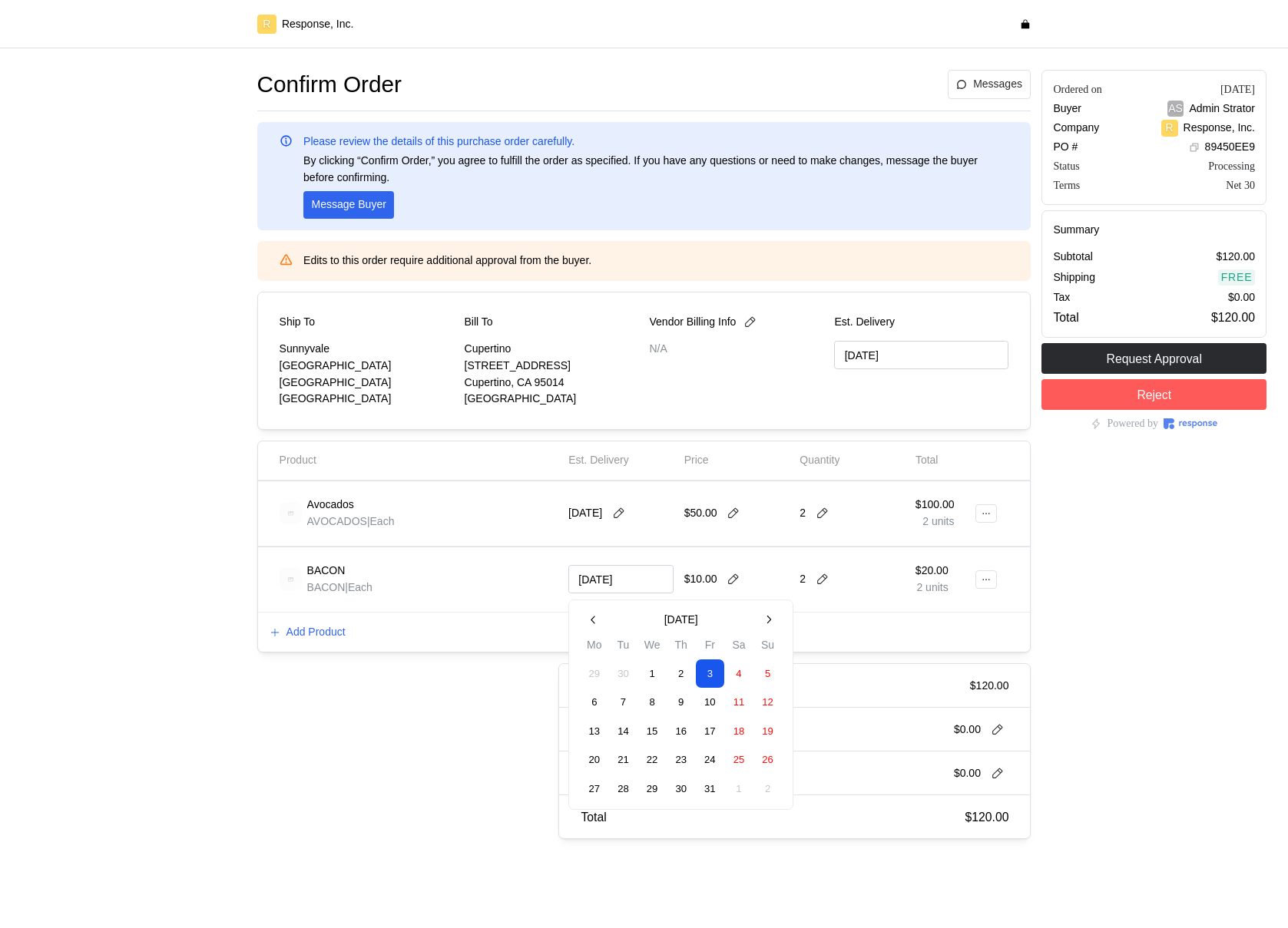
click at [597, 454] on button "6" at bounding box center [594, 702] width 29 height 29
click at [623, 454] on icon at bounding box center [619, 513] width 14 height 14
click at [598, 454] on button "13" at bounding box center [594, 666] width 29 height 29
click at [626, 454] on icon at bounding box center [619, 513] width 14 height 14
click at [689, 454] on button "2" at bounding box center [681, 608] width 29 height 29
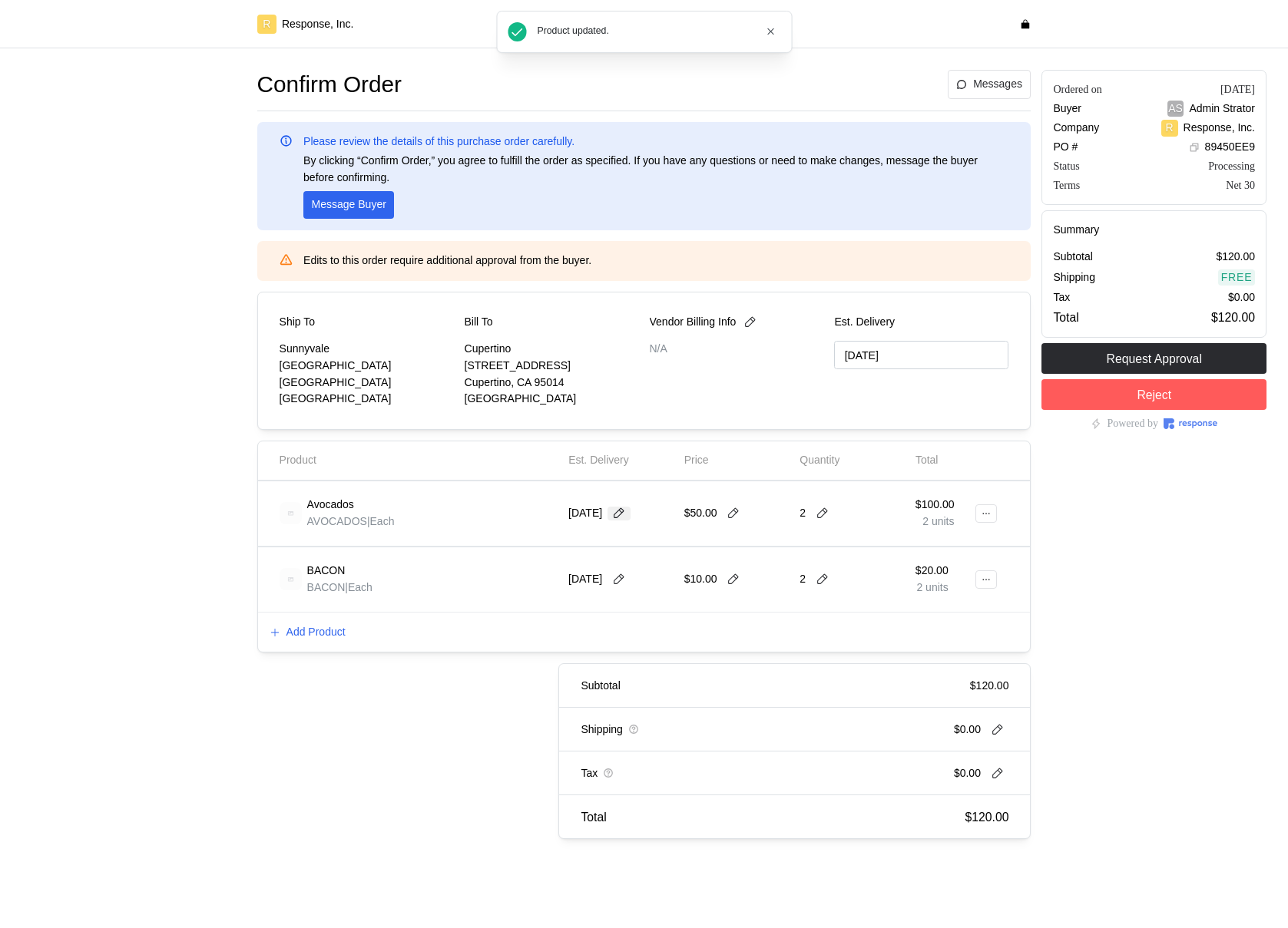
click at [621, 454] on icon at bounding box center [619, 513] width 14 height 14
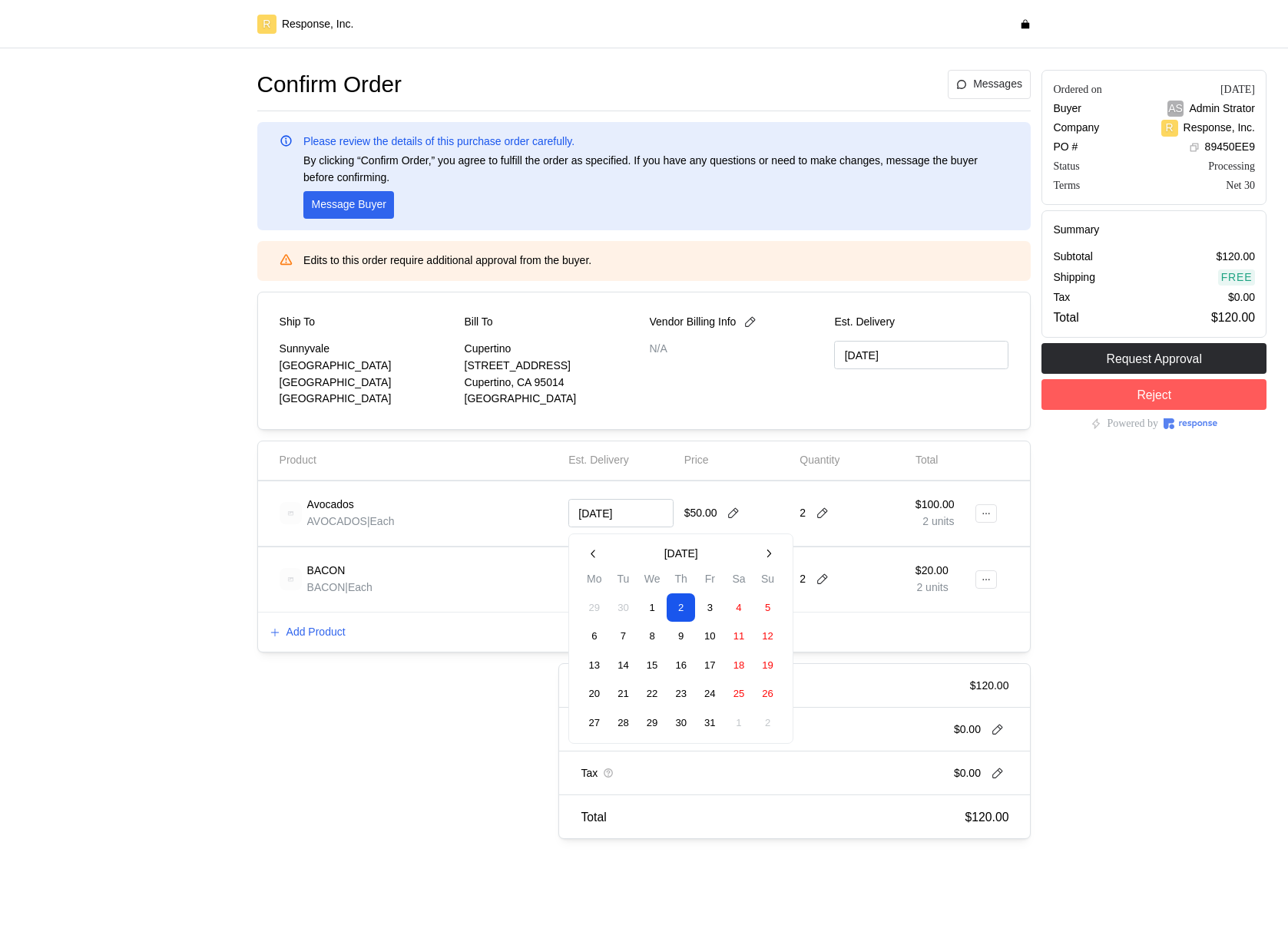
click at [718, 454] on button "3" at bounding box center [710, 608] width 29 height 29
click at [615, 454] on button at bounding box center [619, 513] width 23 height 14
click at [710, 454] on button "31" at bounding box center [710, 723] width 29 height 29
type input "[DATE]"
click at [626, 454] on icon at bounding box center [619, 513] width 14 height 14
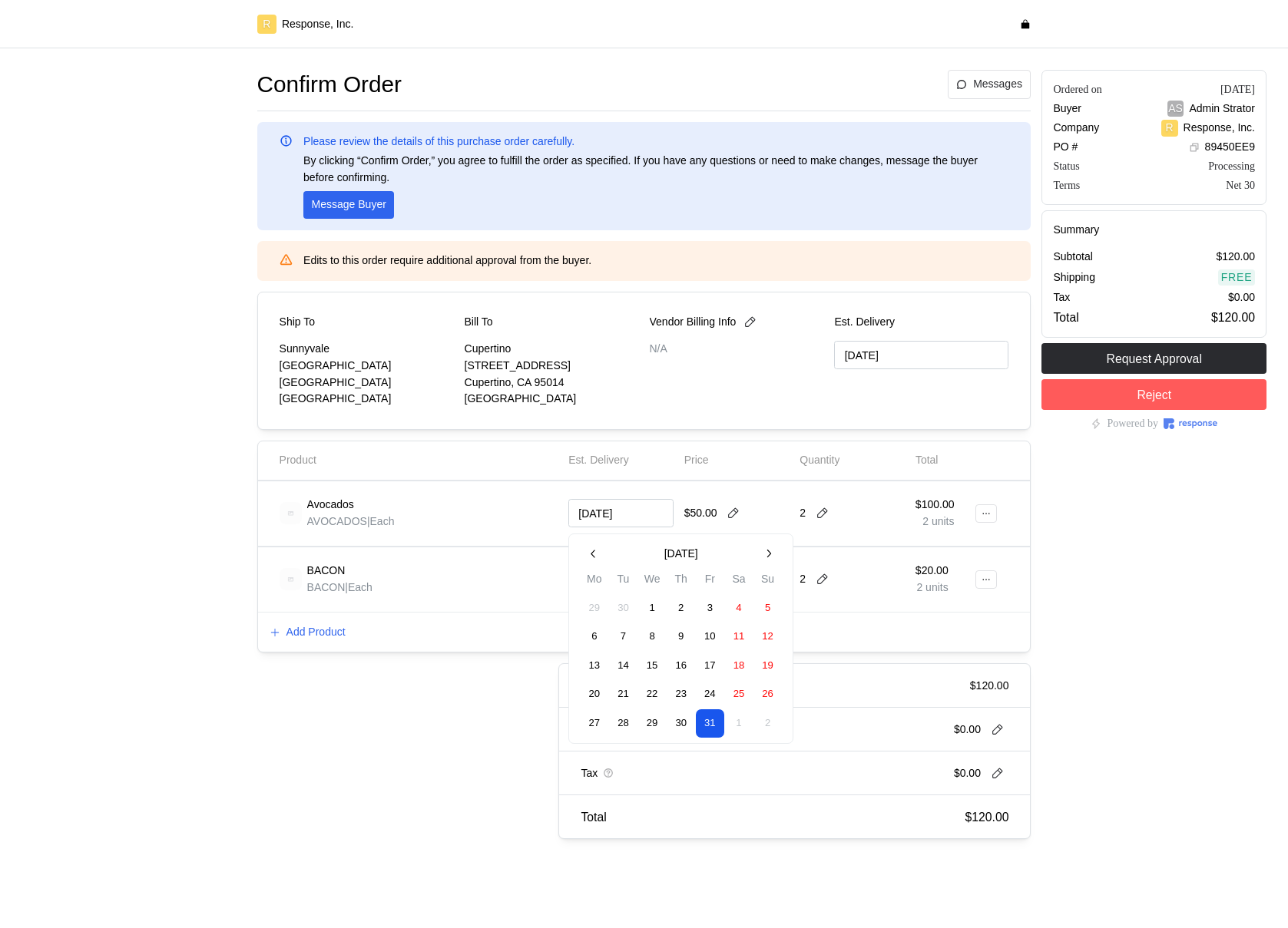
click at [589, 454] on icon "button" at bounding box center [594, 554] width 13 height 13
click at [511, 454] on div "BACON BACON | Each" at bounding box center [419, 580] width 279 height 43
click at [619, 454] on icon at bounding box center [619, 580] width 14 height 14
click at [682, 454] on button "16" at bounding box center [681, 732] width 29 height 29
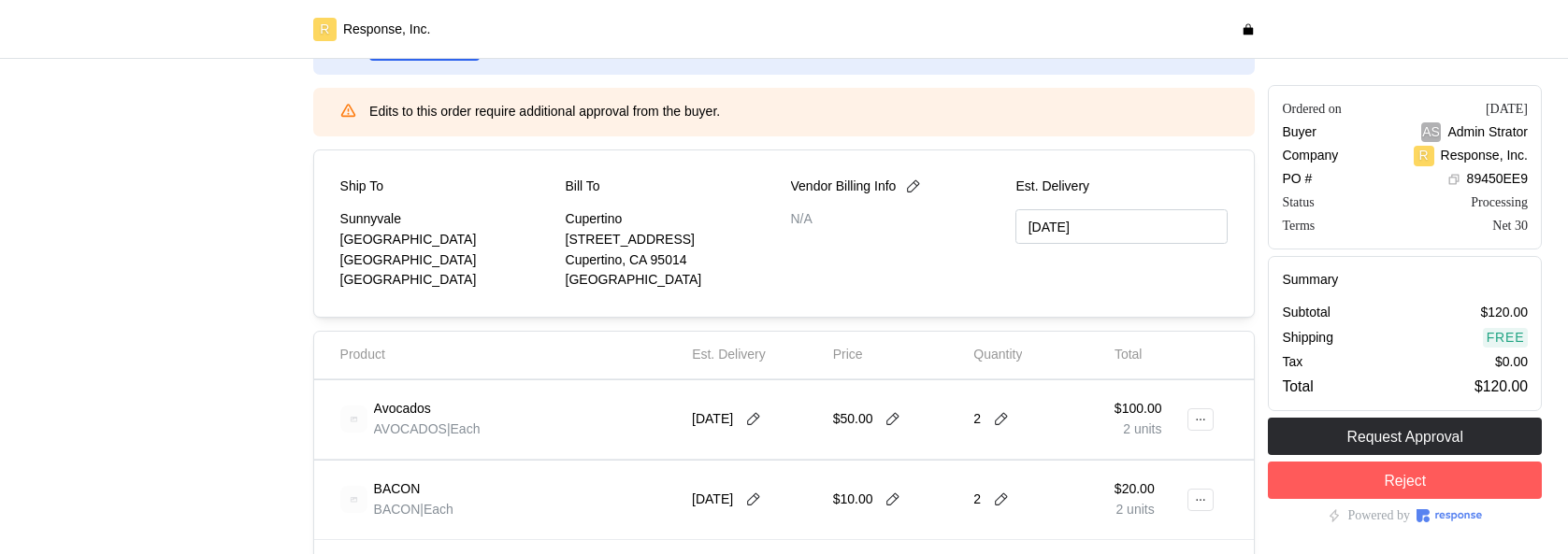
scroll to position [300, 0]
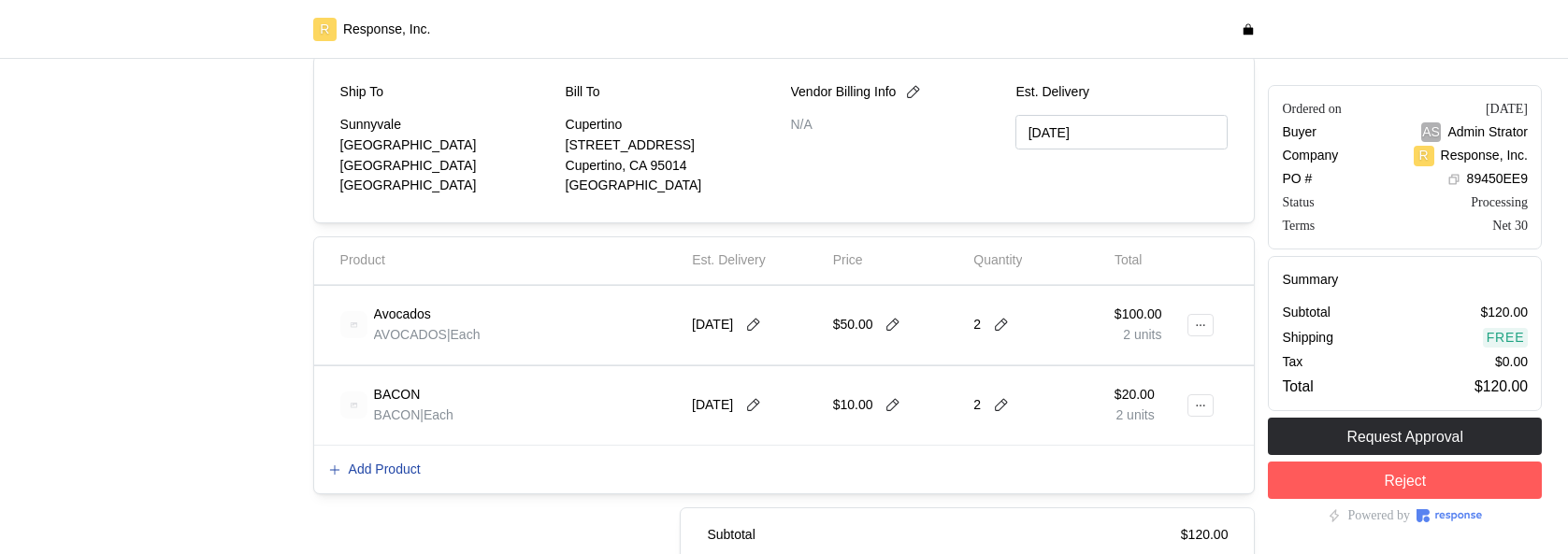
click at [363, 475] on p "Add Product" at bounding box center [385, 471] width 72 height 21
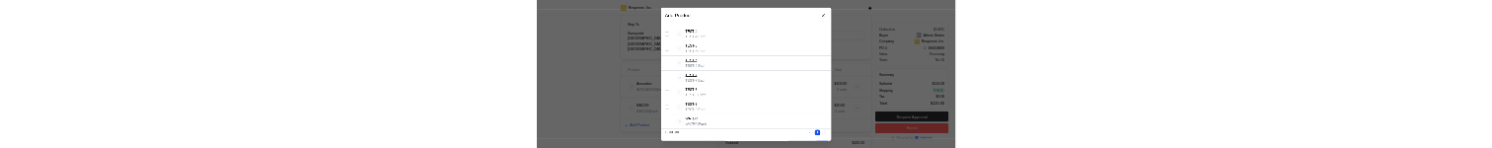
scroll to position [1499, 0]
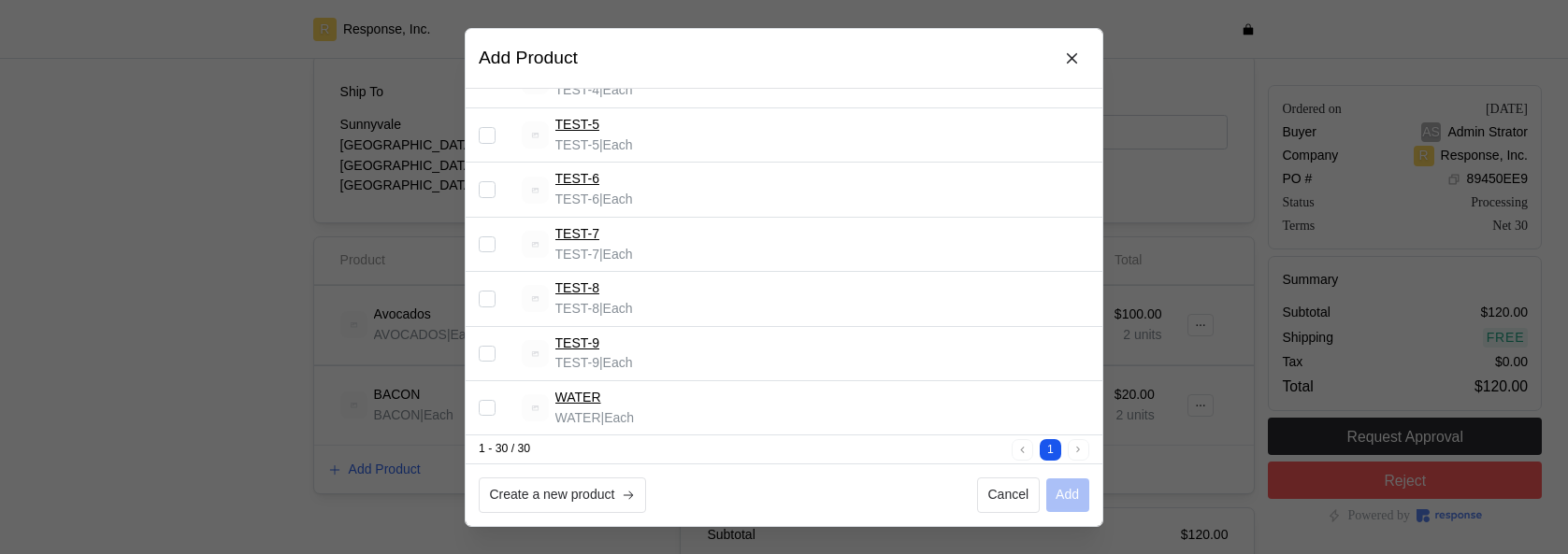
click at [244, 439] on div at bounding box center [784, 277] width 1568 height 554
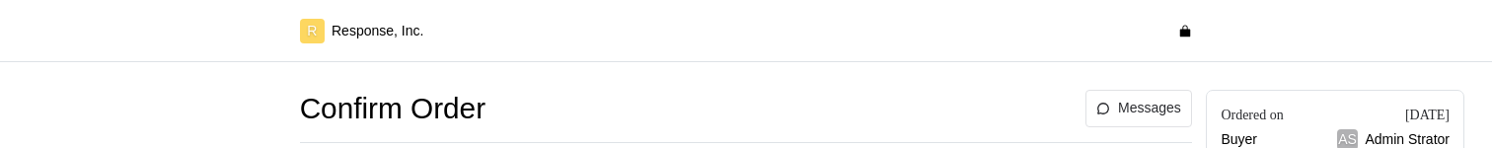
type input "[DATE]"
